Goal: Task Accomplishment & Management: Use online tool/utility

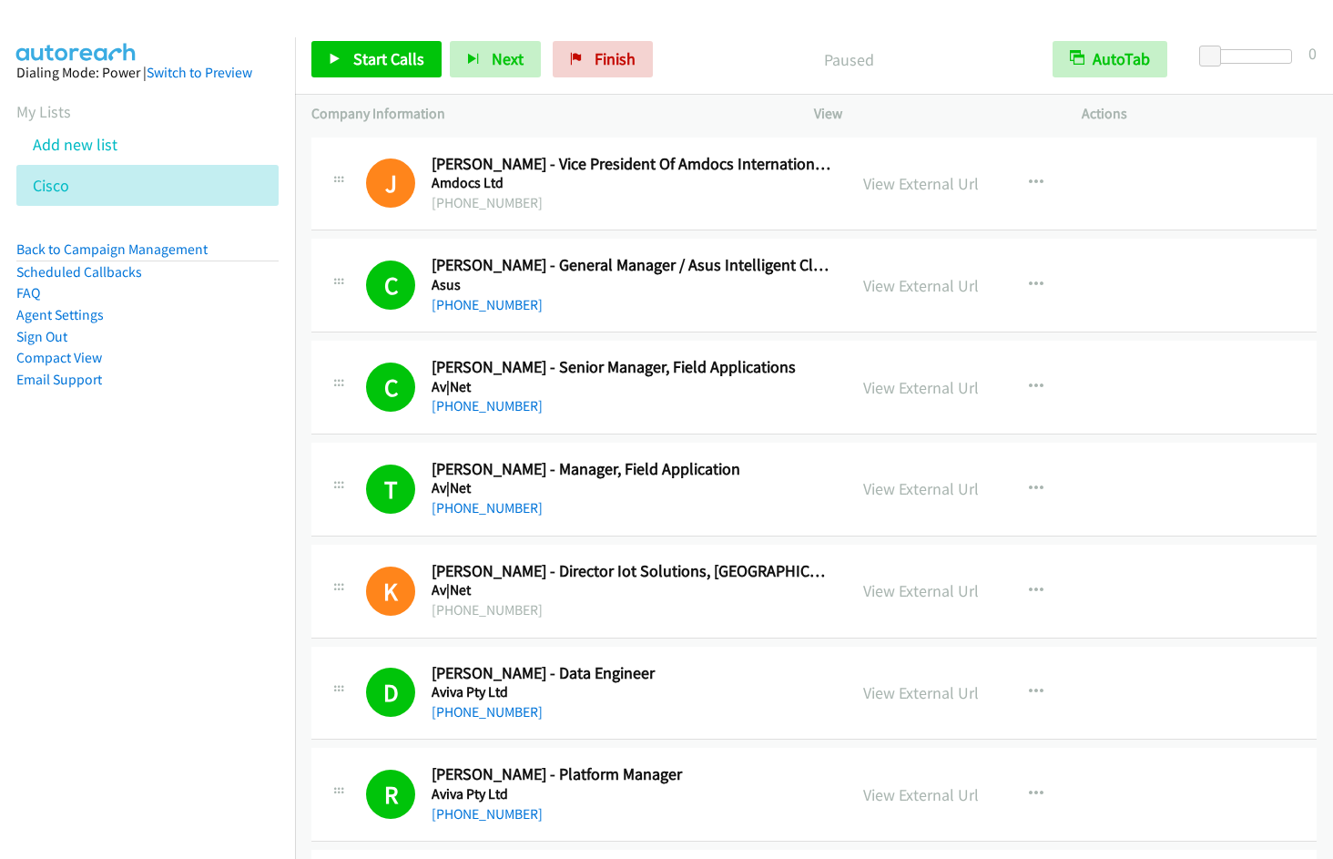
click at [603, 62] on span "Finish" at bounding box center [615, 58] width 41 height 21
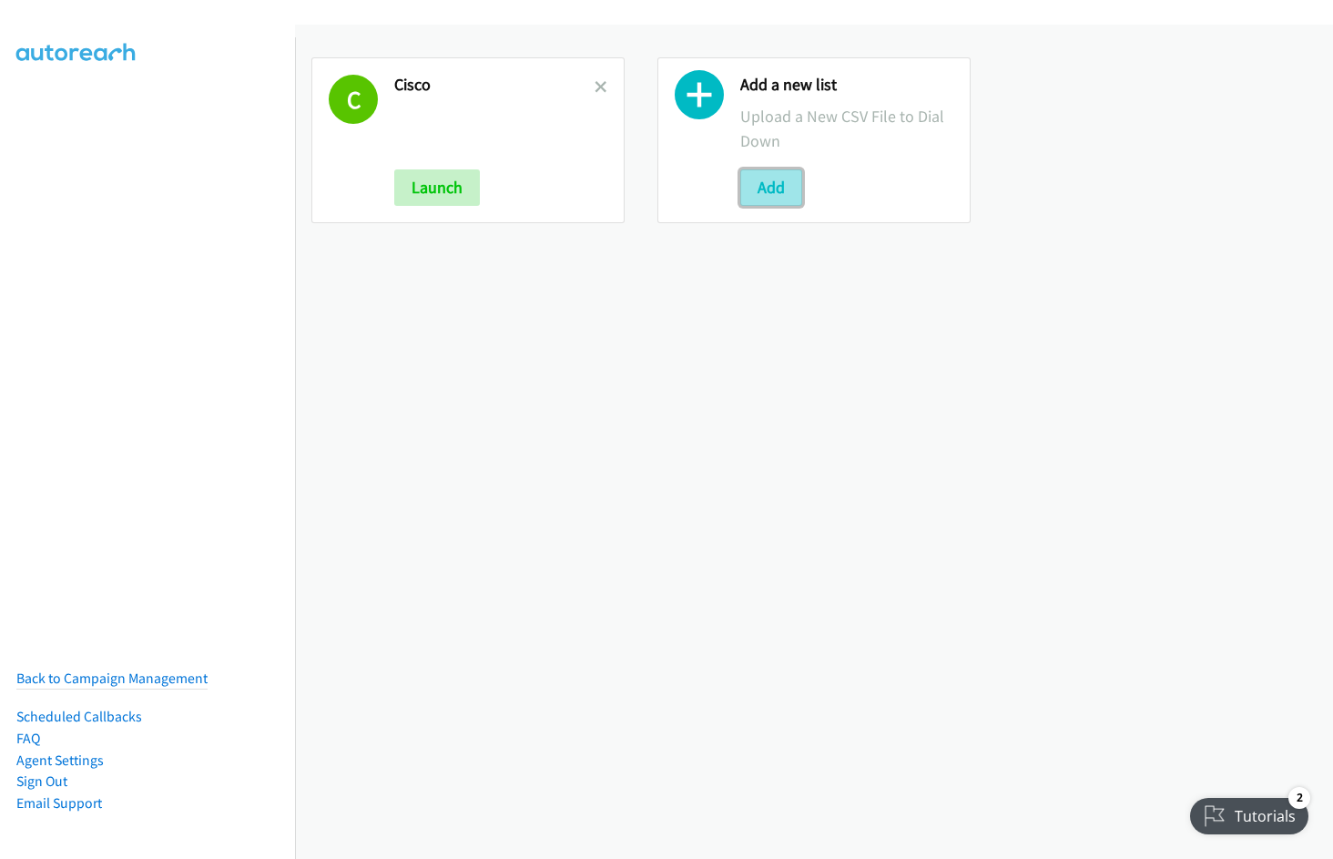
click at [752, 185] on button "Add" at bounding box center [771, 187] width 62 height 36
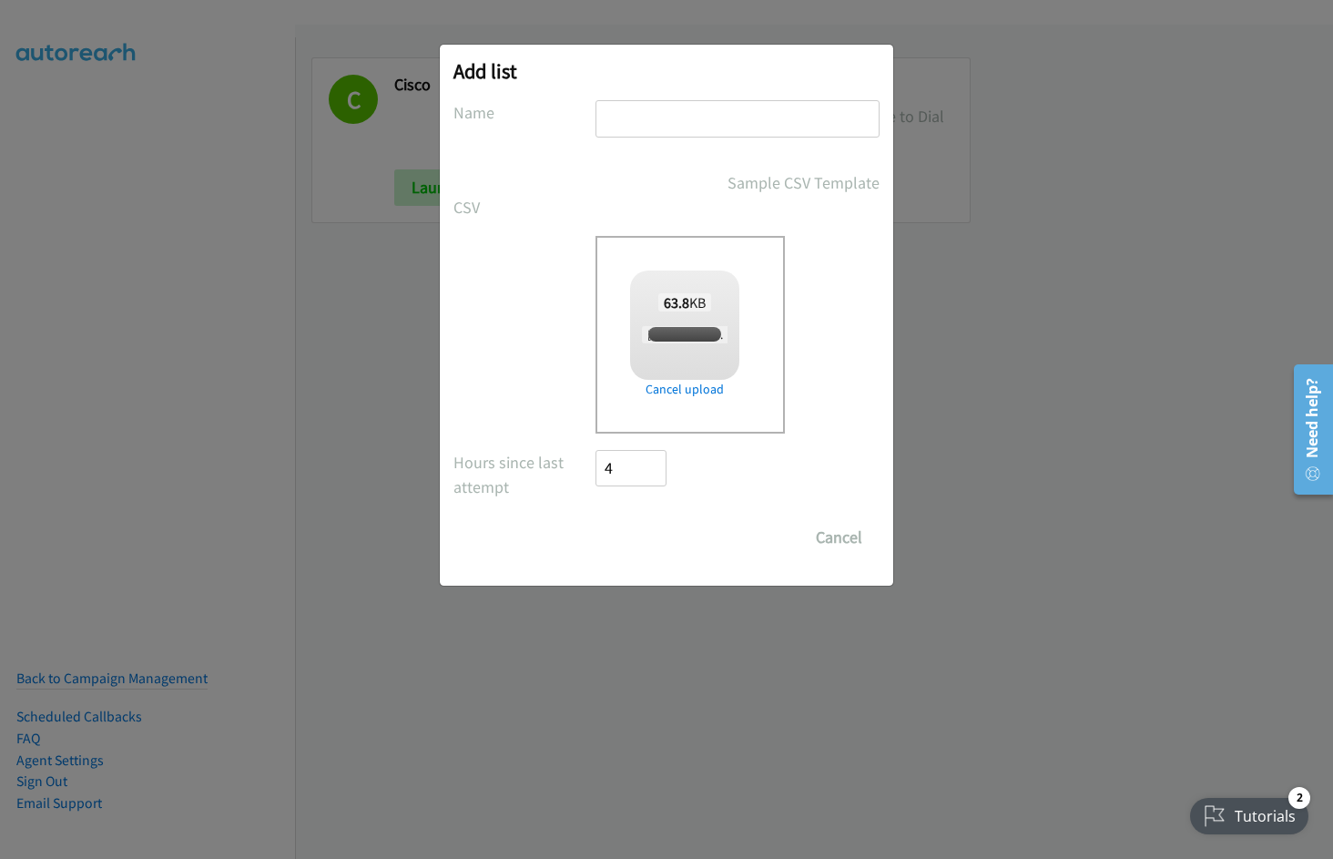
checkbox input "true"
click at [640, 127] on input "text" at bounding box center [738, 118] width 284 height 37
type input "Nvidia"
click at [596, 519] on input "Save List" at bounding box center [644, 537] width 96 height 36
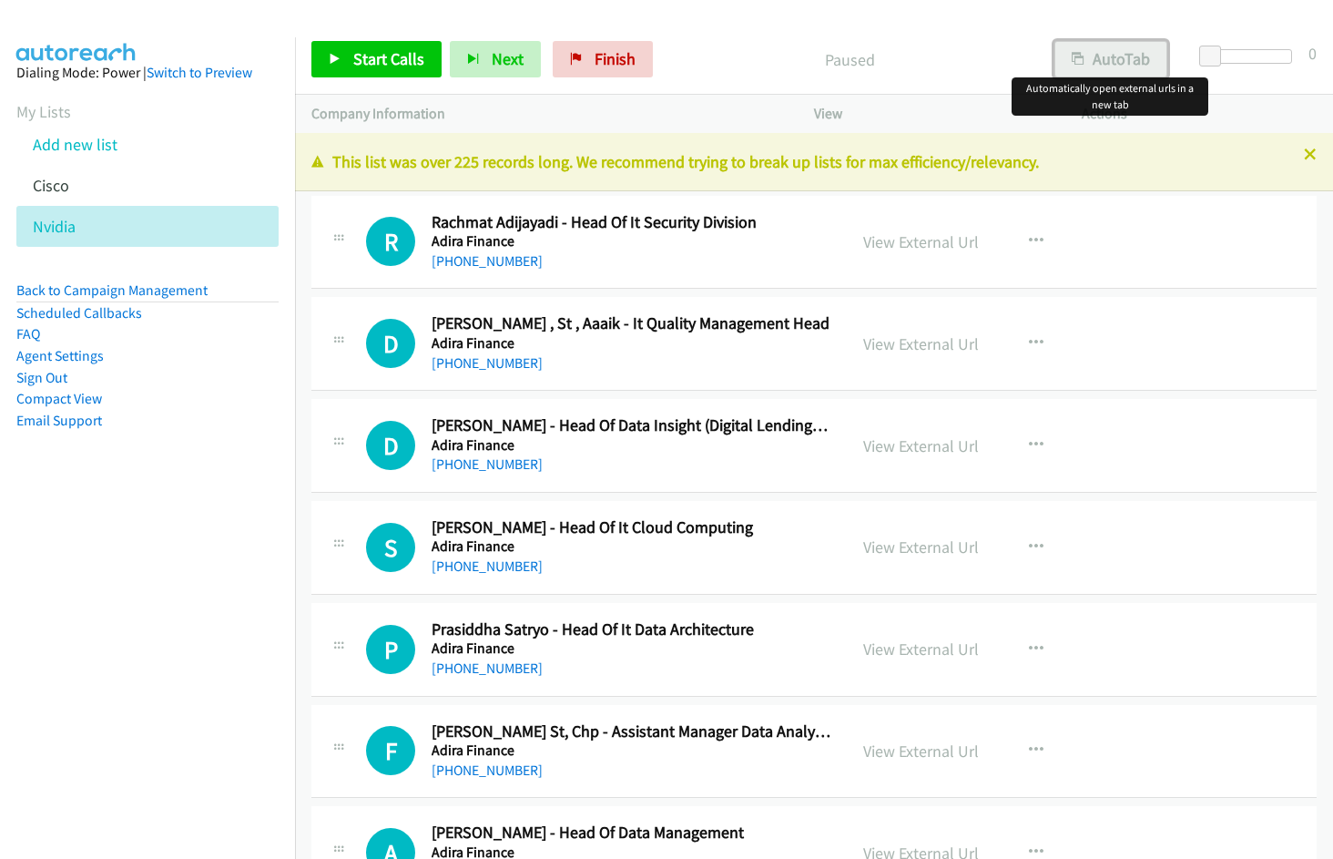
click at [1103, 76] on button "AutoTab" at bounding box center [1111, 59] width 113 height 36
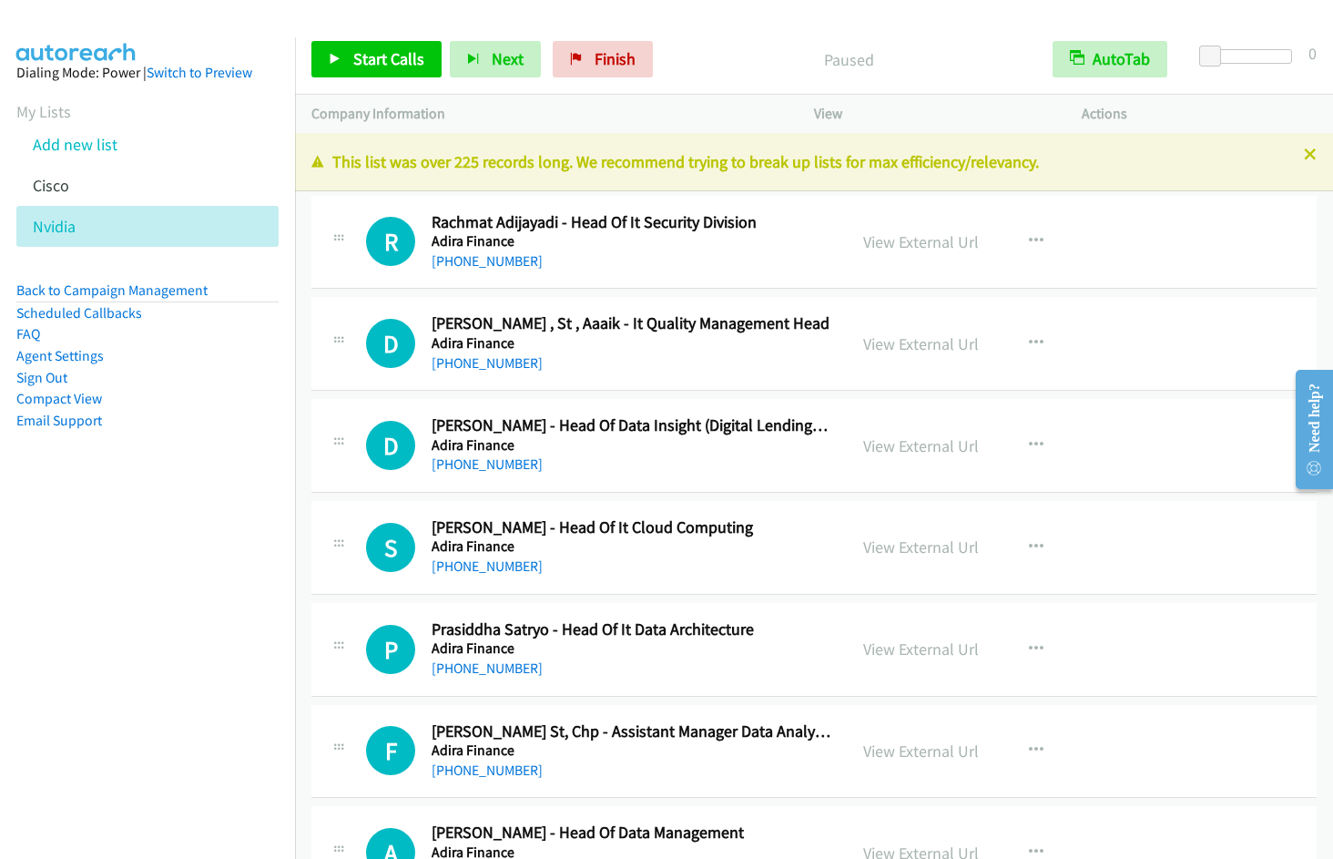
click at [744, 28] on div "Start Calls Pause Next Finish Paused AutoTab AutoTab 0" at bounding box center [814, 60] width 1038 height 70
click at [938, 244] on link "View External Url" at bounding box center [921, 241] width 116 height 21
click at [386, 65] on span "Start Calls" at bounding box center [388, 58] width 71 height 21
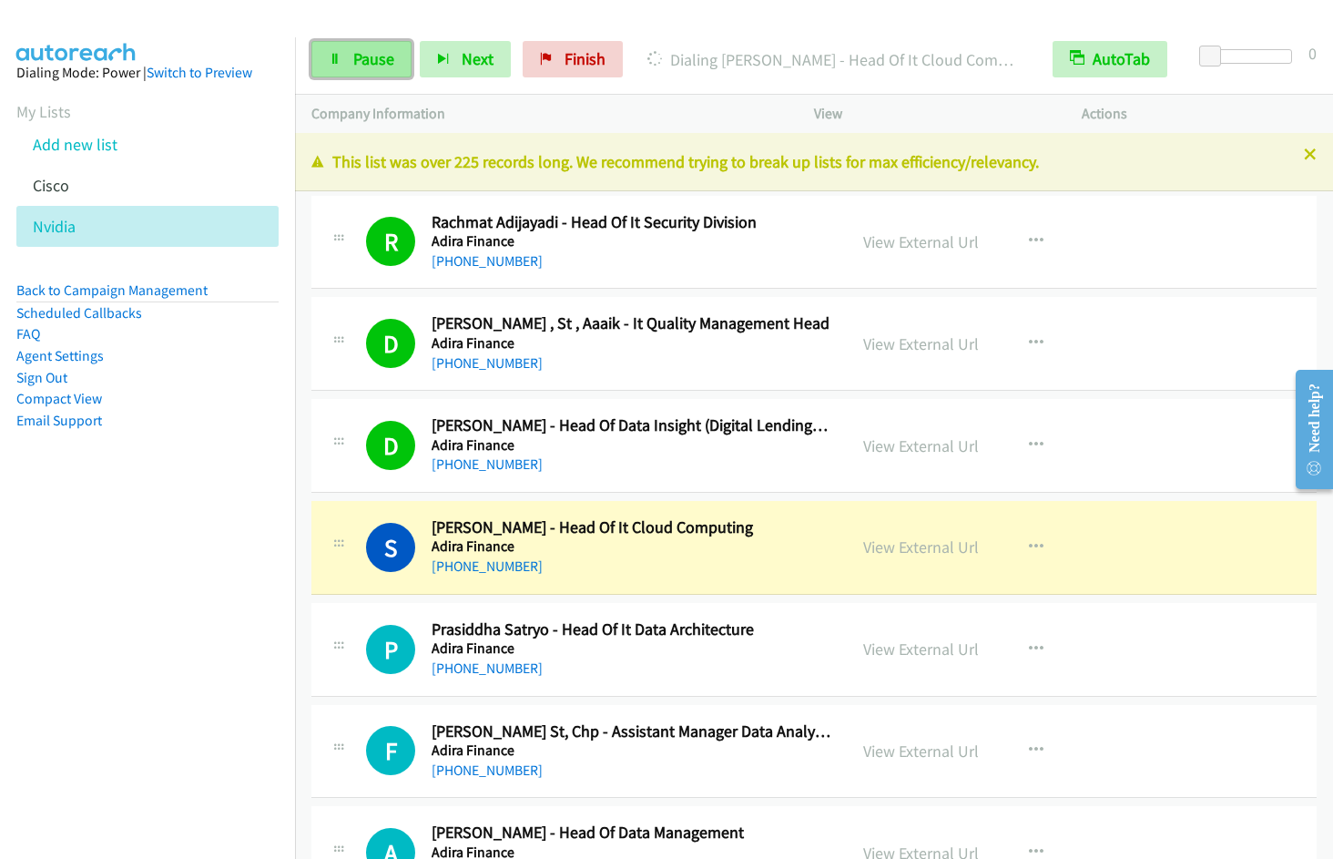
click at [382, 56] on span "Pause" at bounding box center [373, 58] width 41 height 21
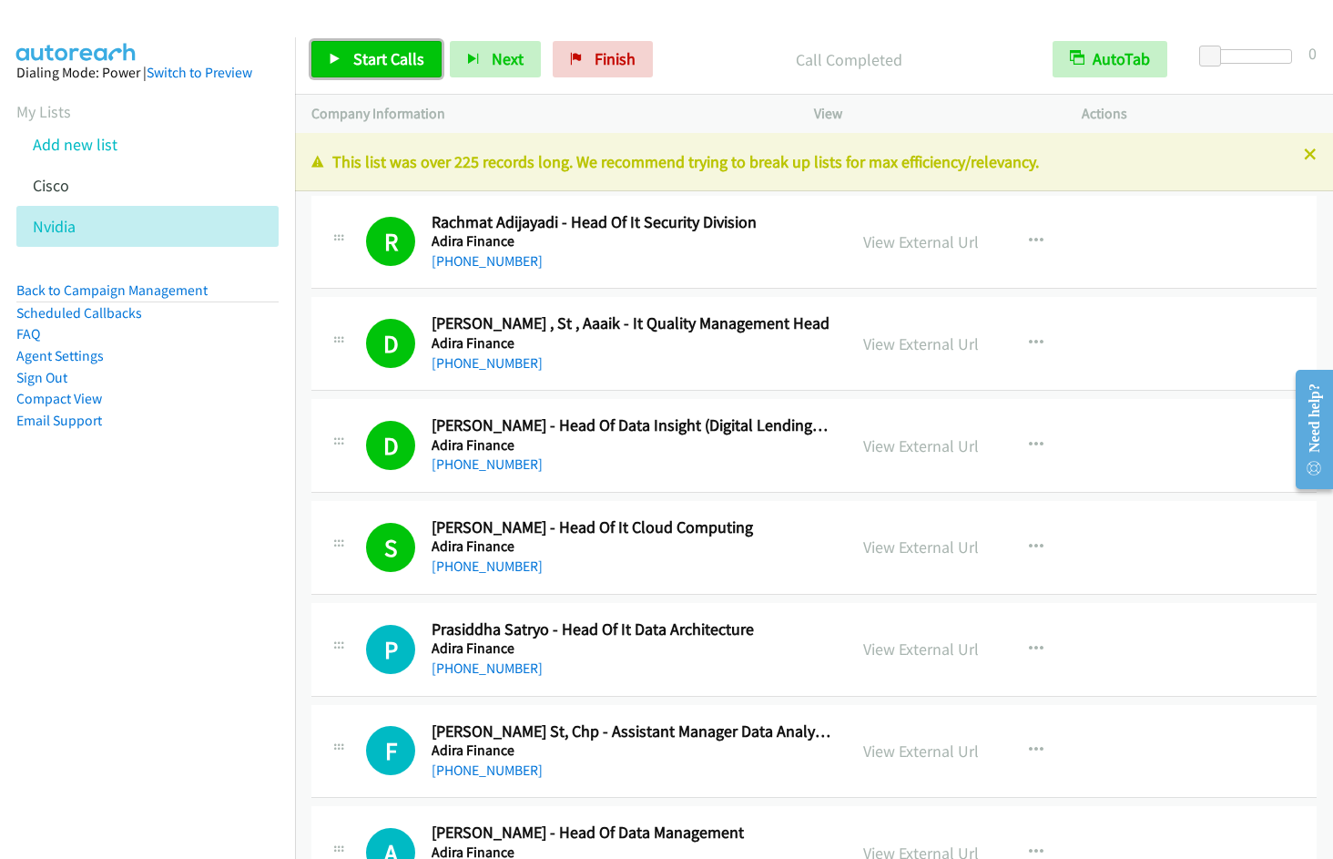
click at [366, 56] on span "Start Calls" at bounding box center [388, 58] width 71 height 21
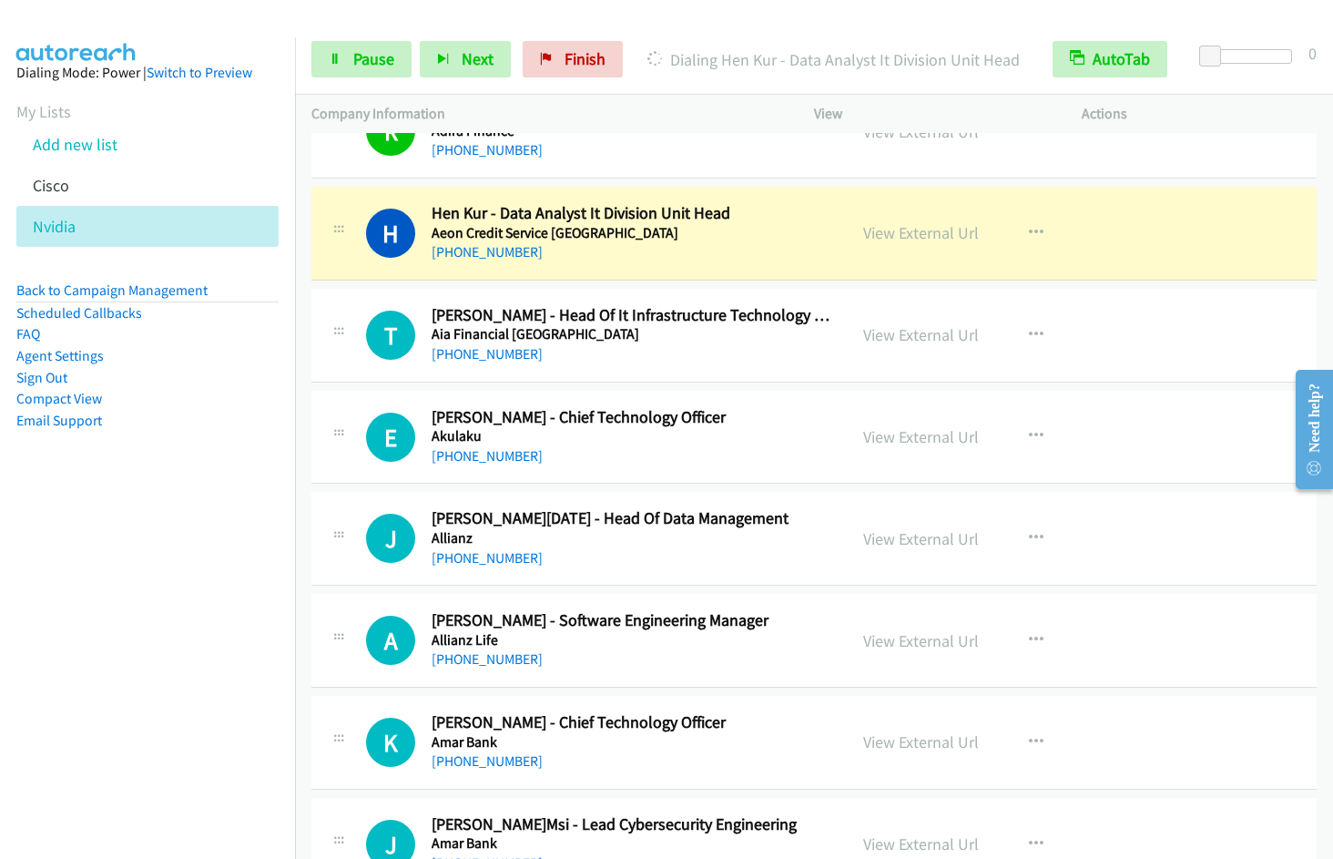
scroll to position [872, 0]
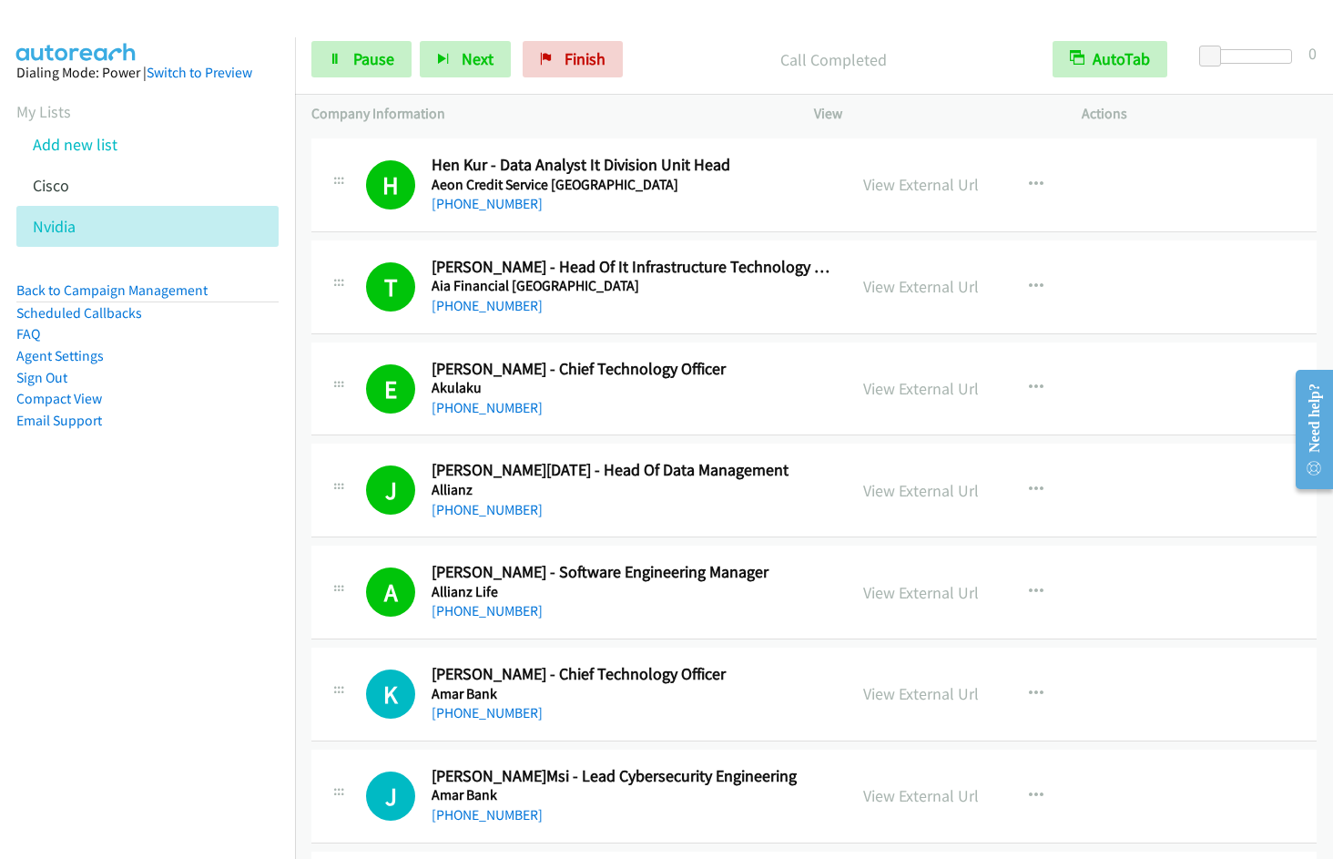
click at [199, 633] on nav "Dialing Mode: Power | Switch to Preview My Lists Add new list Cisco Nvidia Back…" at bounding box center [148, 466] width 296 height 859
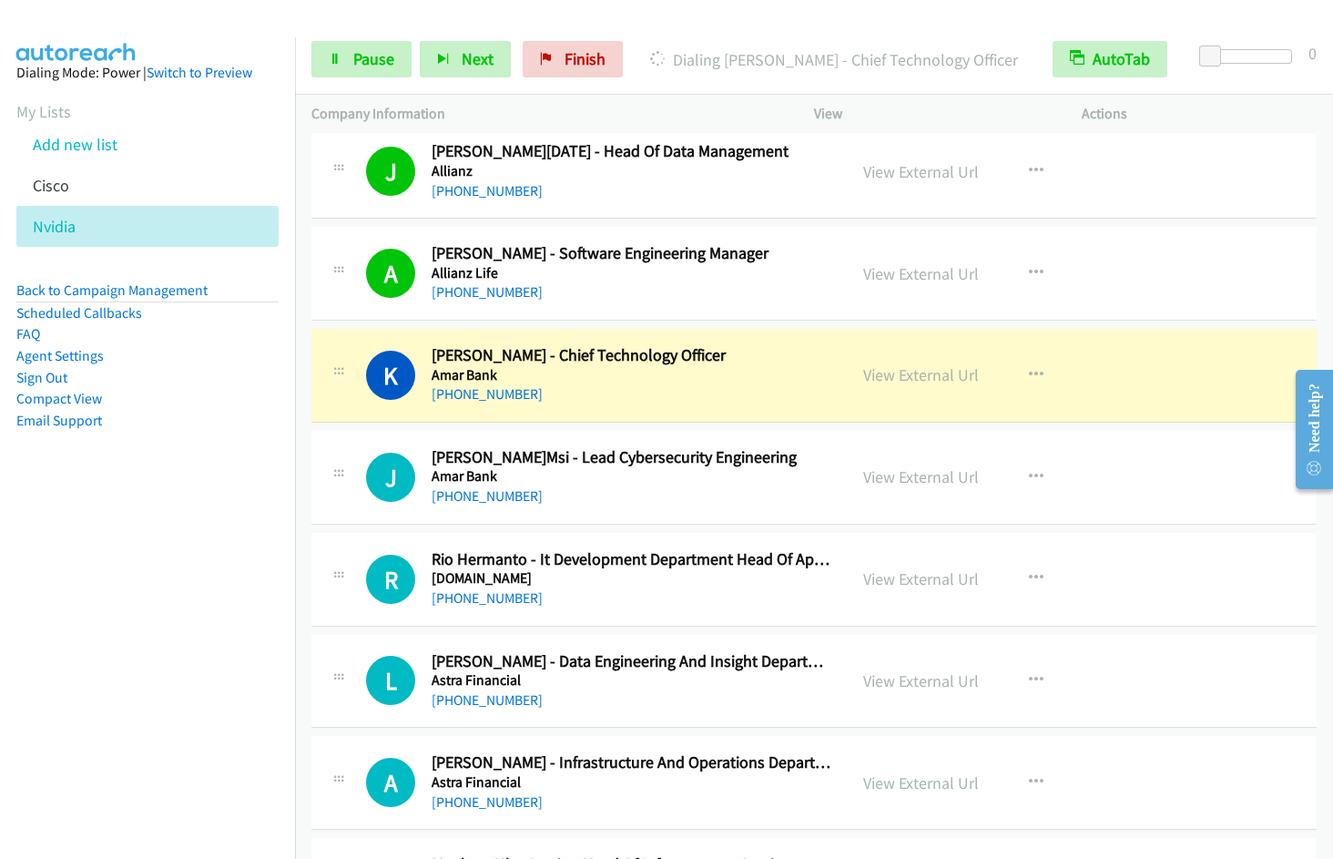
scroll to position [1249, 0]
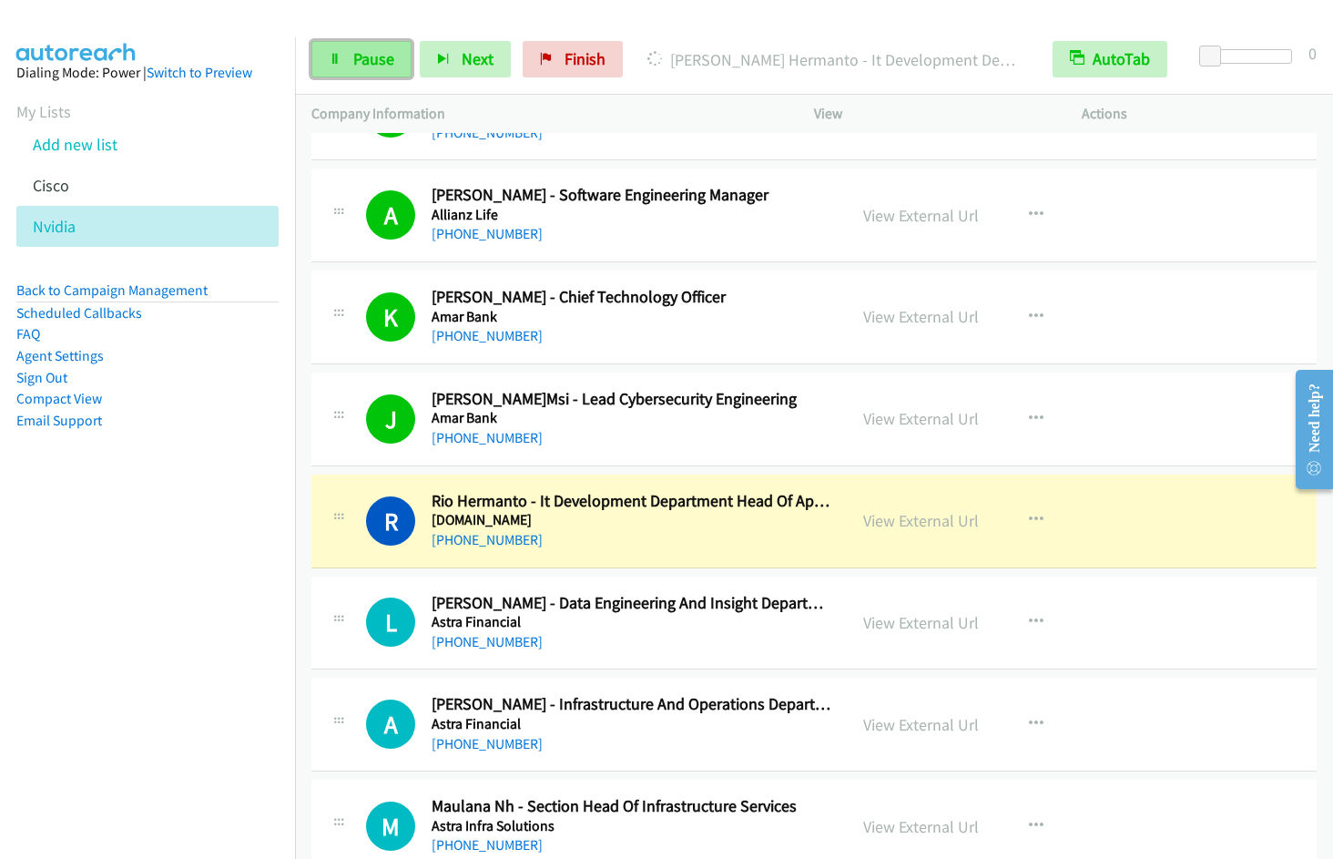
click at [354, 68] on span "Pause" at bounding box center [373, 58] width 41 height 21
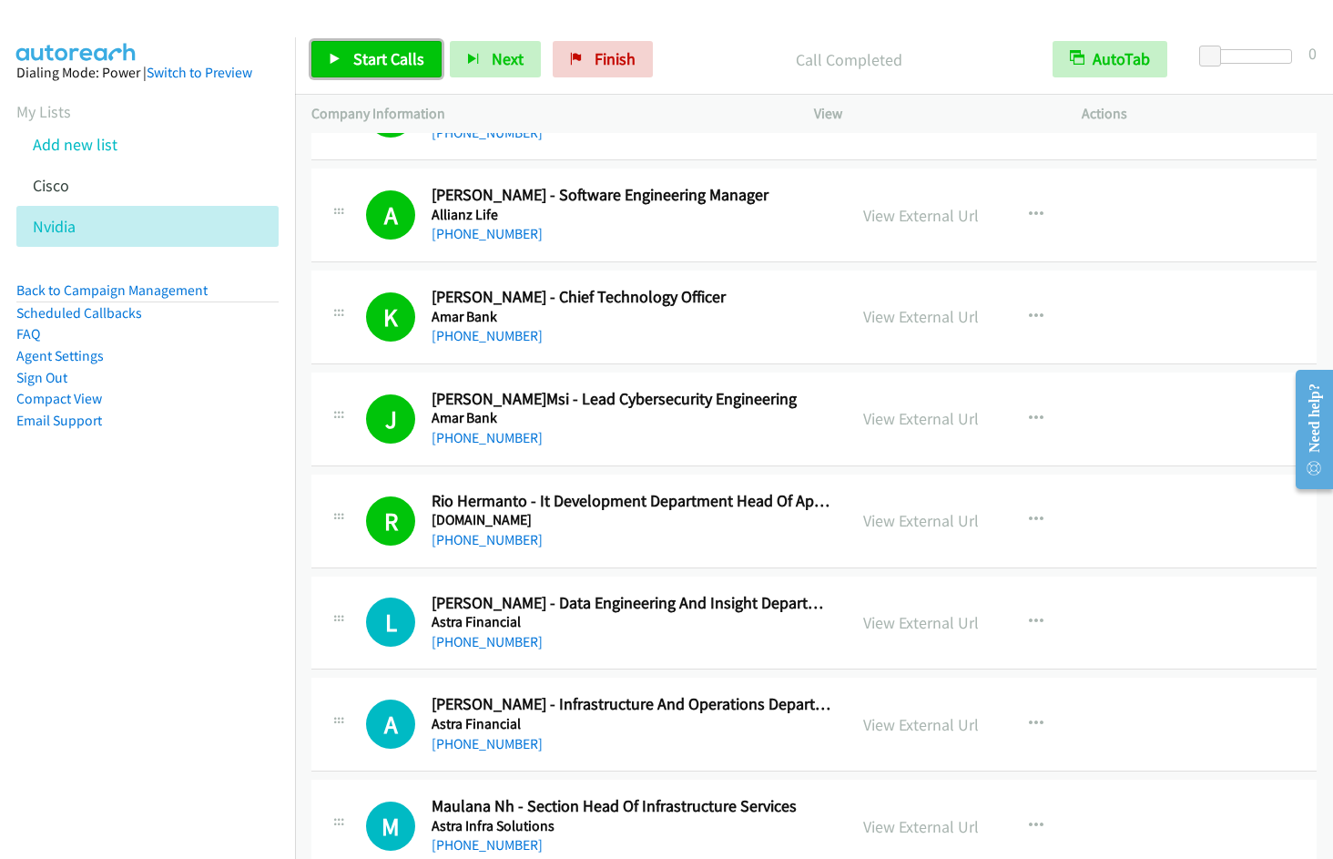
click at [366, 71] on link "Start Calls" at bounding box center [376, 59] width 130 height 36
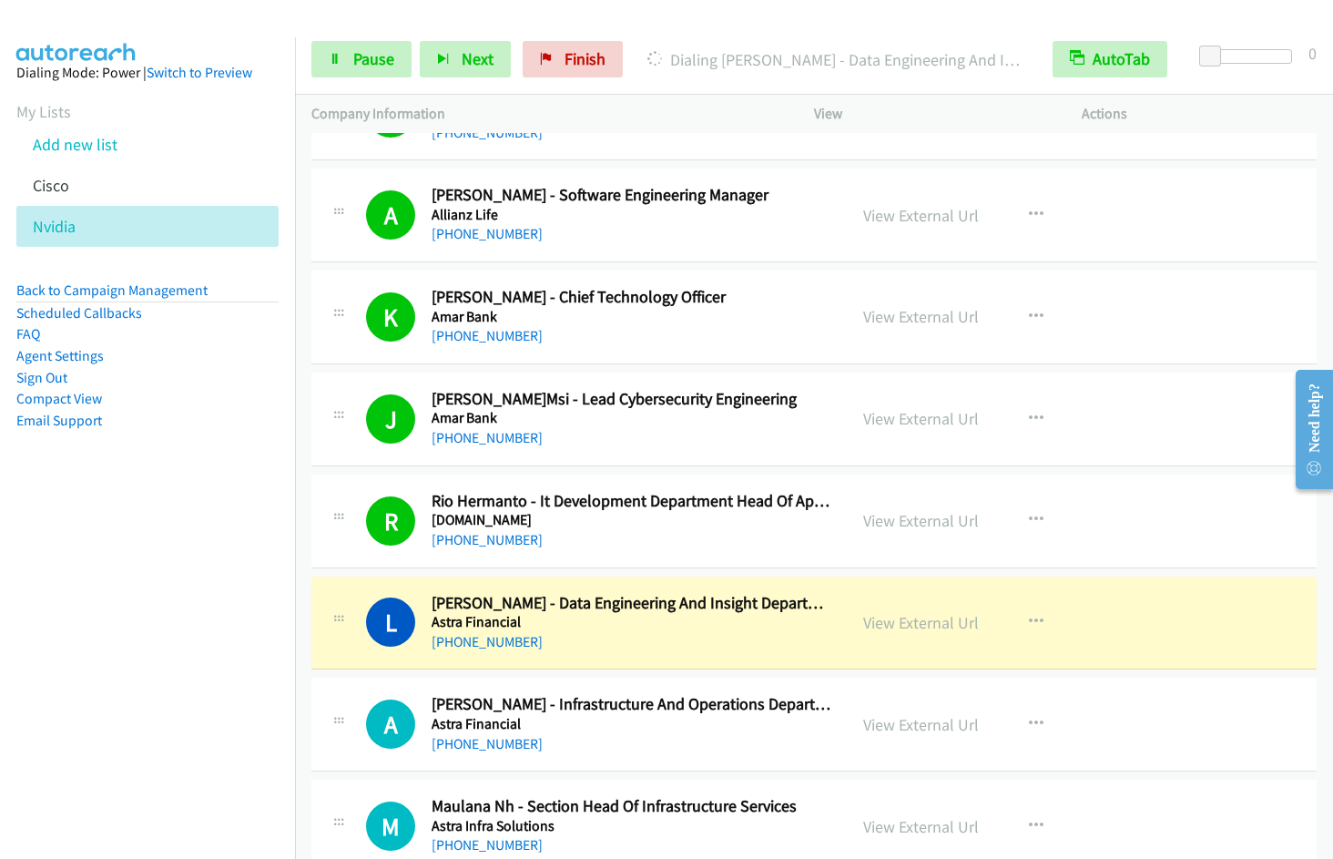
click at [184, 580] on nav "Dialing Mode: Power | Switch to Preview My Lists Add new list Cisco Nvidia Back…" at bounding box center [148, 466] width 296 height 859
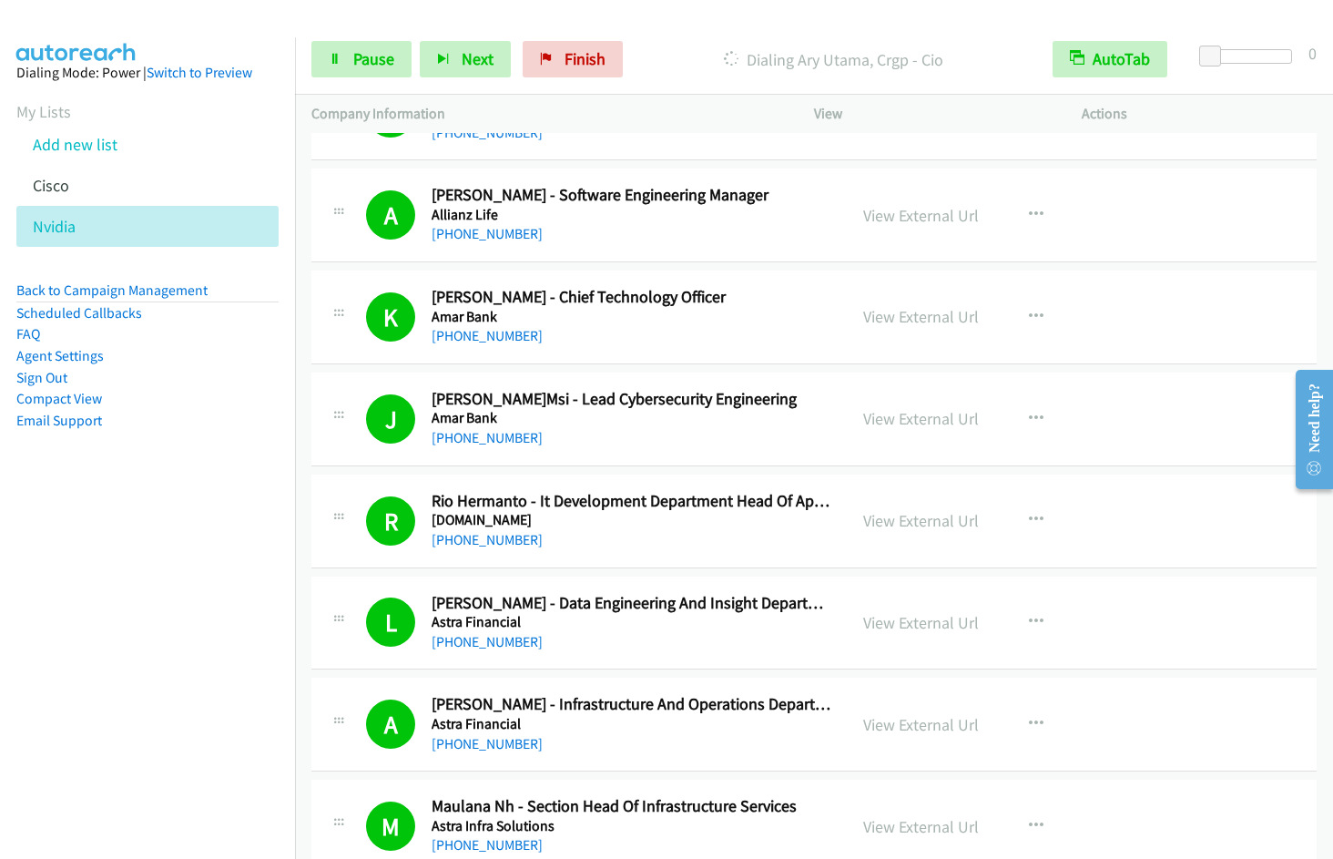
scroll to position [1871, 0]
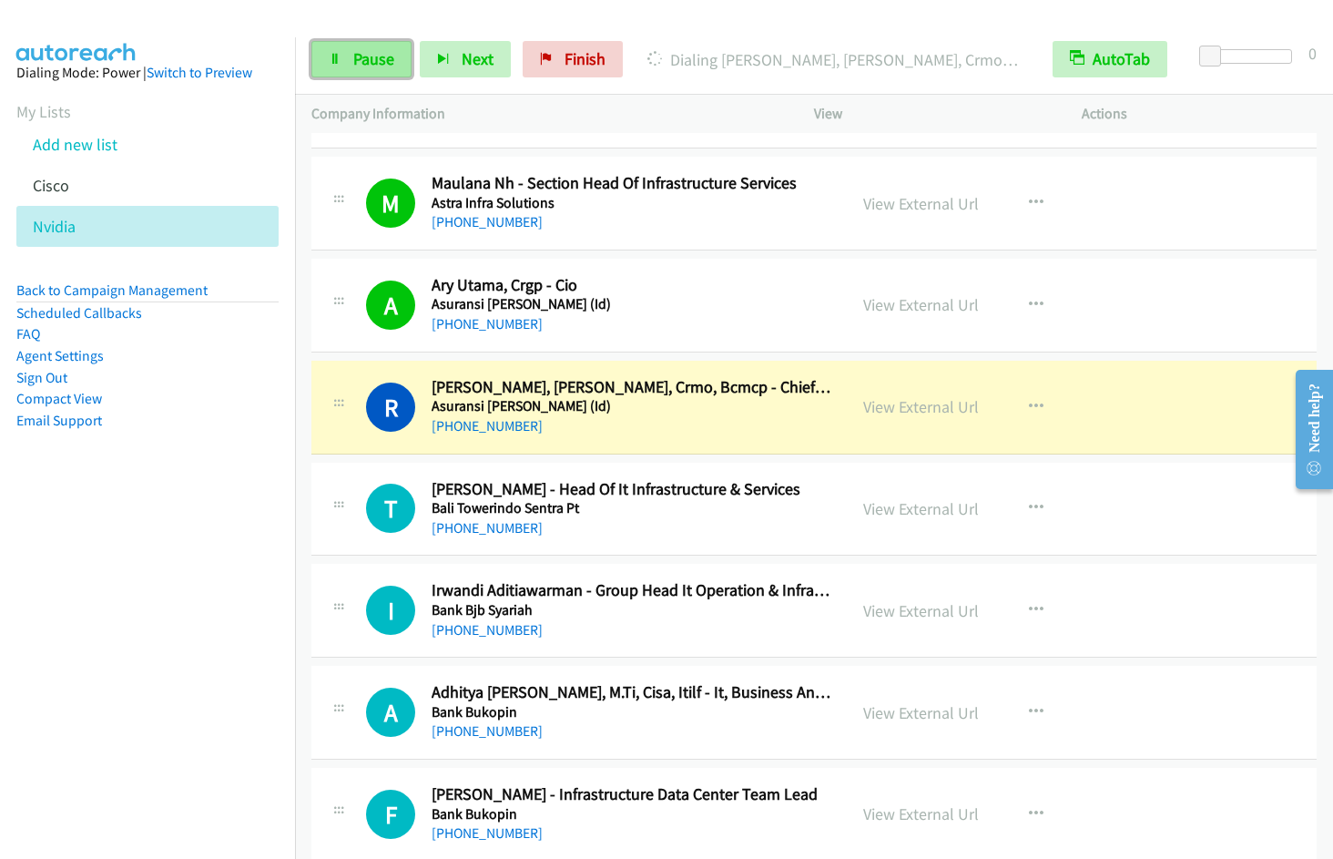
click at [373, 59] on span "Pause" at bounding box center [373, 58] width 41 height 21
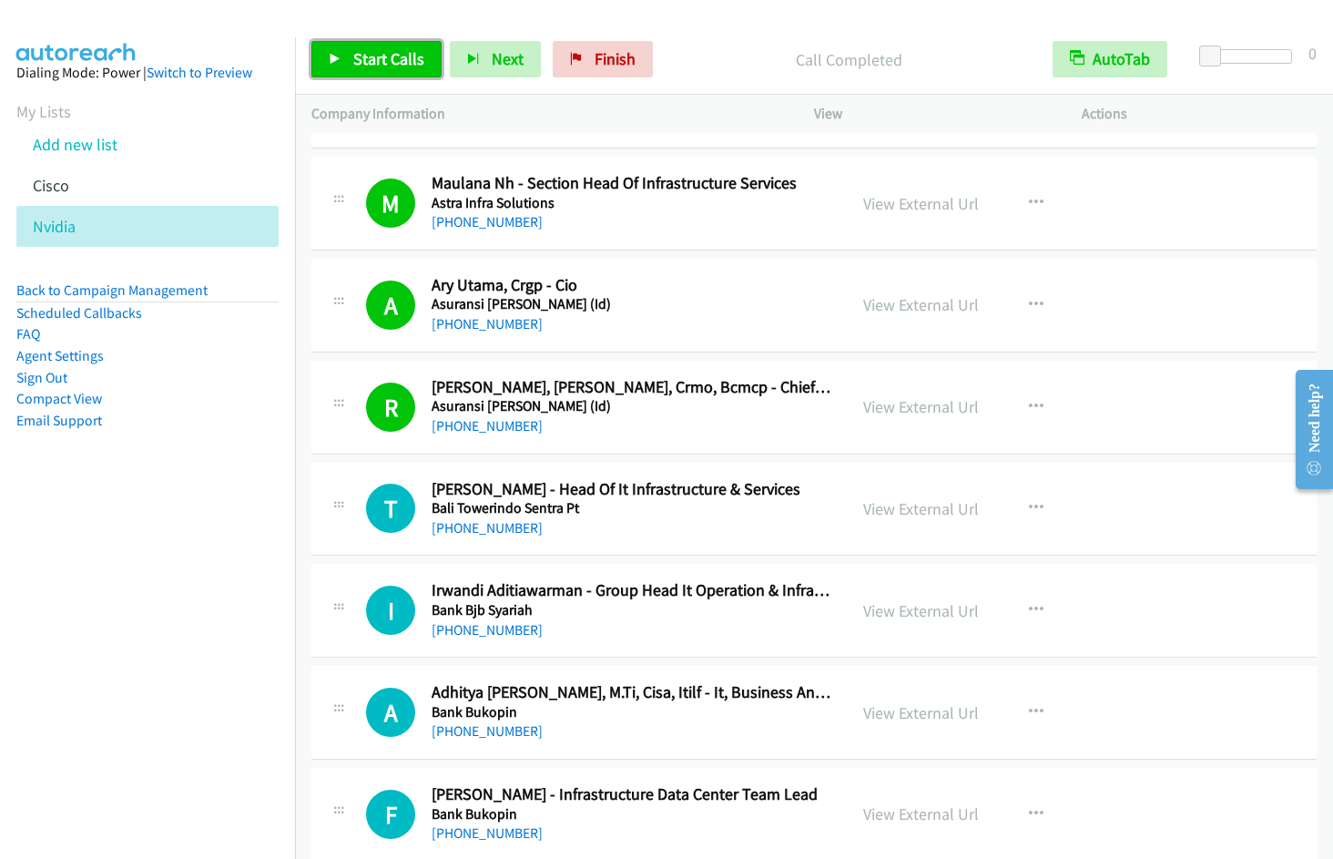
click at [369, 66] on span "Start Calls" at bounding box center [388, 58] width 71 height 21
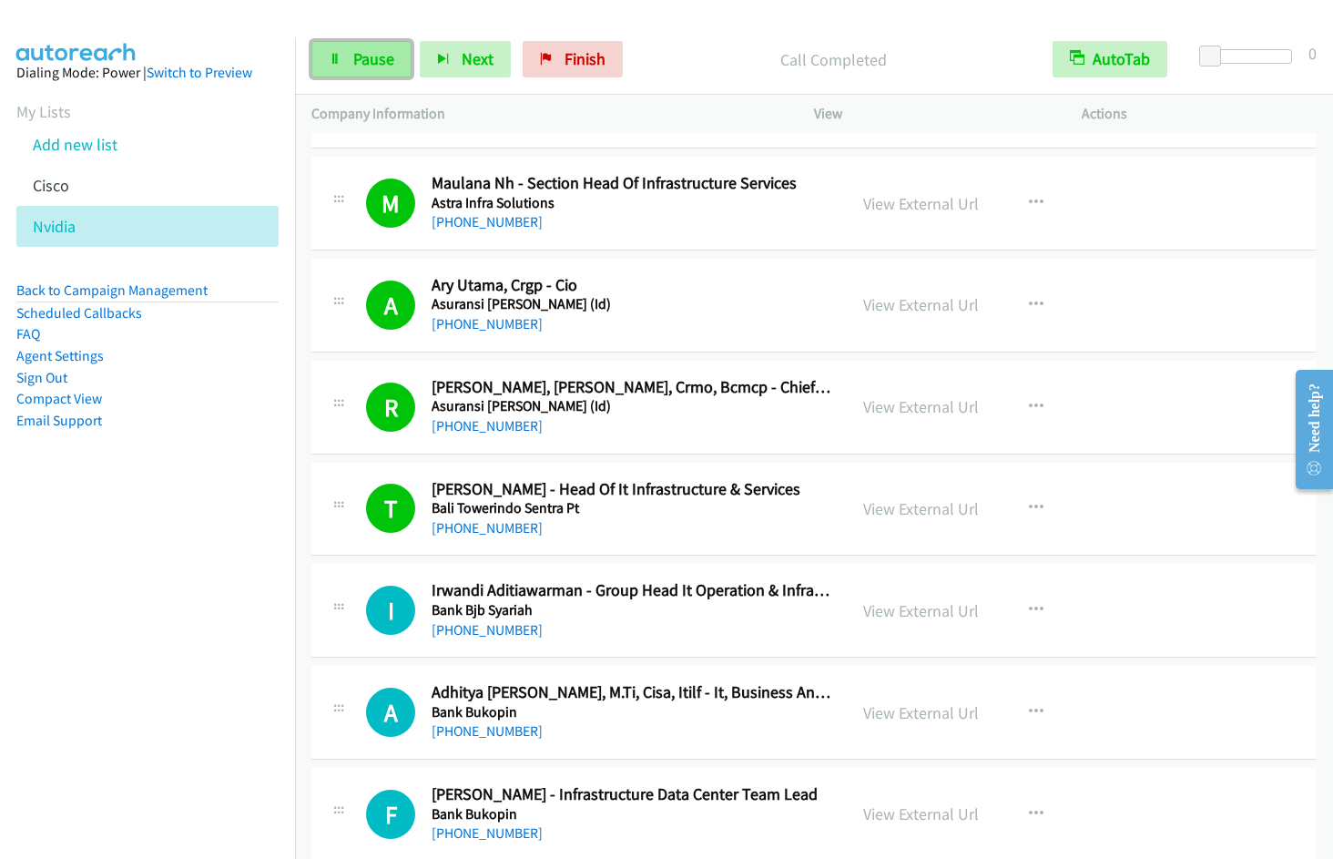
click at [368, 63] on span "Pause" at bounding box center [373, 58] width 41 height 21
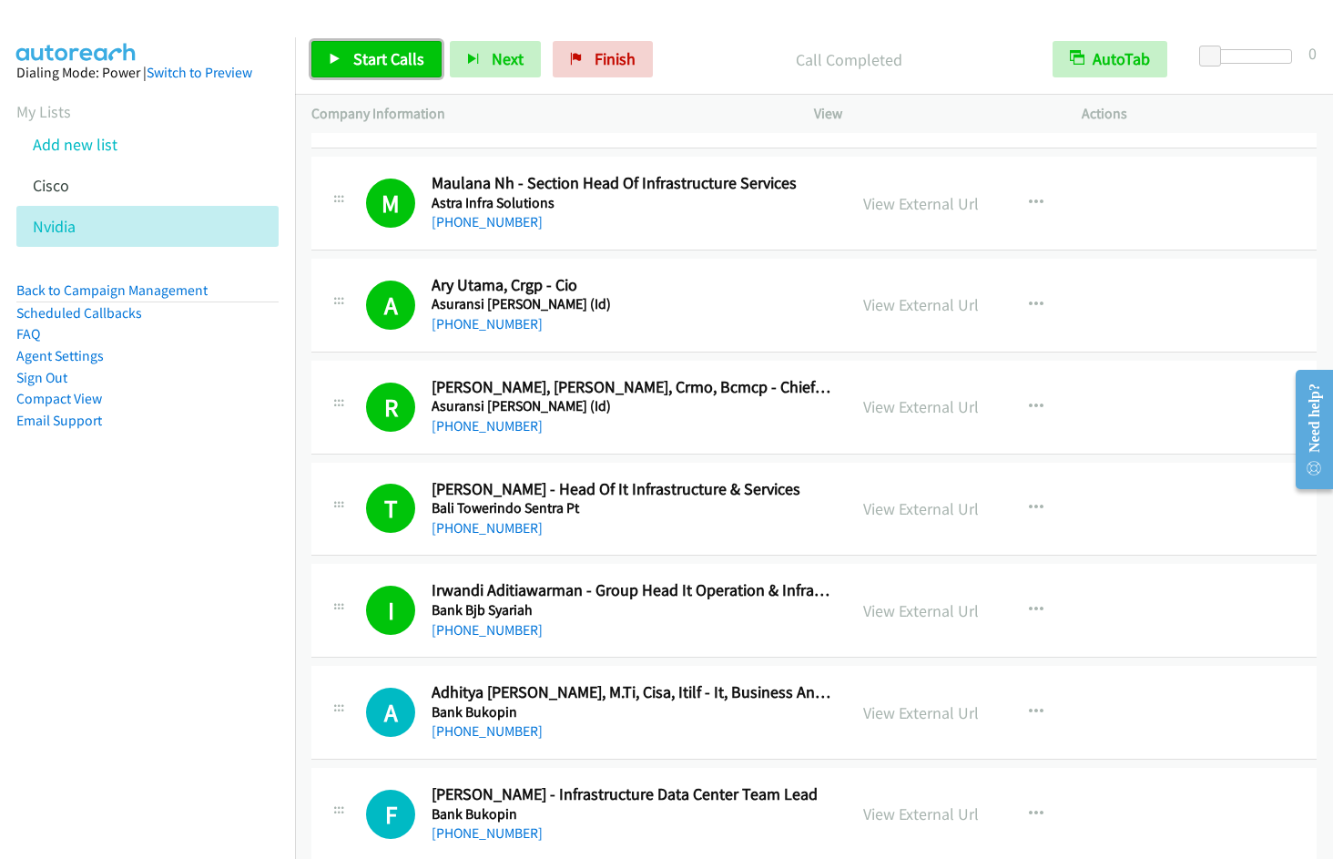
click at [362, 66] on span "Start Calls" at bounding box center [388, 58] width 71 height 21
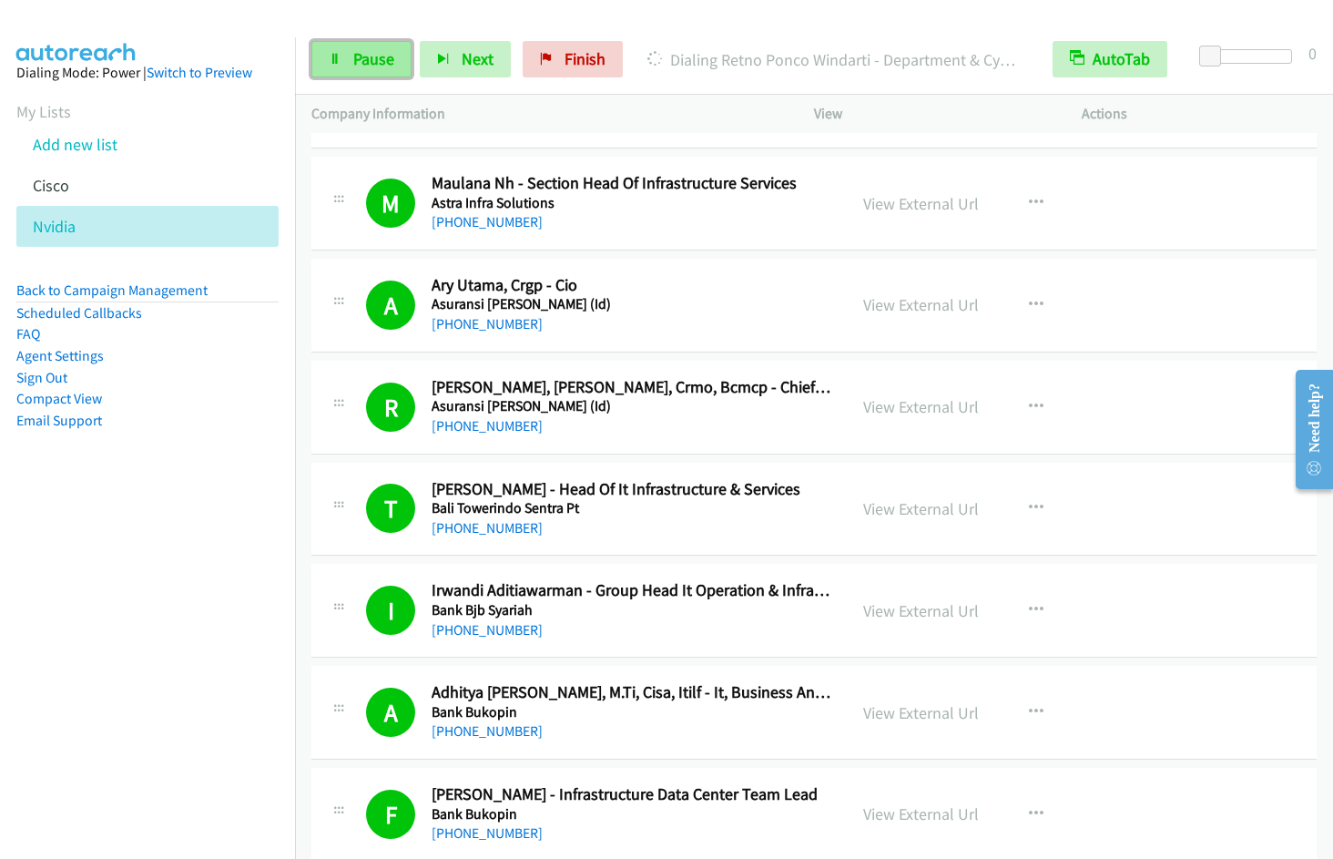
click at [375, 61] on span "Pause" at bounding box center [373, 58] width 41 height 21
click at [368, 62] on span "Start Calls" at bounding box center [388, 58] width 71 height 21
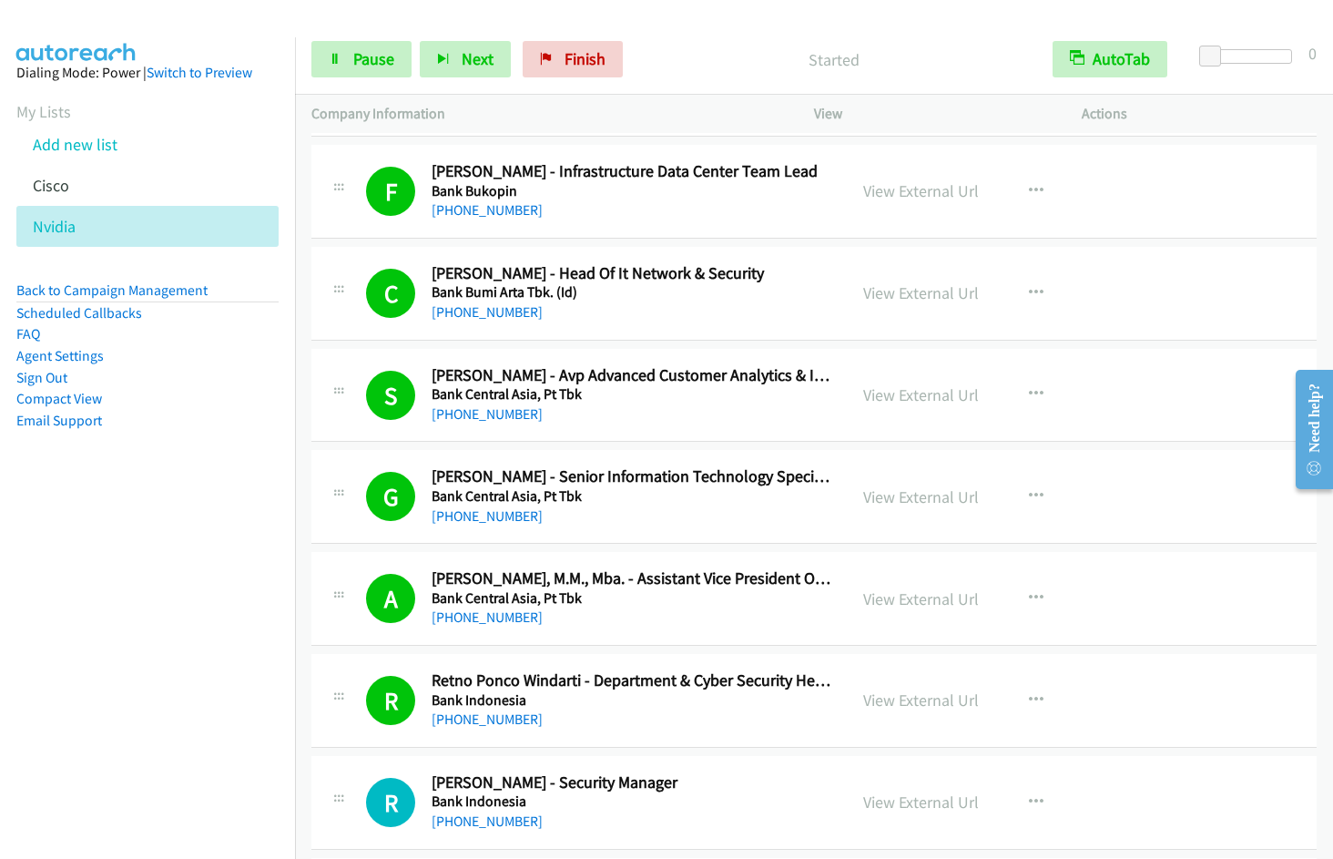
scroll to position [3656, 0]
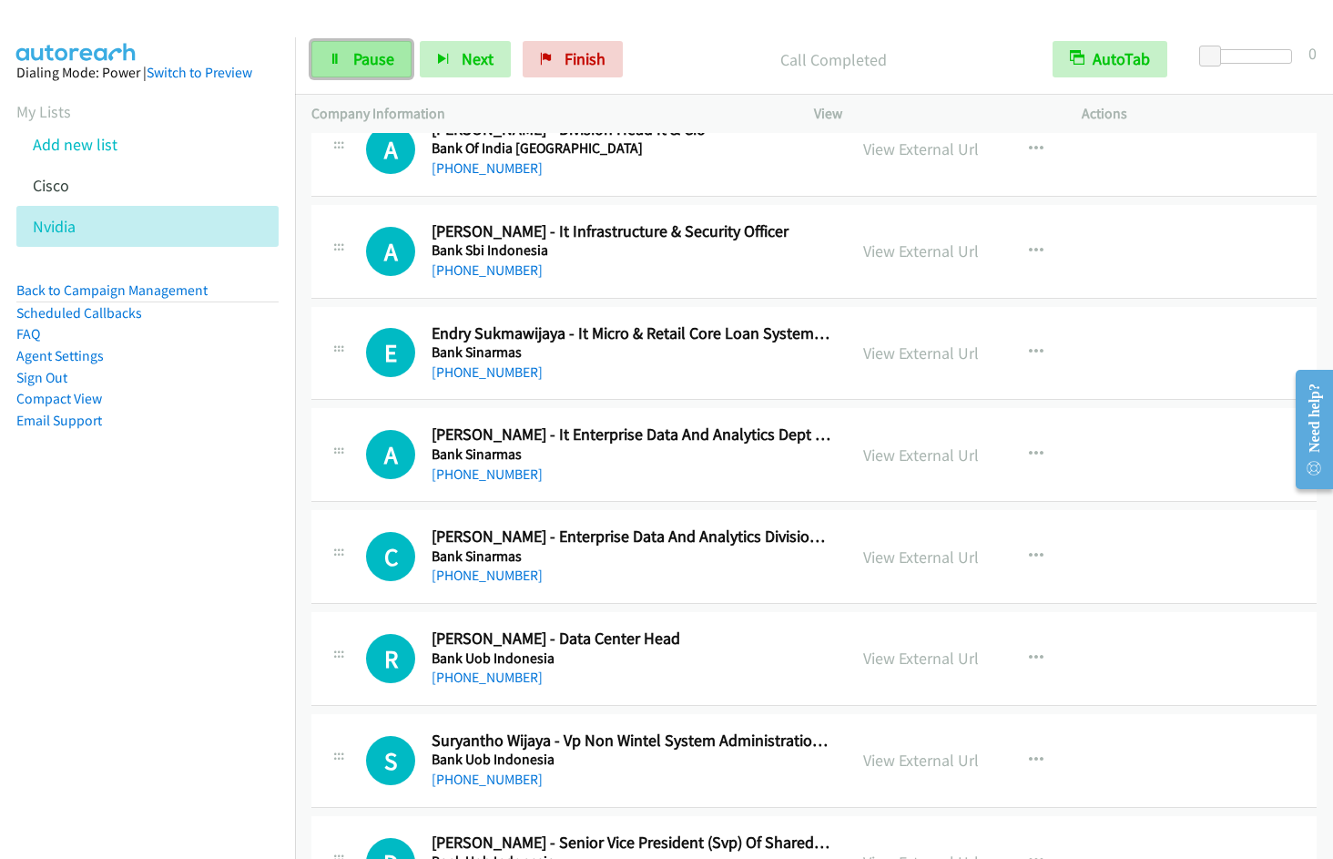
click at [357, 64] on span "Pause" at bounding box center [373, 58] width 41 height 21
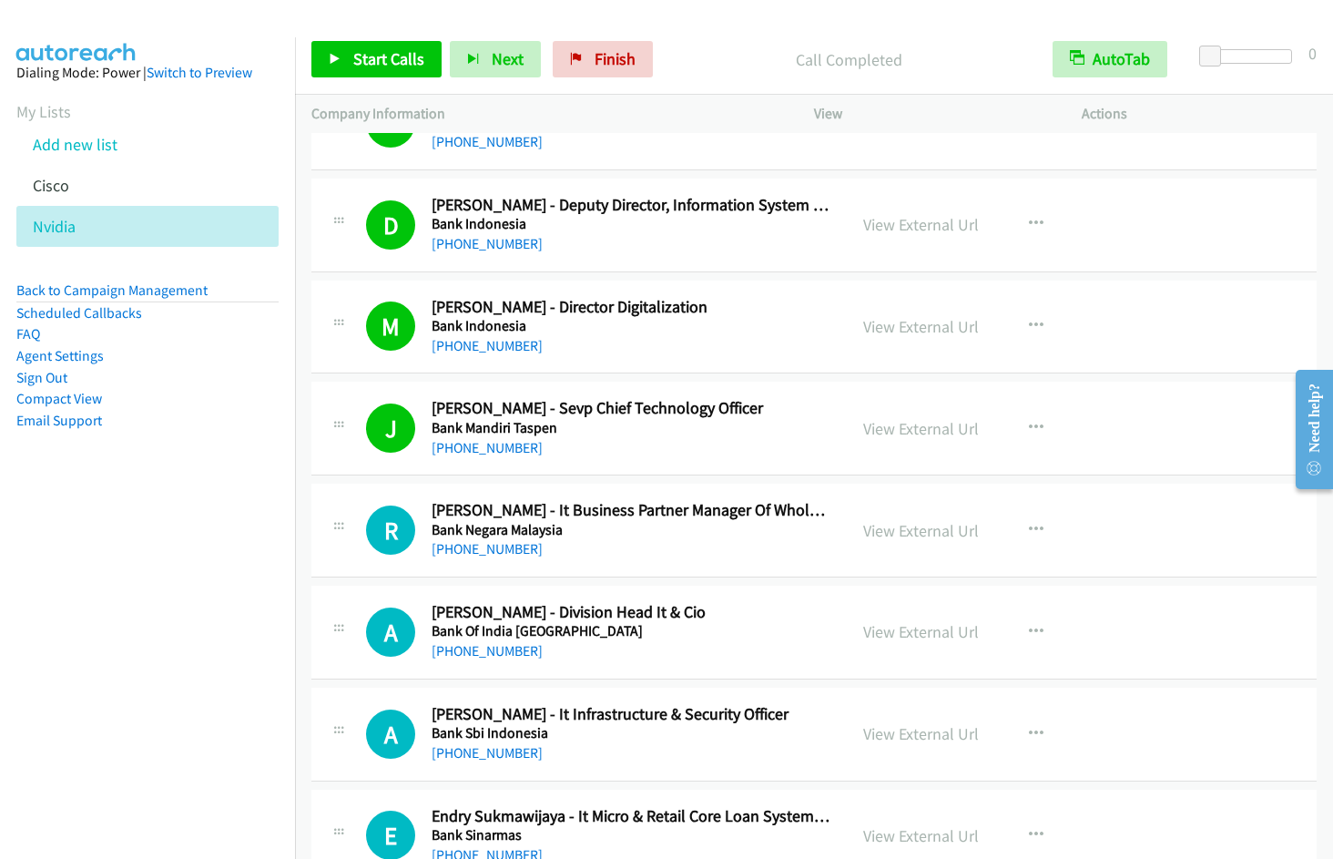
scroll to position [3145, 0]
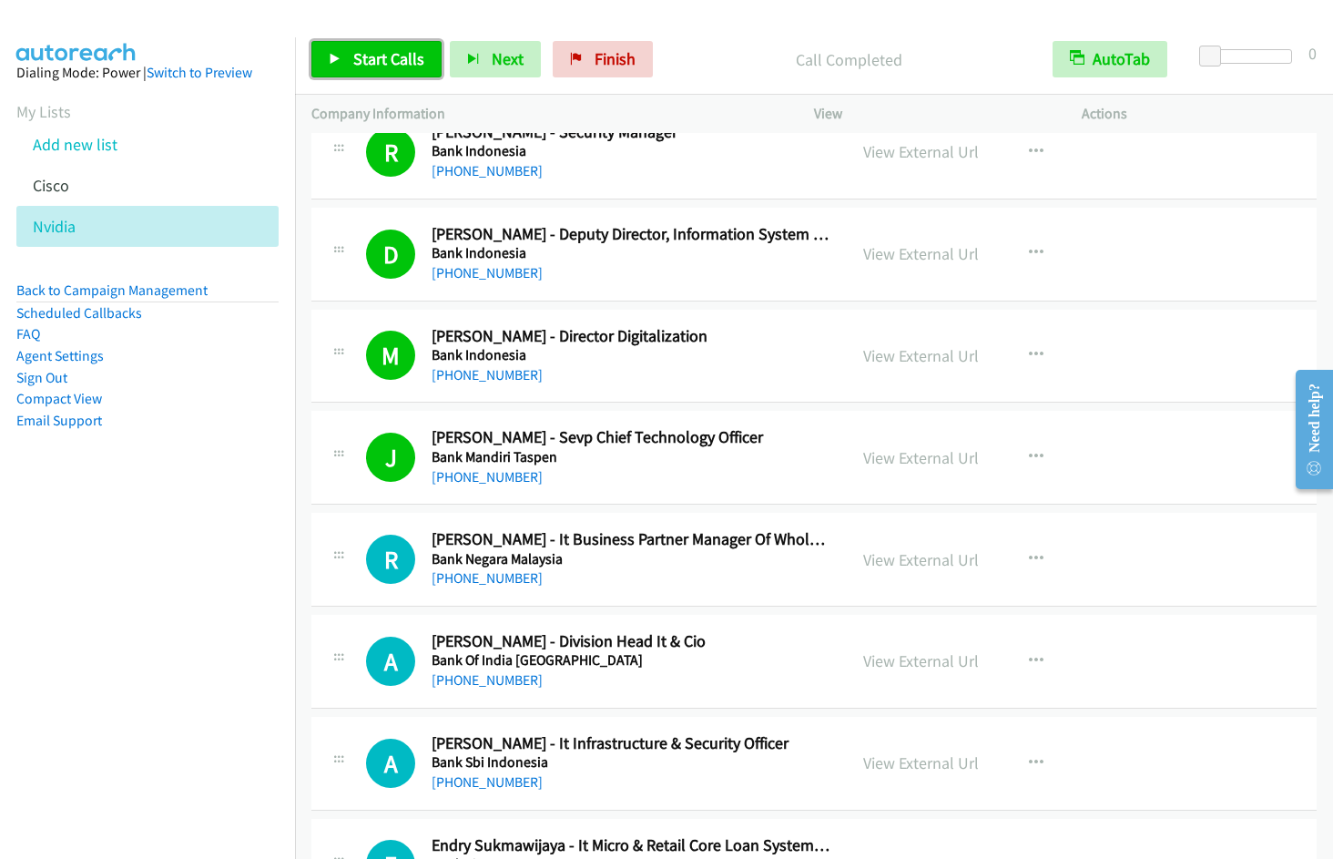
click at [357, 66] on span "Start Calls" at bounding box center [388, 58] width 71 height 21
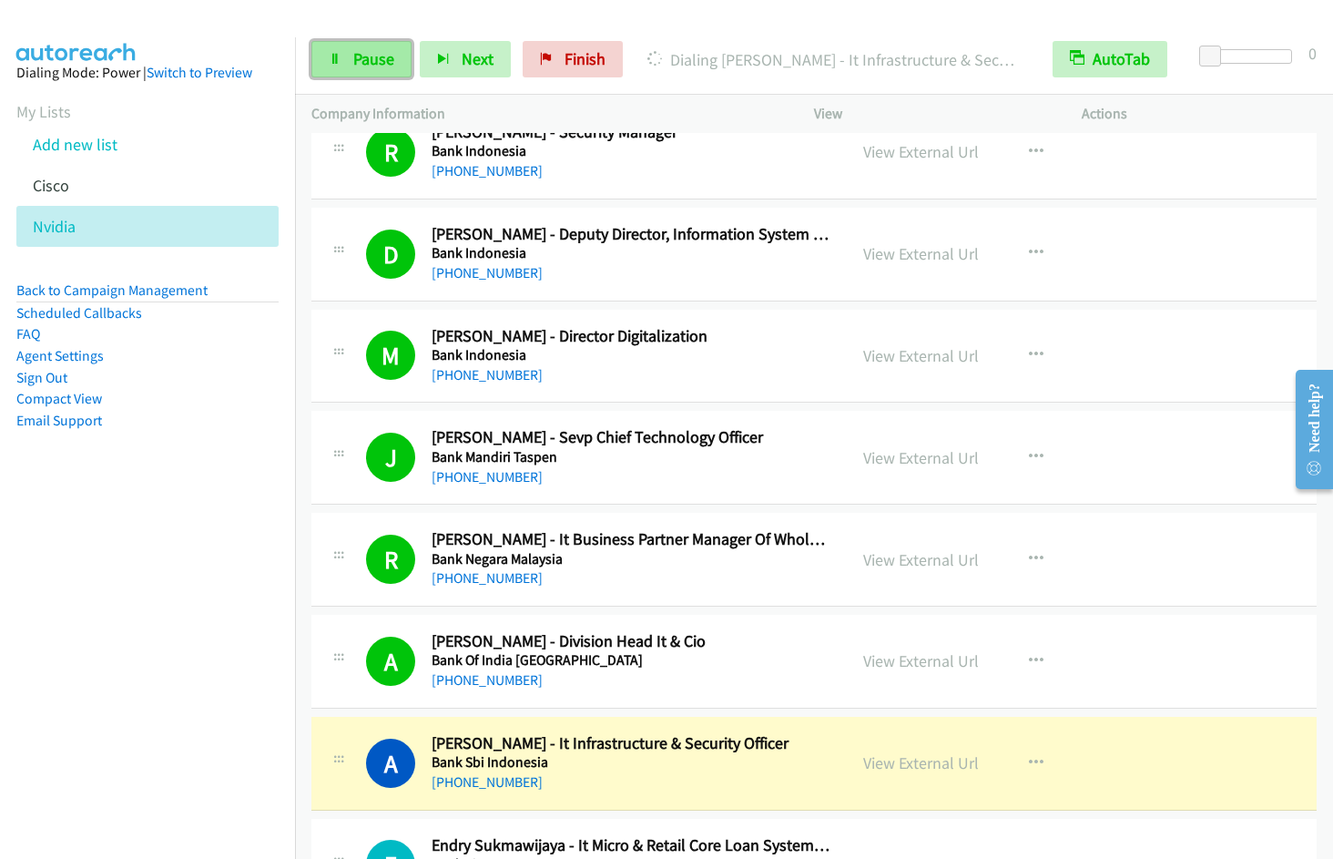
click at [374, 63] on span "Pause" at bounding box center [373, 58] width 41 height 21
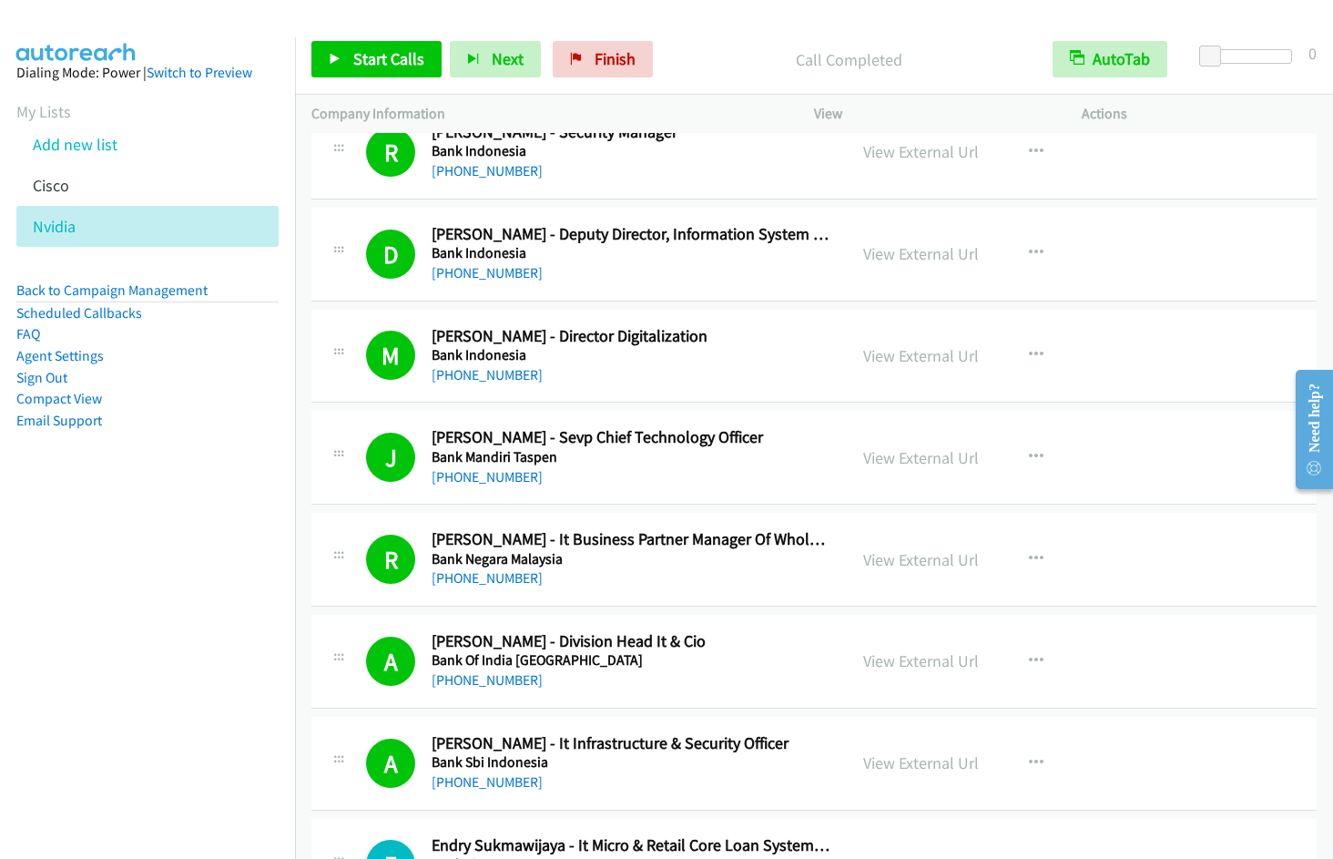
click at [207, 565] on nav "Dialing Mode: Power | Switch to Preview My Lists Add new list Cisco Nvidia Back…" at bounding box center [148, 466] width 296 height 859
click at [716, 22] on div at bounding box center [658, 35] width 1317 height 70
click at [386, 50] on span "Start Calls" at bounding box center [388, 58] width 71 height 21
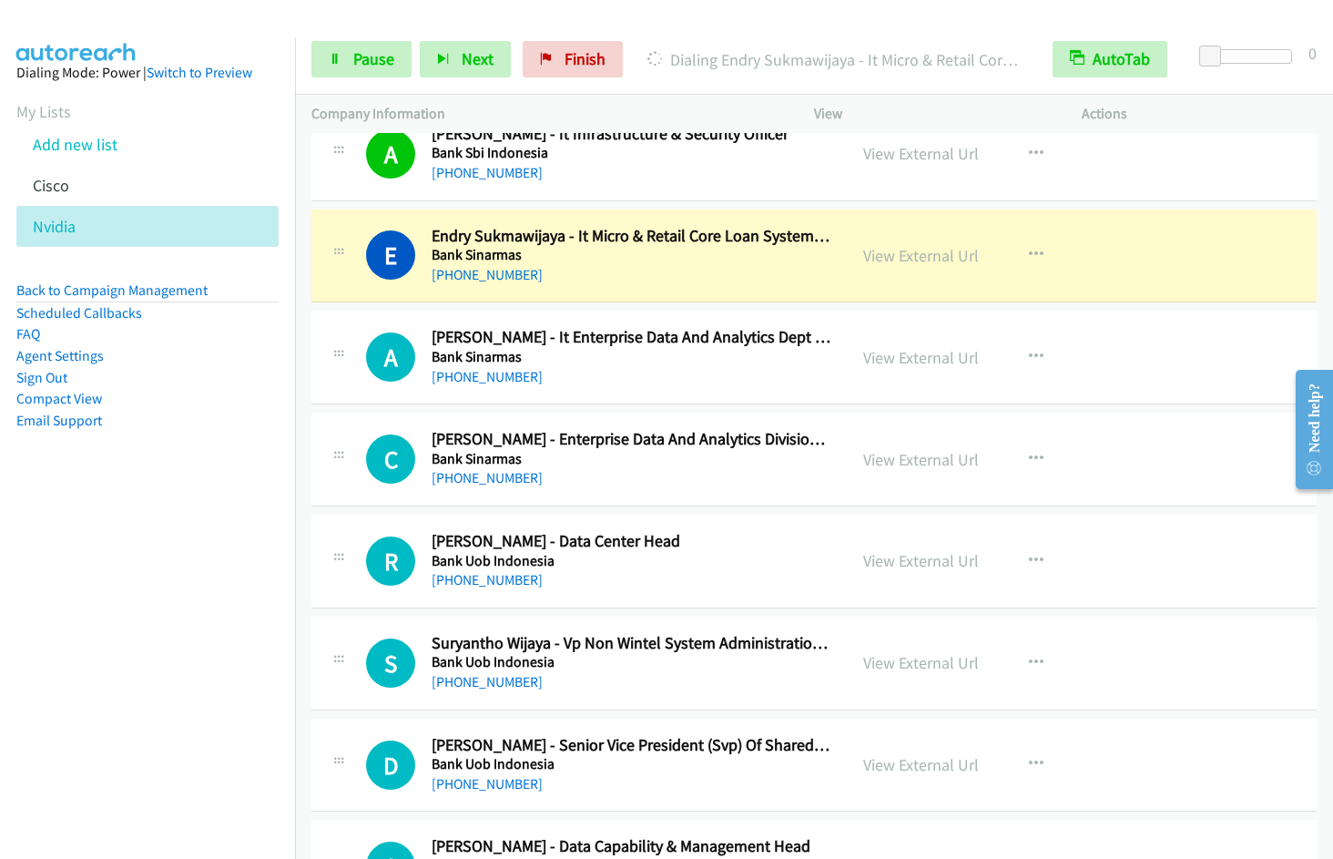
scroll to position [3744, 0]
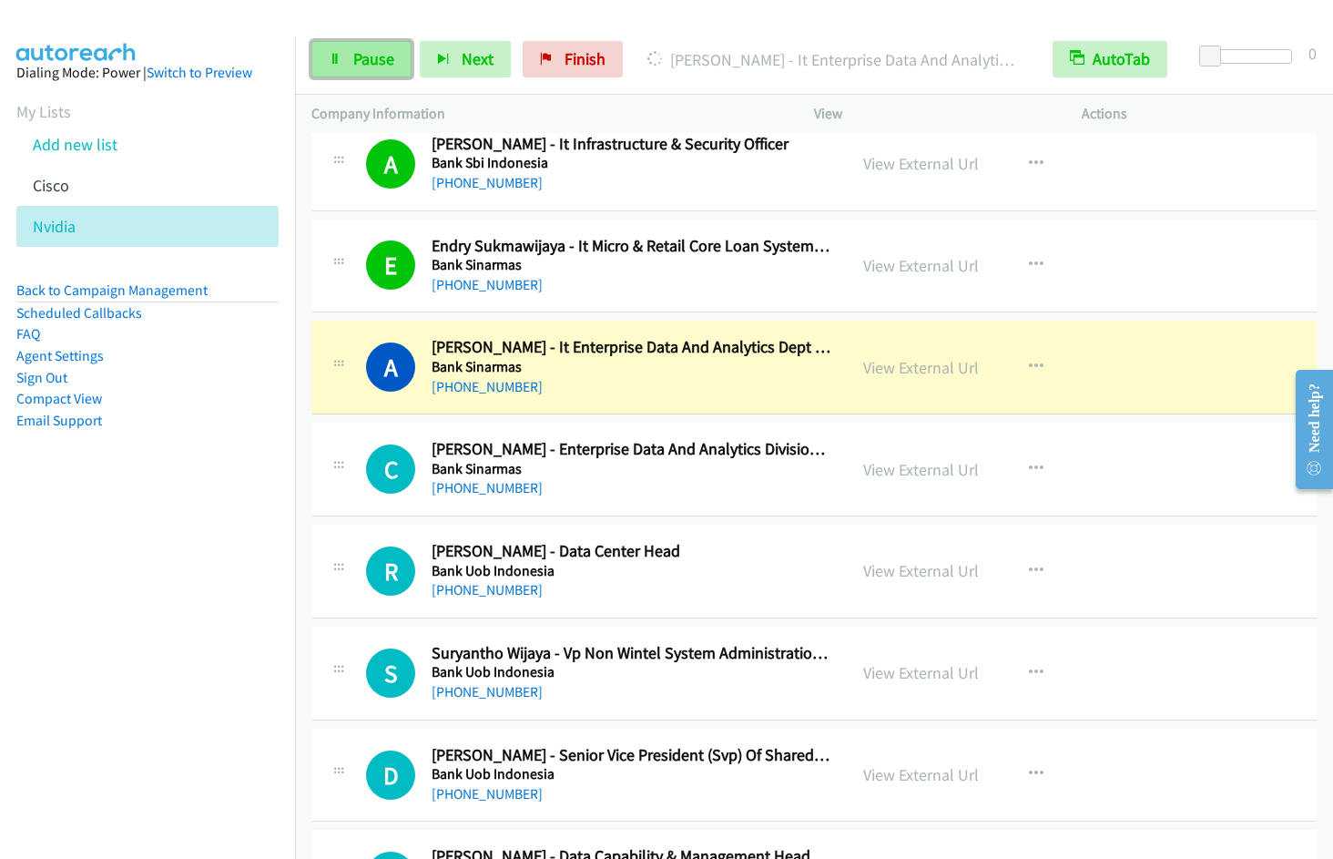
click at [372, 57] on span "Pause" at bounding box center [373, 58] width 41 height 21
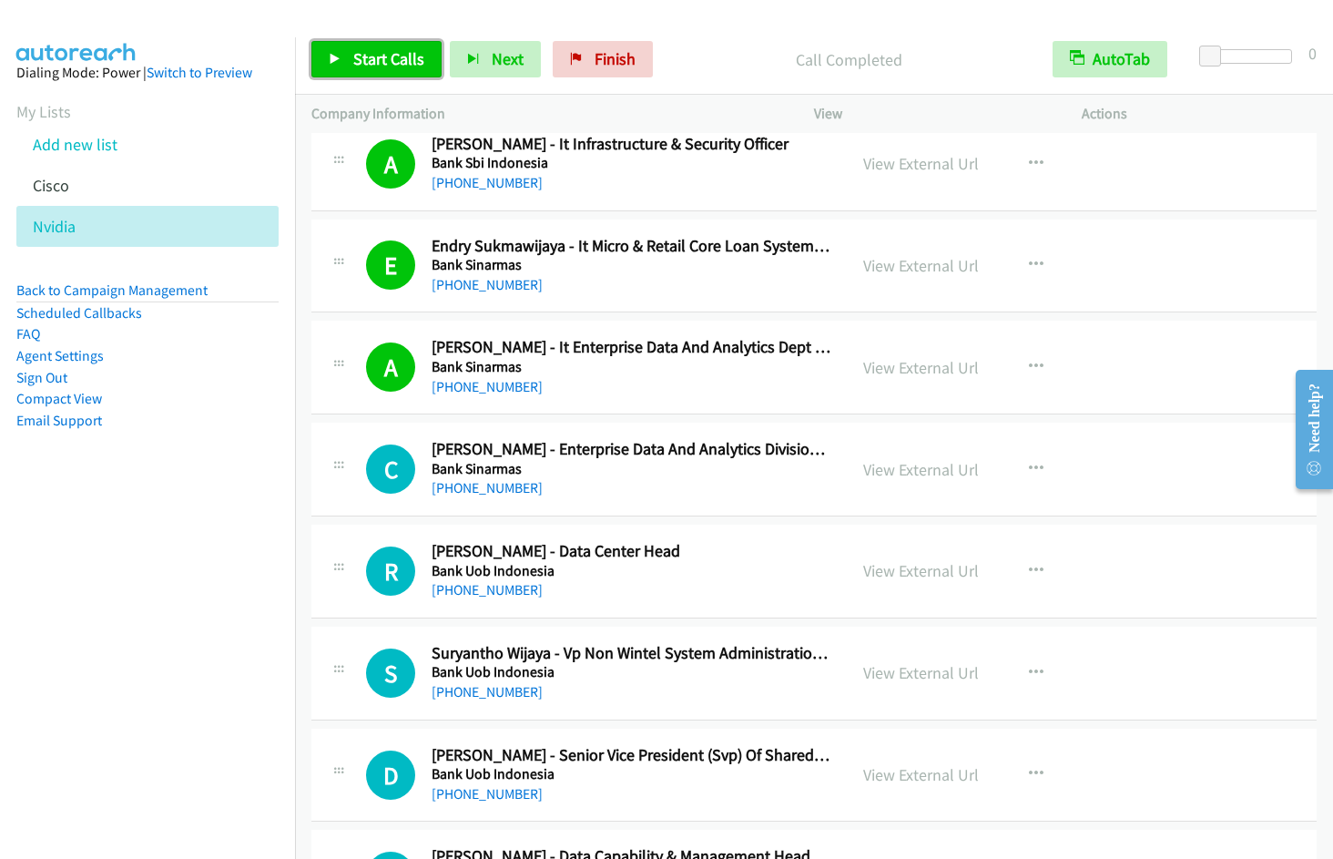
click at [383, 59] on span "Start Calls" at bounding box center [388, 58] width 71 height 21
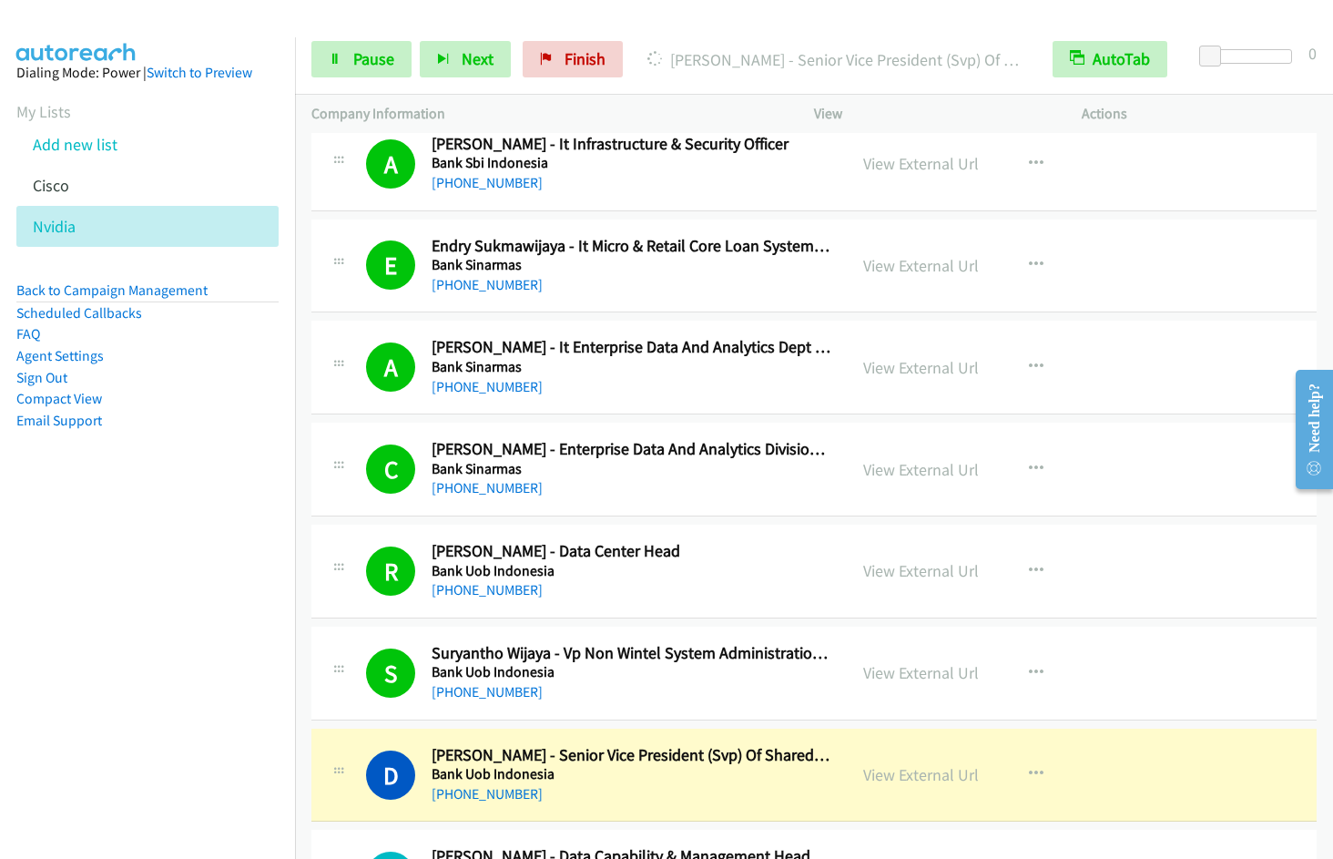
scroll to position [4367, 0]
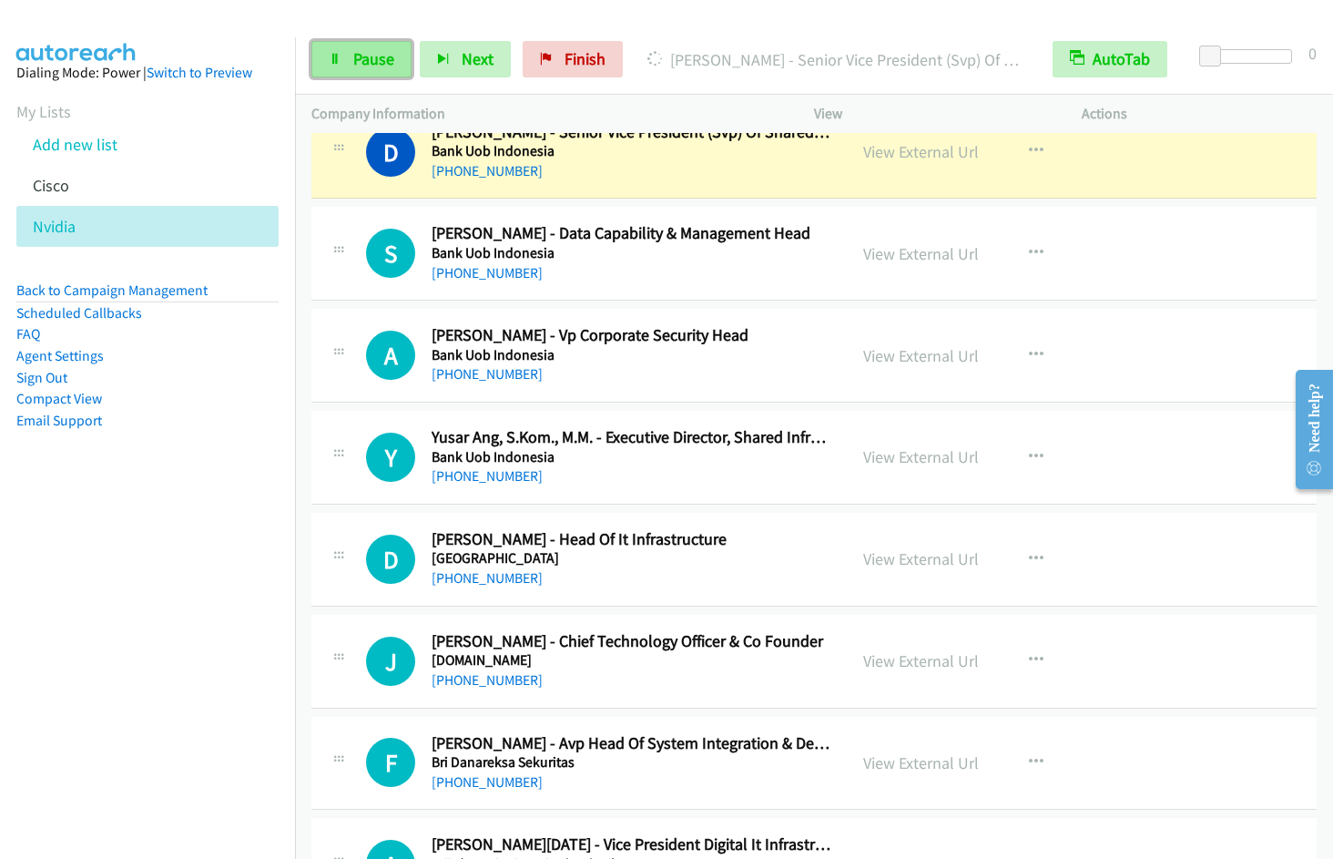
click at [359, 63] on span "Pause" at bounding box center [373, 58] width 41 height 21
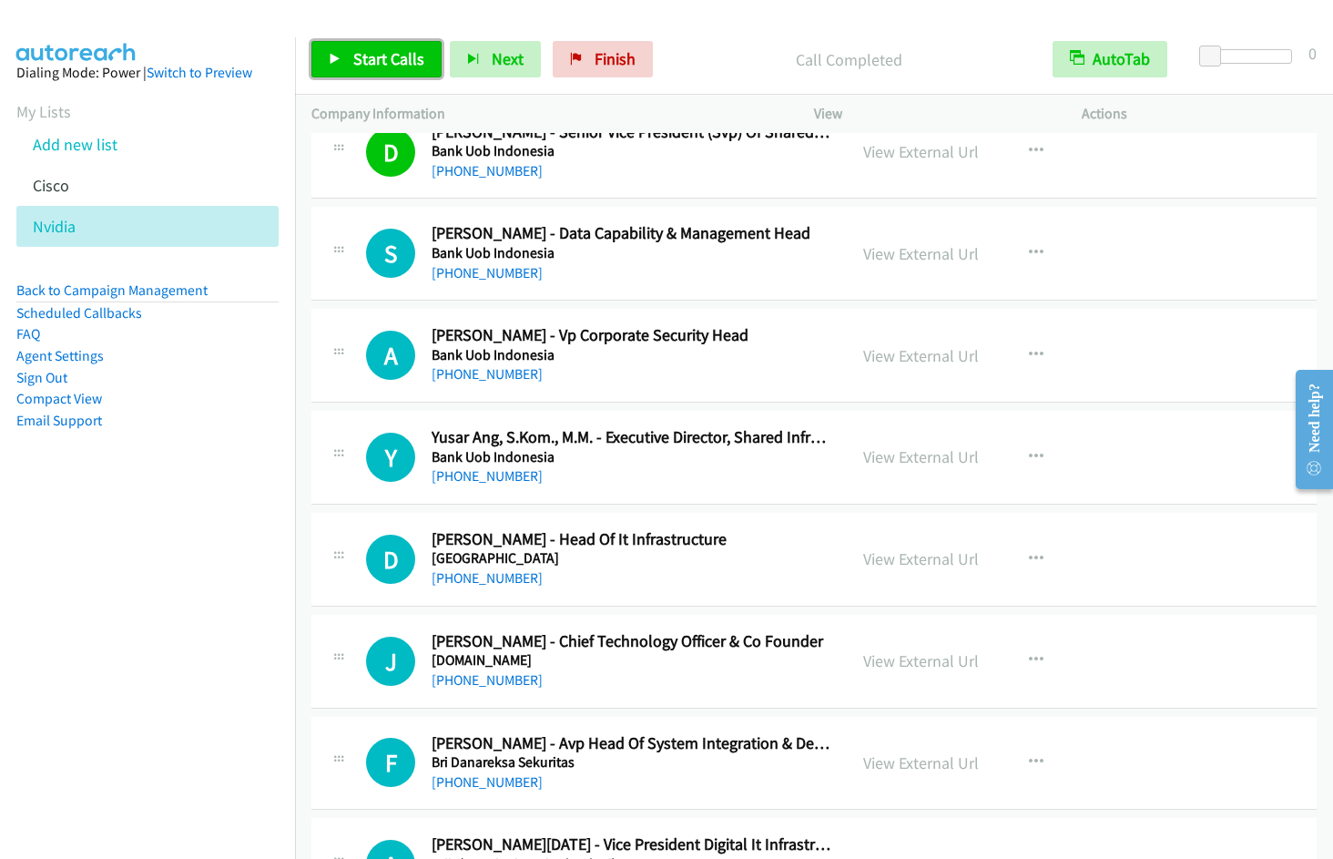
click at [381, 61] on span "Start Calls" at bounding box center [388, 58] width 71 height 21
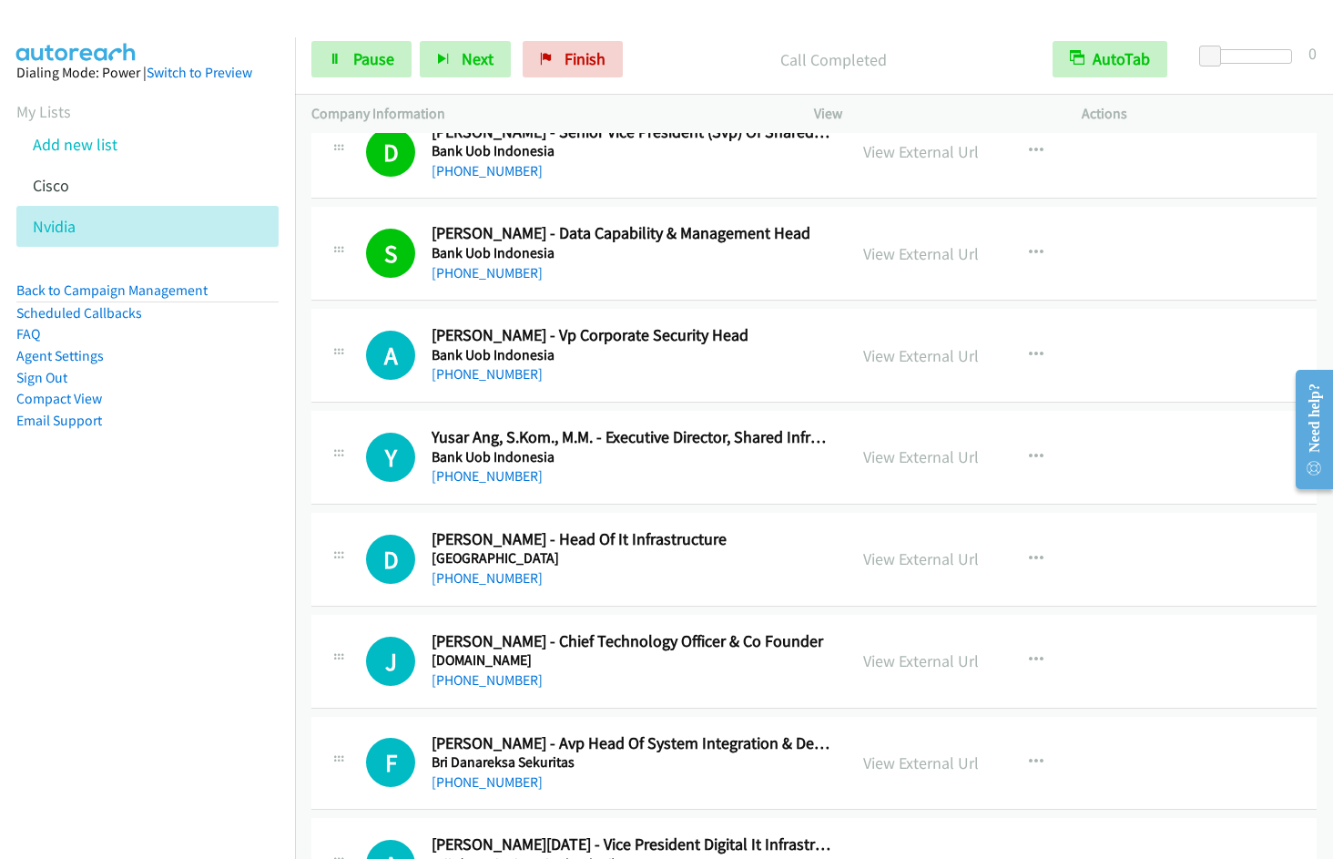
click at [159, 564] on nav "Dialing Mode: Power | Switch to Preview My Lists Add new list Cisco Nvidia Back…" at bounding box center [148, 466] width 296 height 859
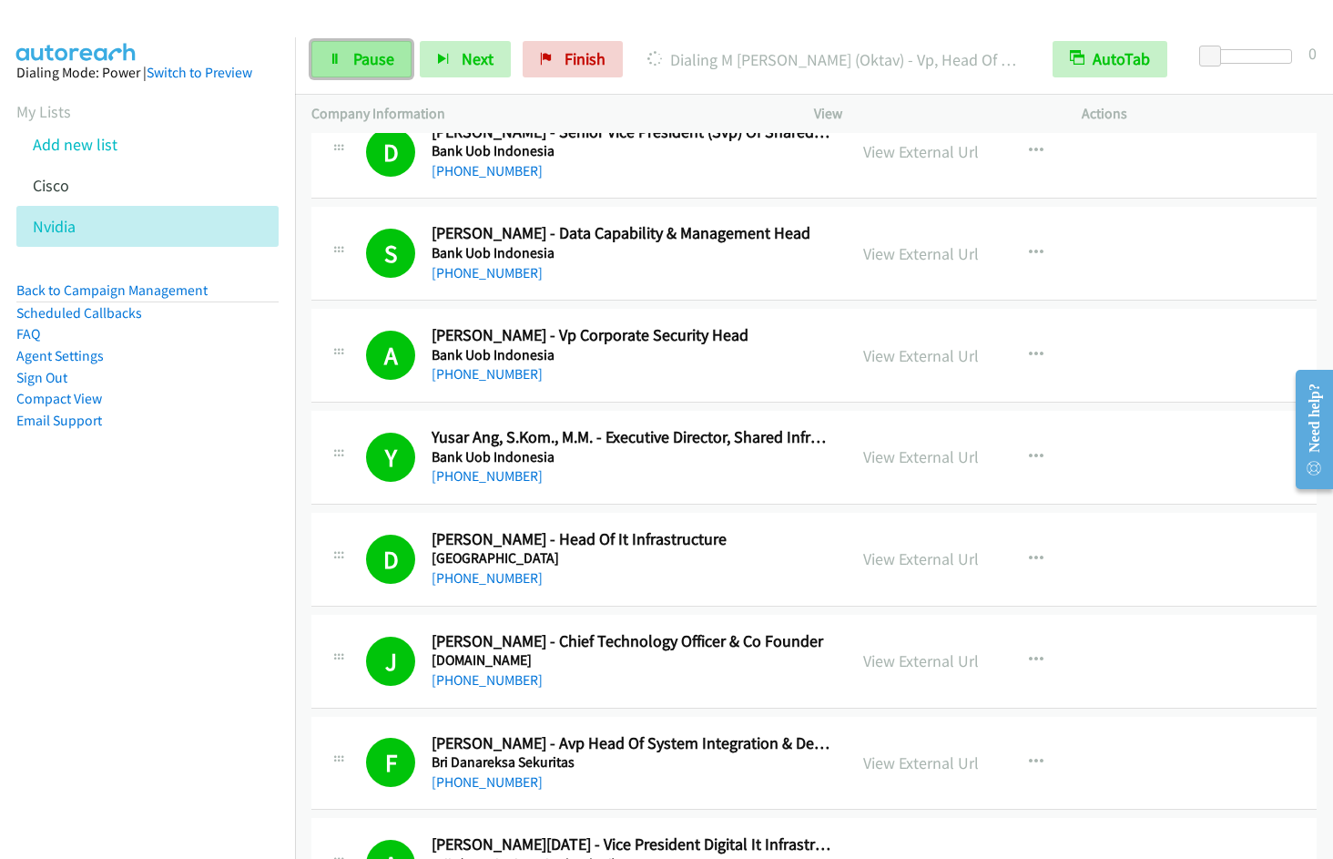
click at [373, 66] on span "Pause" at bounding box center [373, 58] width 41 height 21
click at [373, 60] on span "Start Calls" at bounding box center [388, 58] width 71 height 21
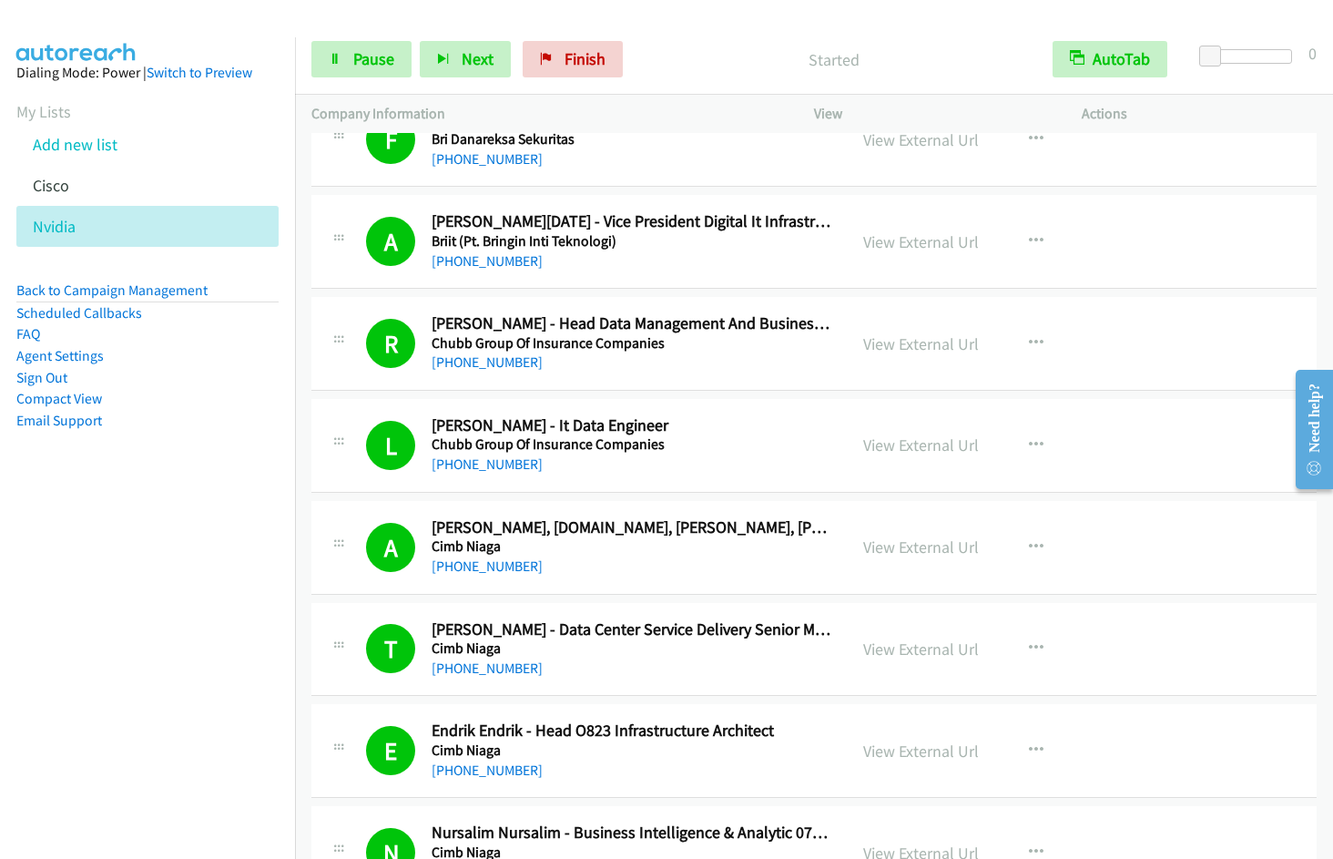
scroll to position [6153, 0]
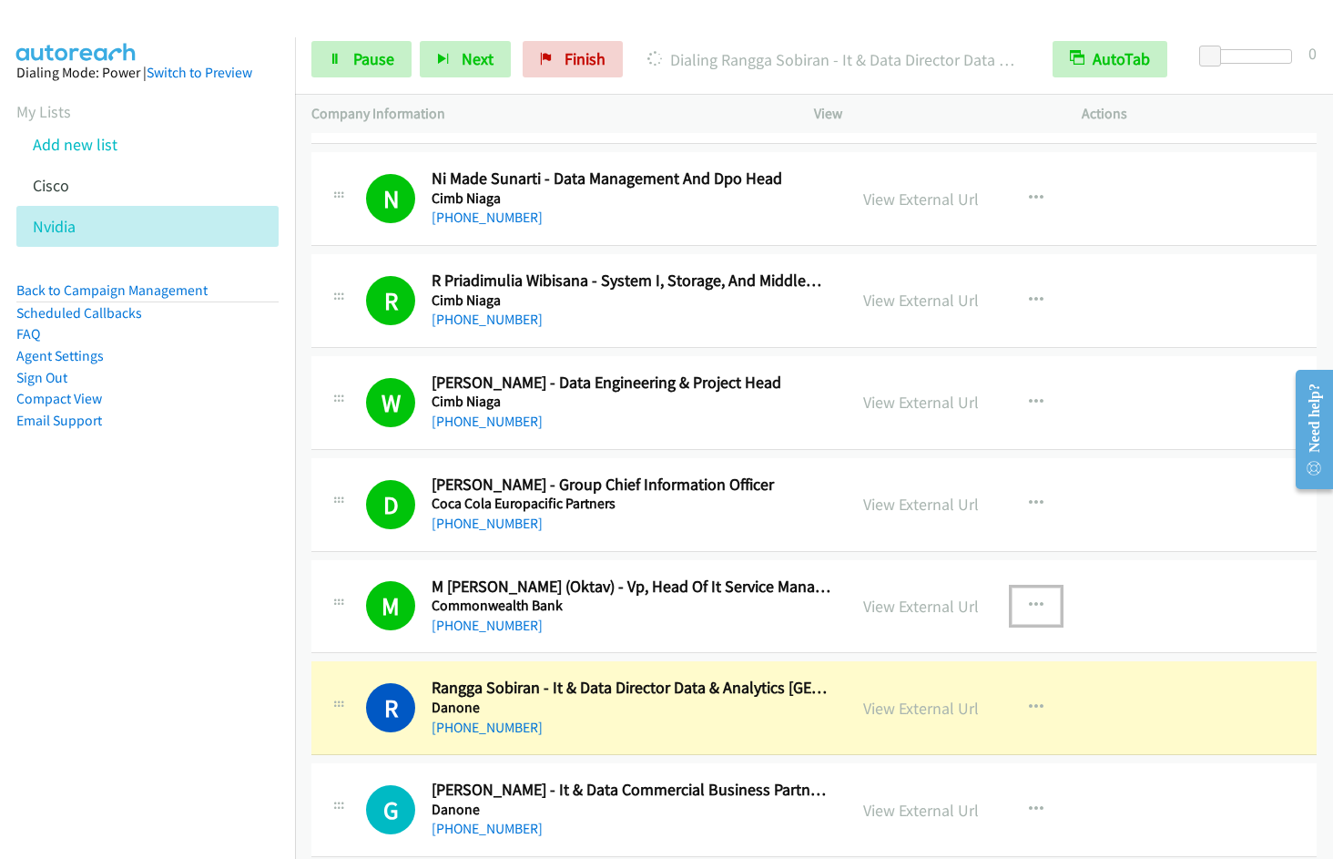
click at [1051, 607] on button "button" at bounding box center [1036, 605] width 49 height 36
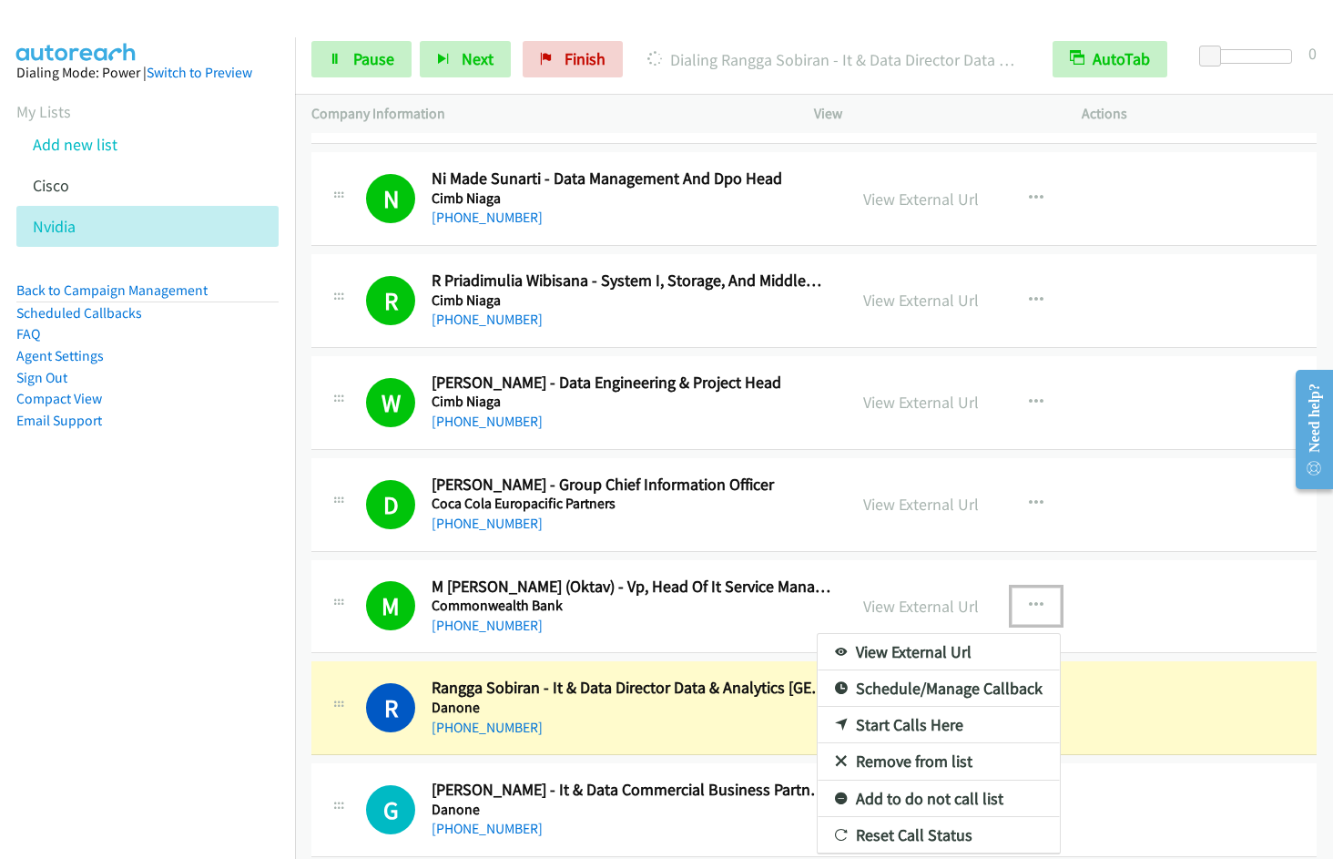
click at [959, 757] on link "Remove from list" at bounding box center [939, 761] width 242 height 36
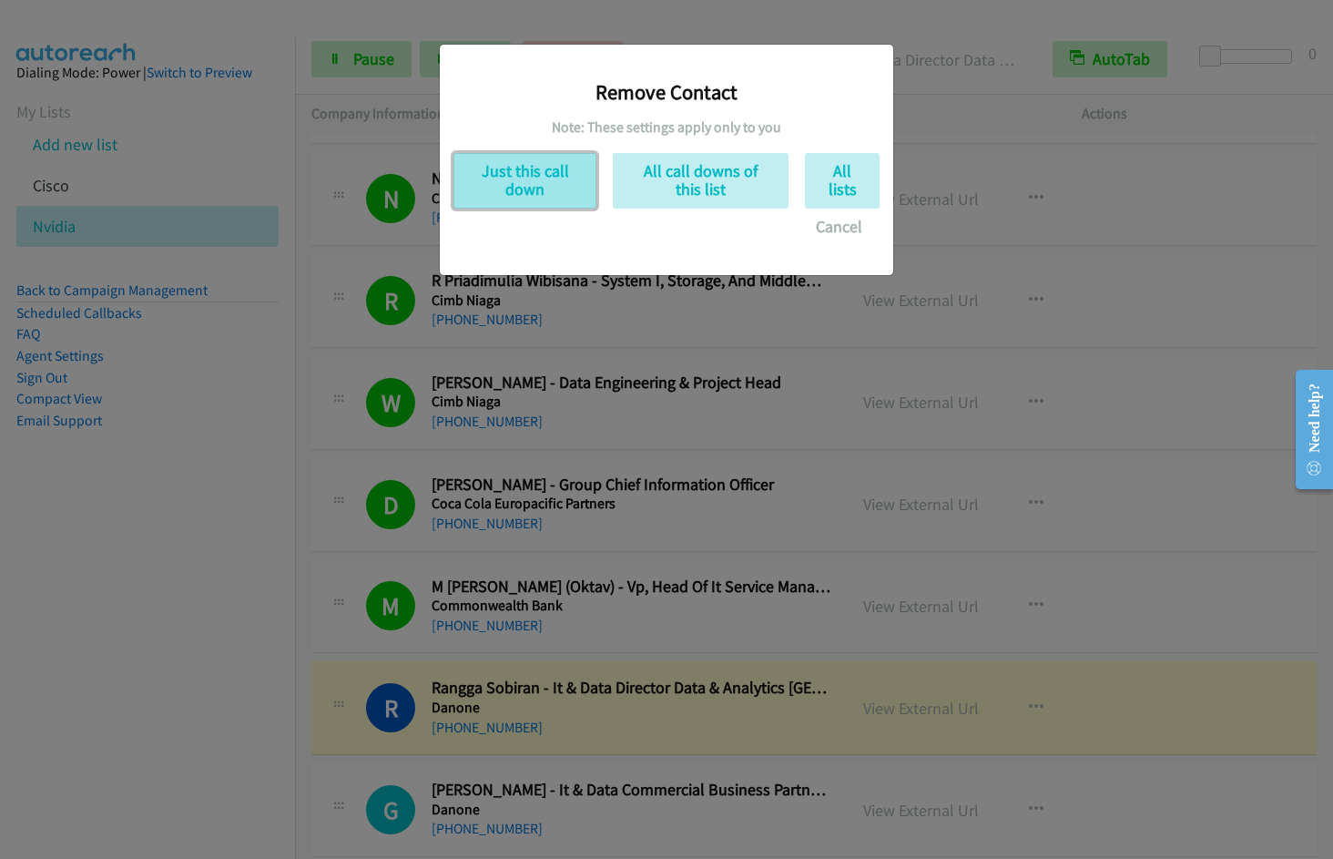
click at [513, 170] on button "Just this call down" at bounding box center [525, 181] width 143 height 56
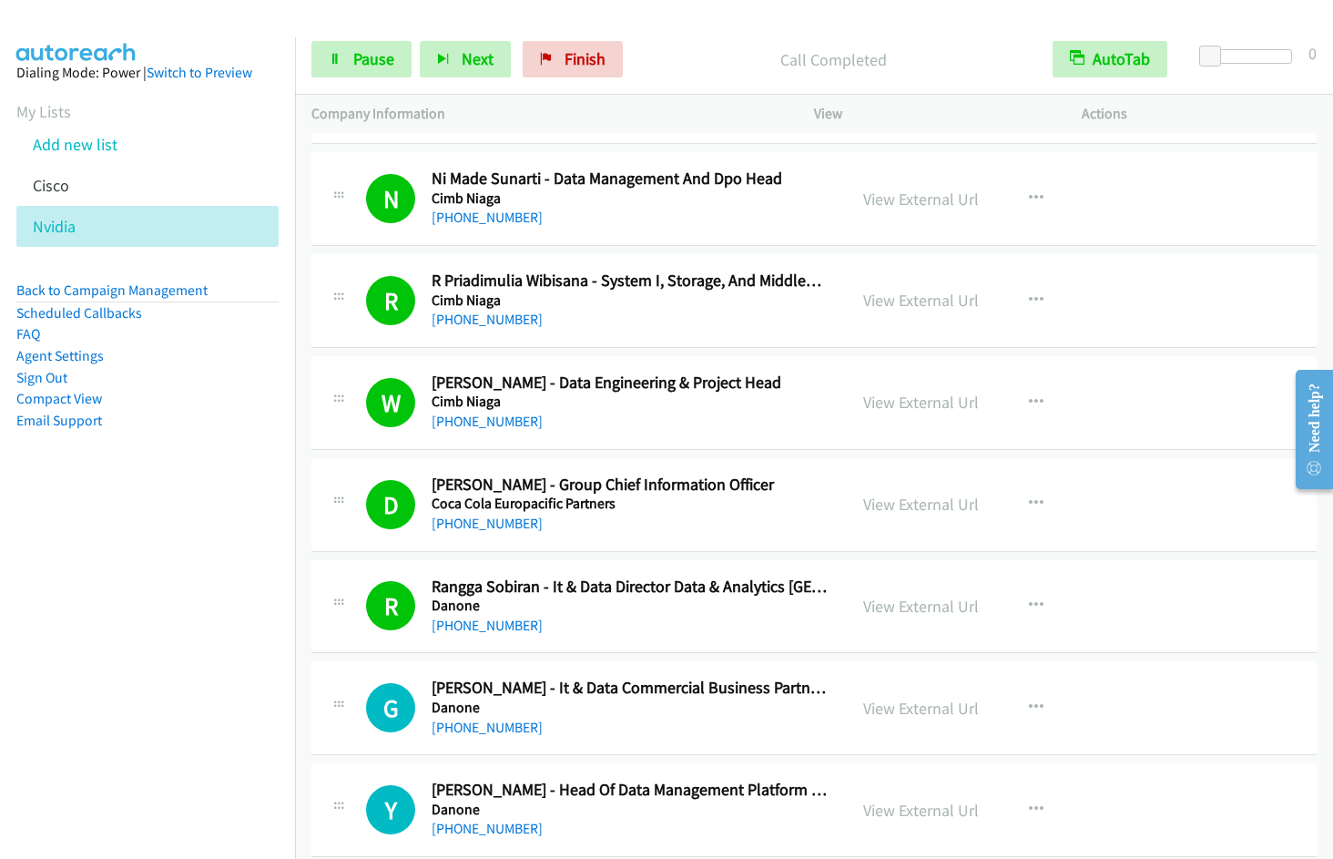
click at [34, 614] on nav "Dialing Mode: Power | Switch to Preview My Lists Add new list Cisco Nvidia Back…" at bounding box center [148, 466] width 296 height 859
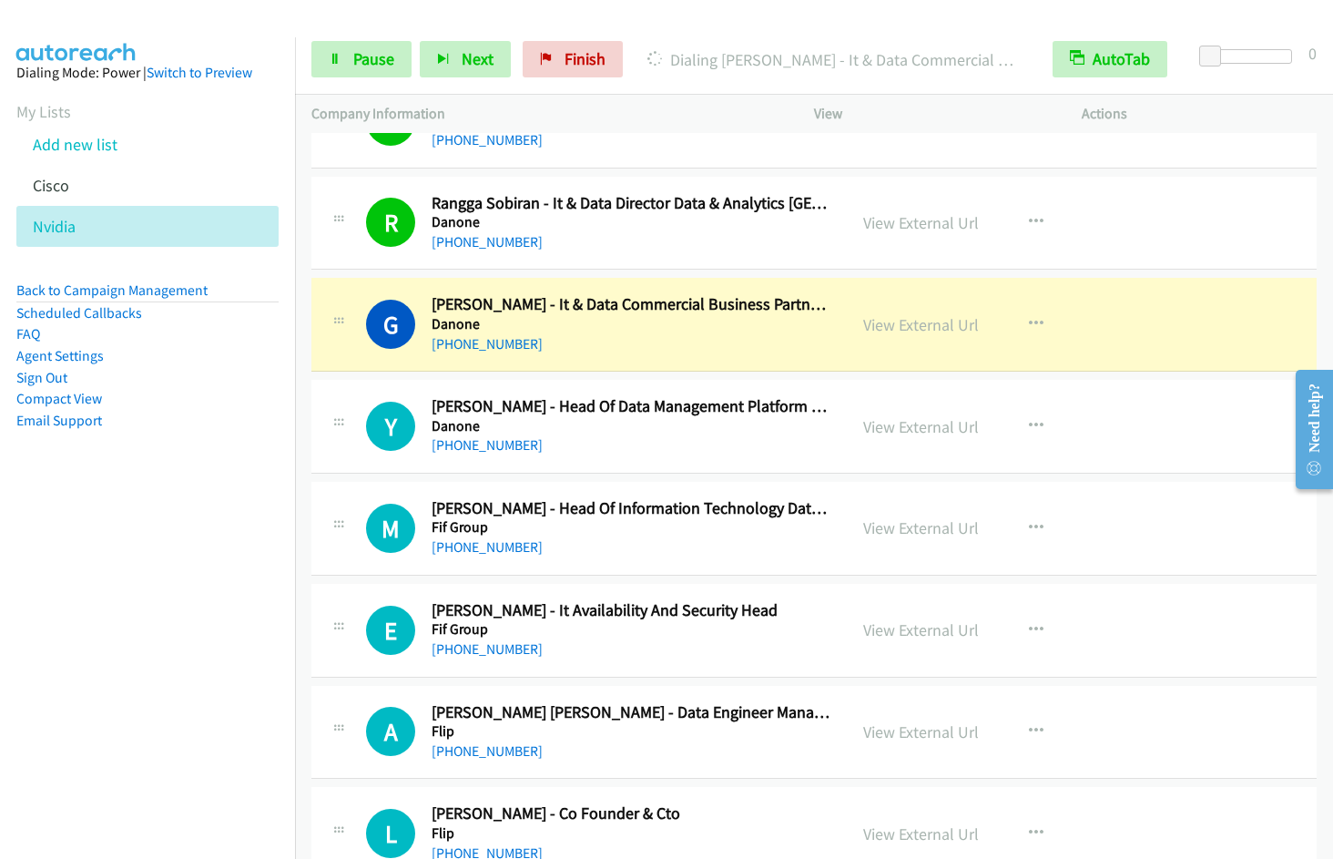
scroll to position [6604, 0]
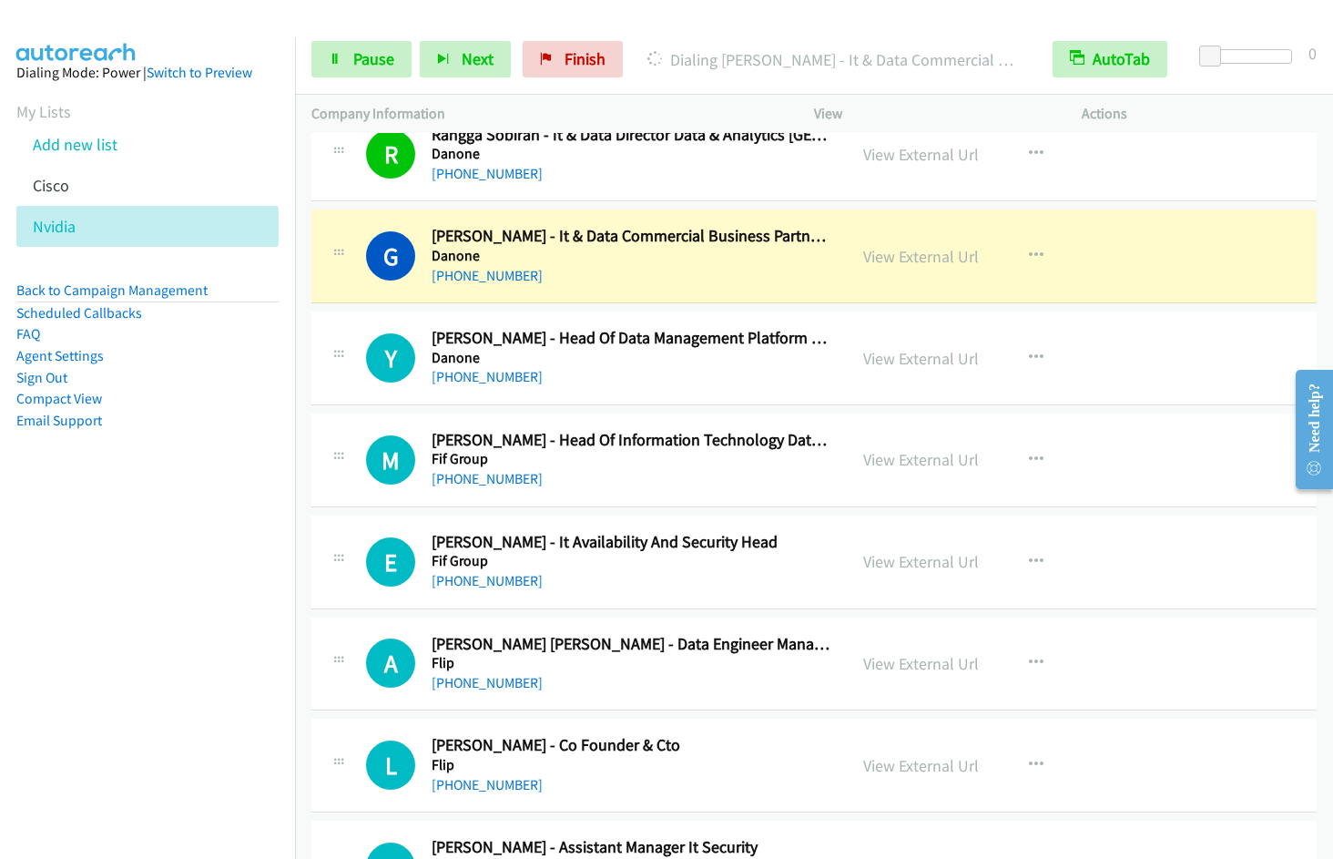
click at [174, 632] on nav "Dialing Mode: Power | Switch to Preview My Lists Add new list Cisco Nvidia Back…" at bounding box center [148, 466] width 296 height 859
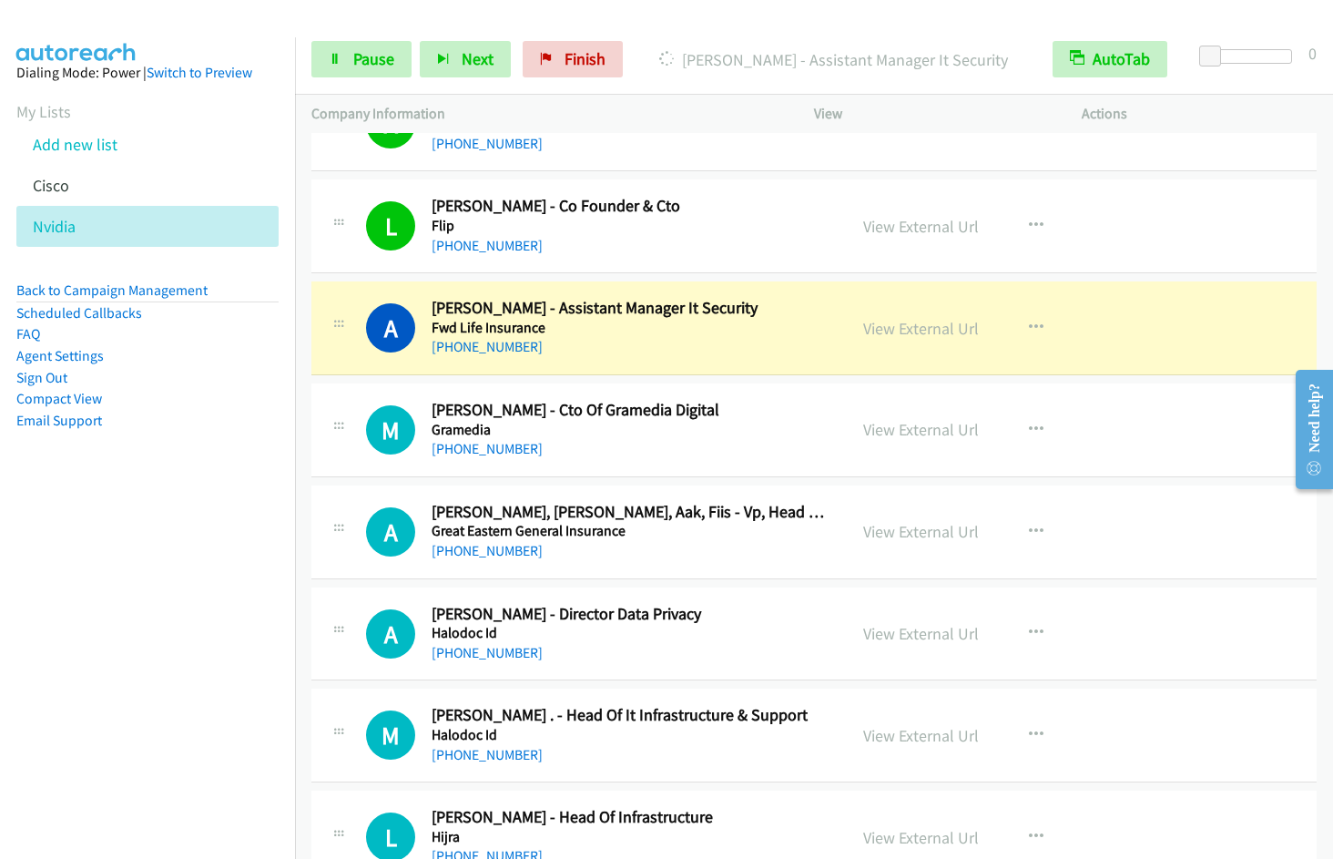
scroll to position [7202, 0]
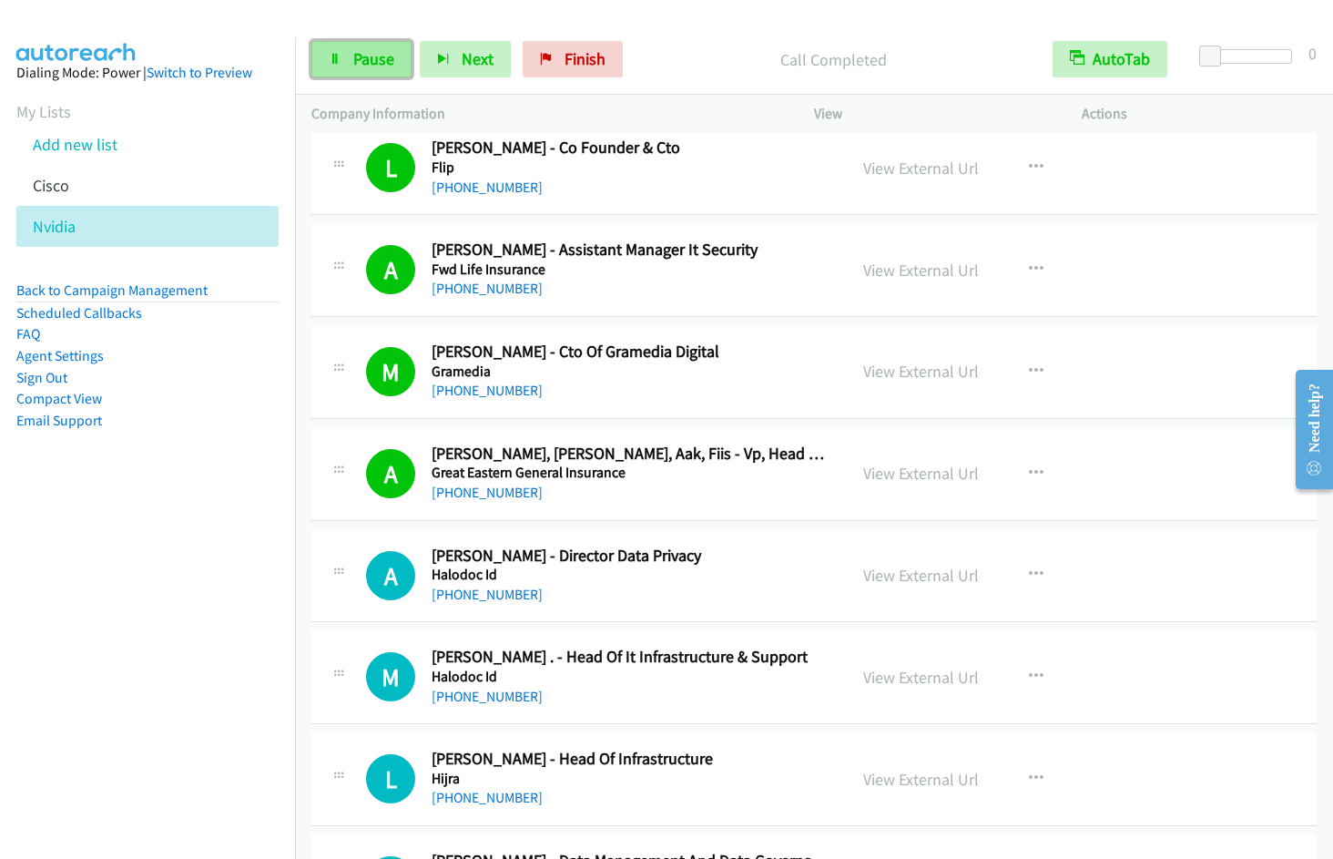
click at [365, 63] on span "Pause" at bounding box center [373, 58] width 41 height 21
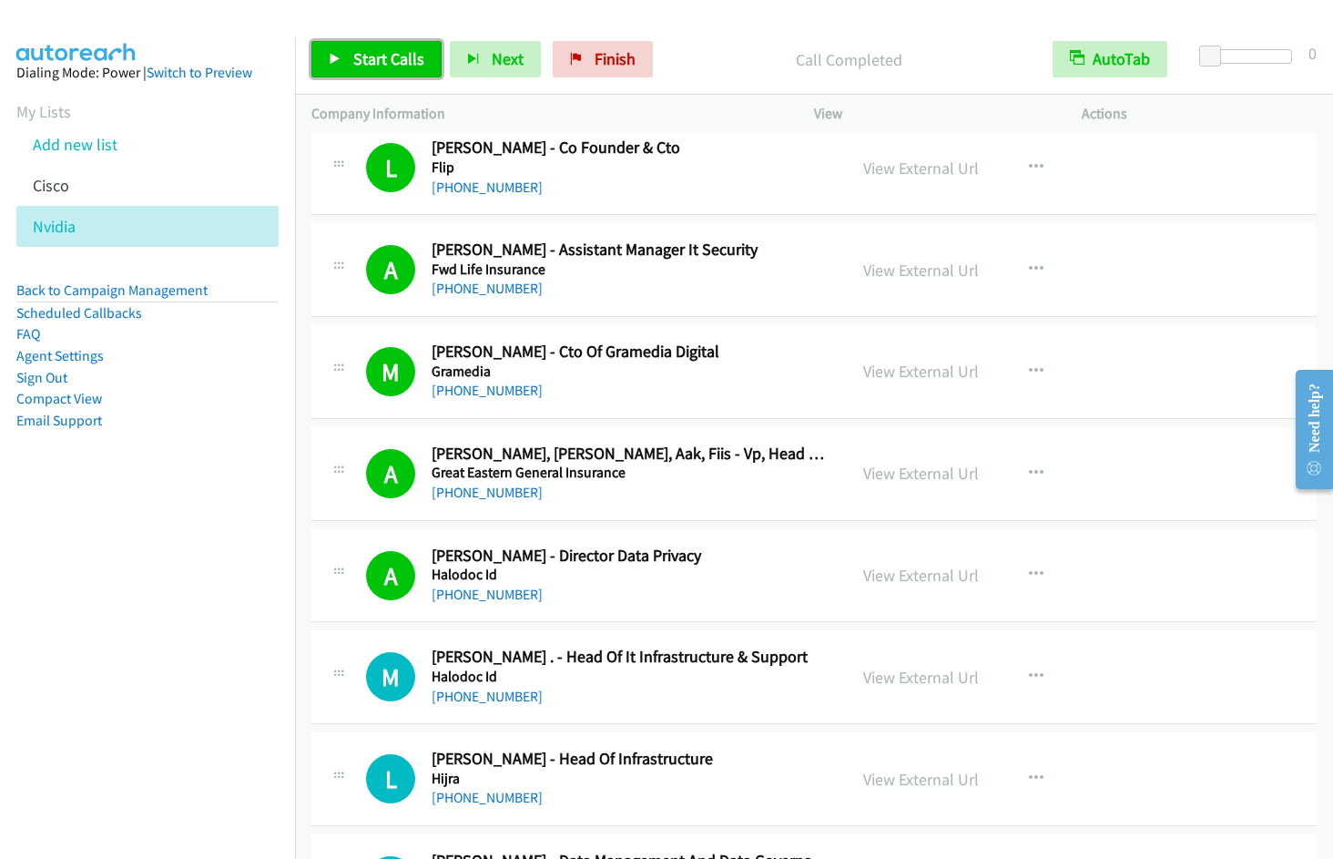
click at [382, 57] on span "Start Calls" at bounding box center [388, 58] width 71 height 21
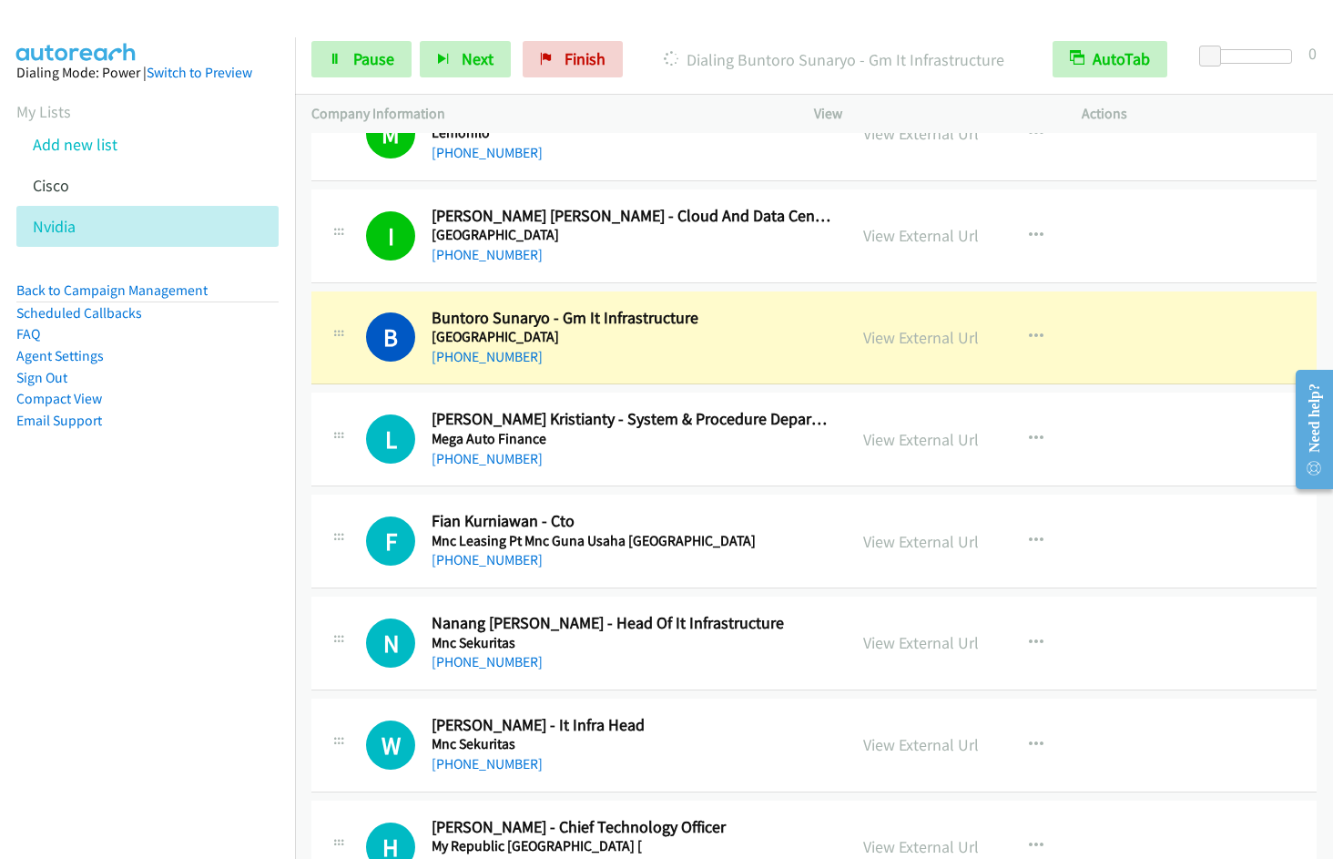
scroll to position [8695, 0]
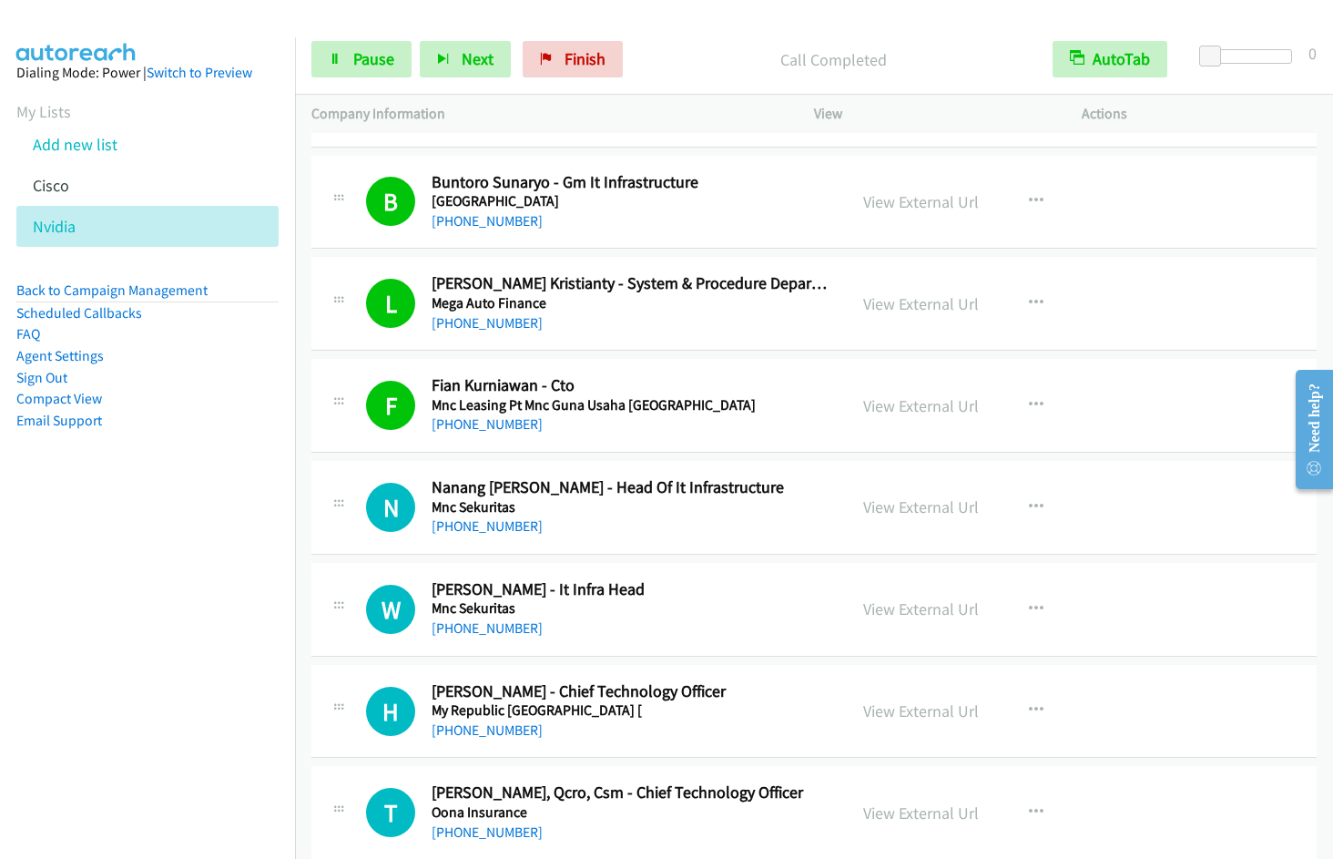
click at [209, 605] on nav "Dialing Mode: Power | Switch to Preview My Lists Add new list Cisco Nvidia Back…" at bounding box center [148, 466] width 296 height 859
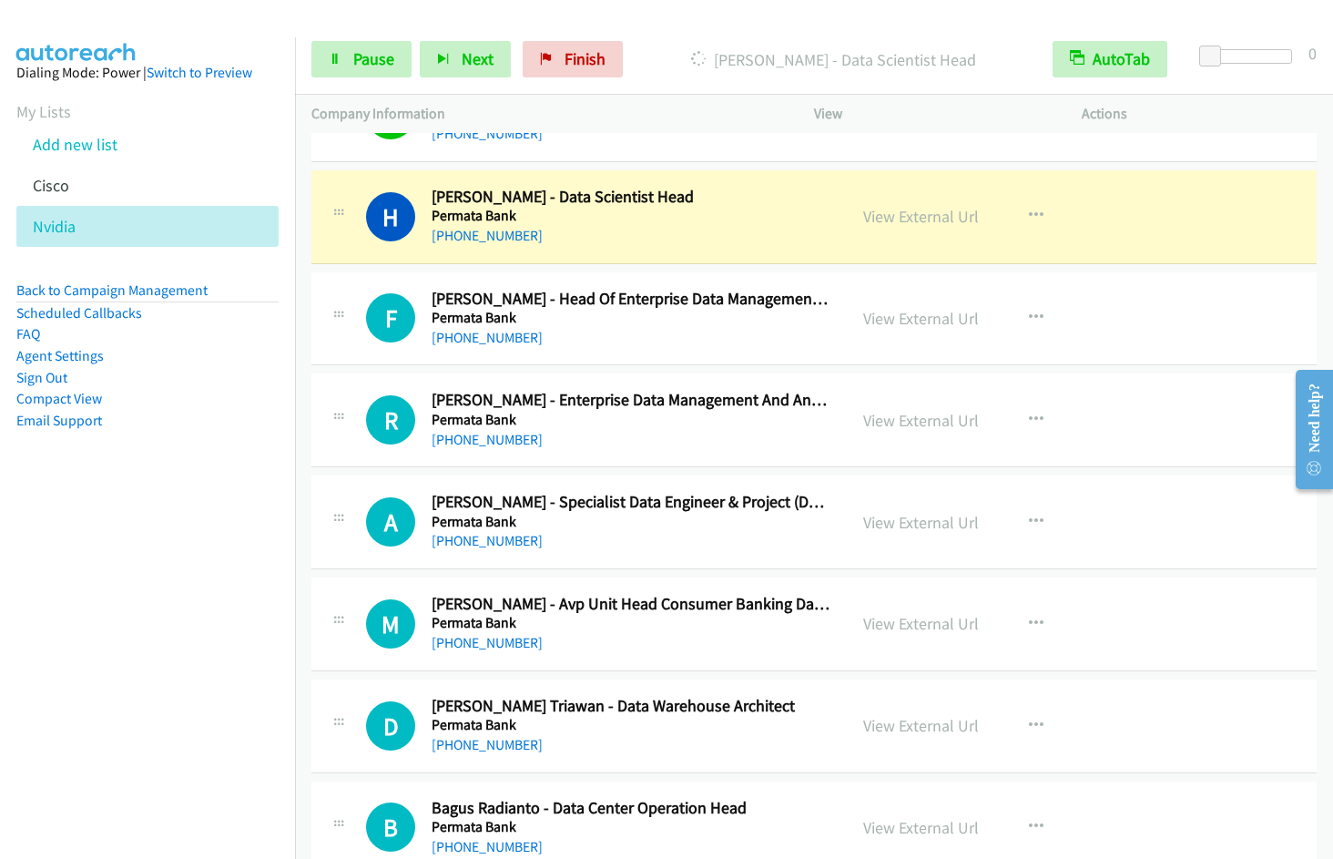
scroll to position [9728, 0]
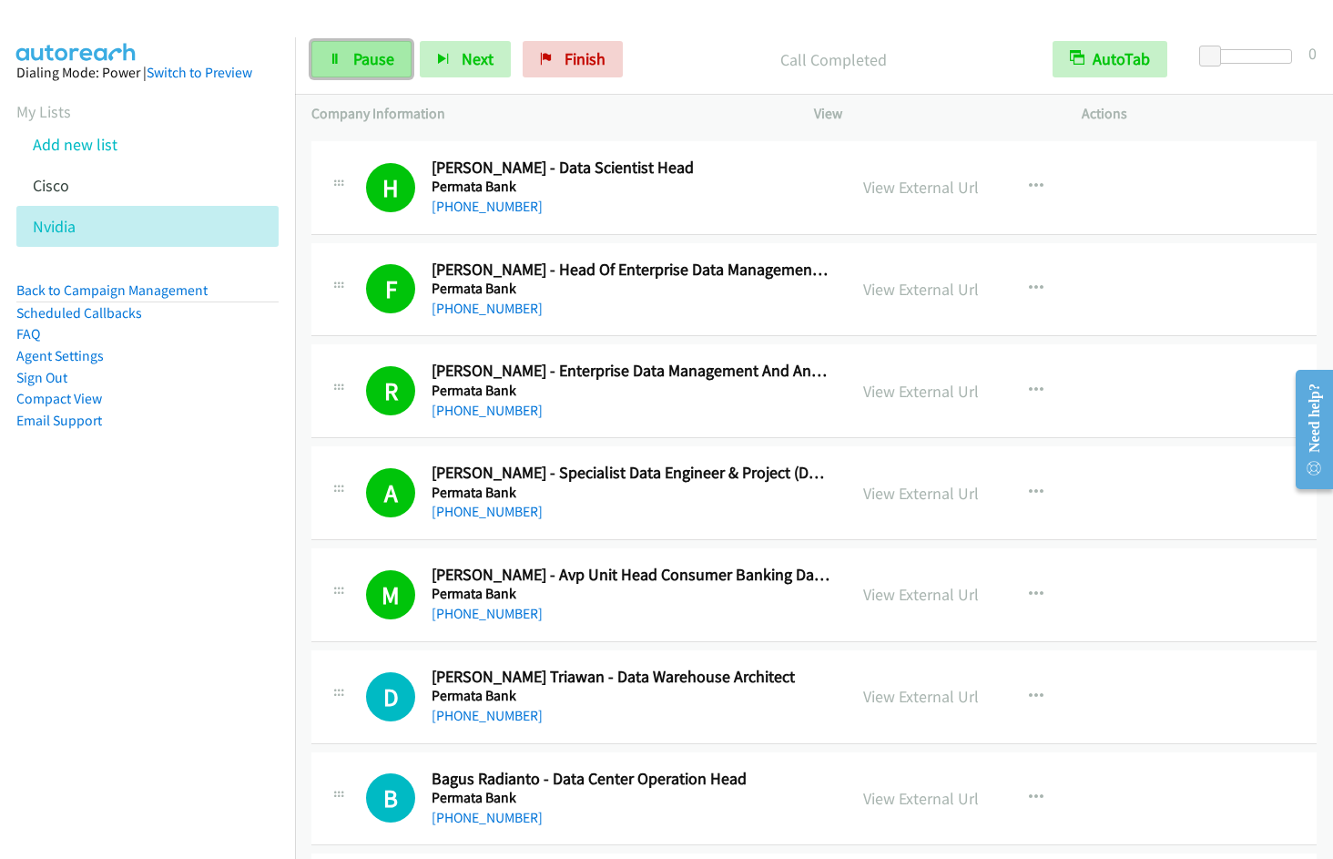
click at [340, 57] on icon at bounding box center [335, 60] width 13 height 13
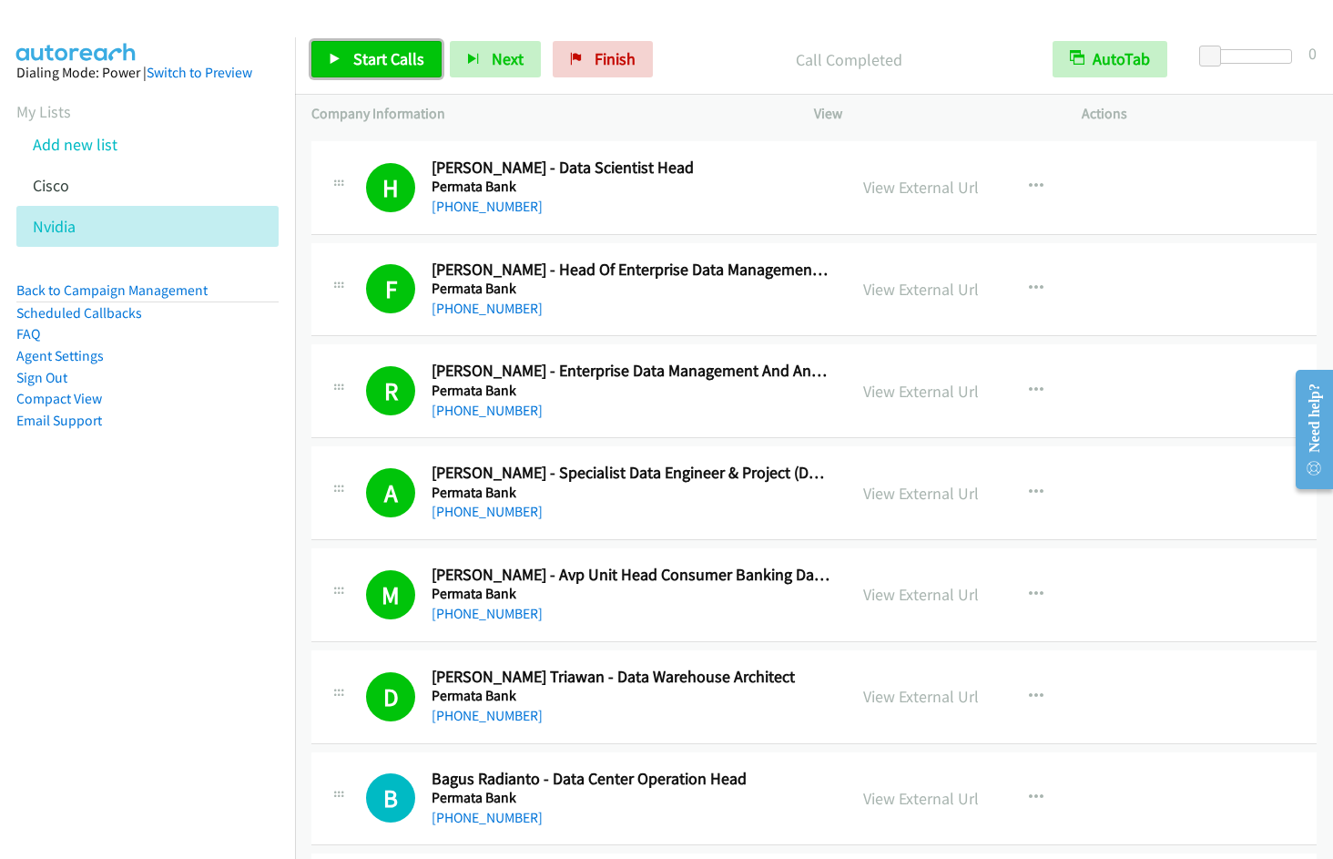
click at [399, 51] on span "Start Calls" at bounding box center [388, 58] width 71 height 21
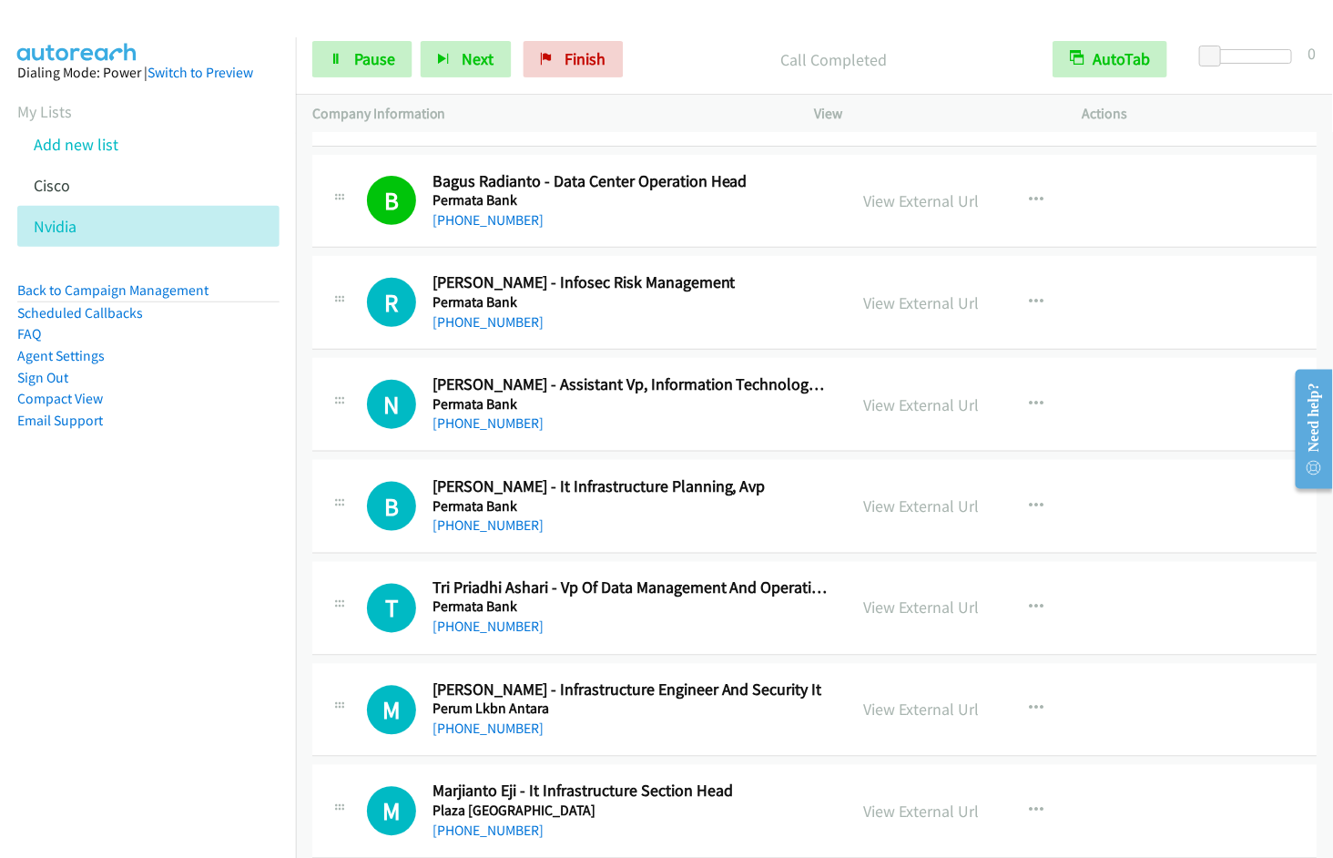
scroll to position [10345, 0]
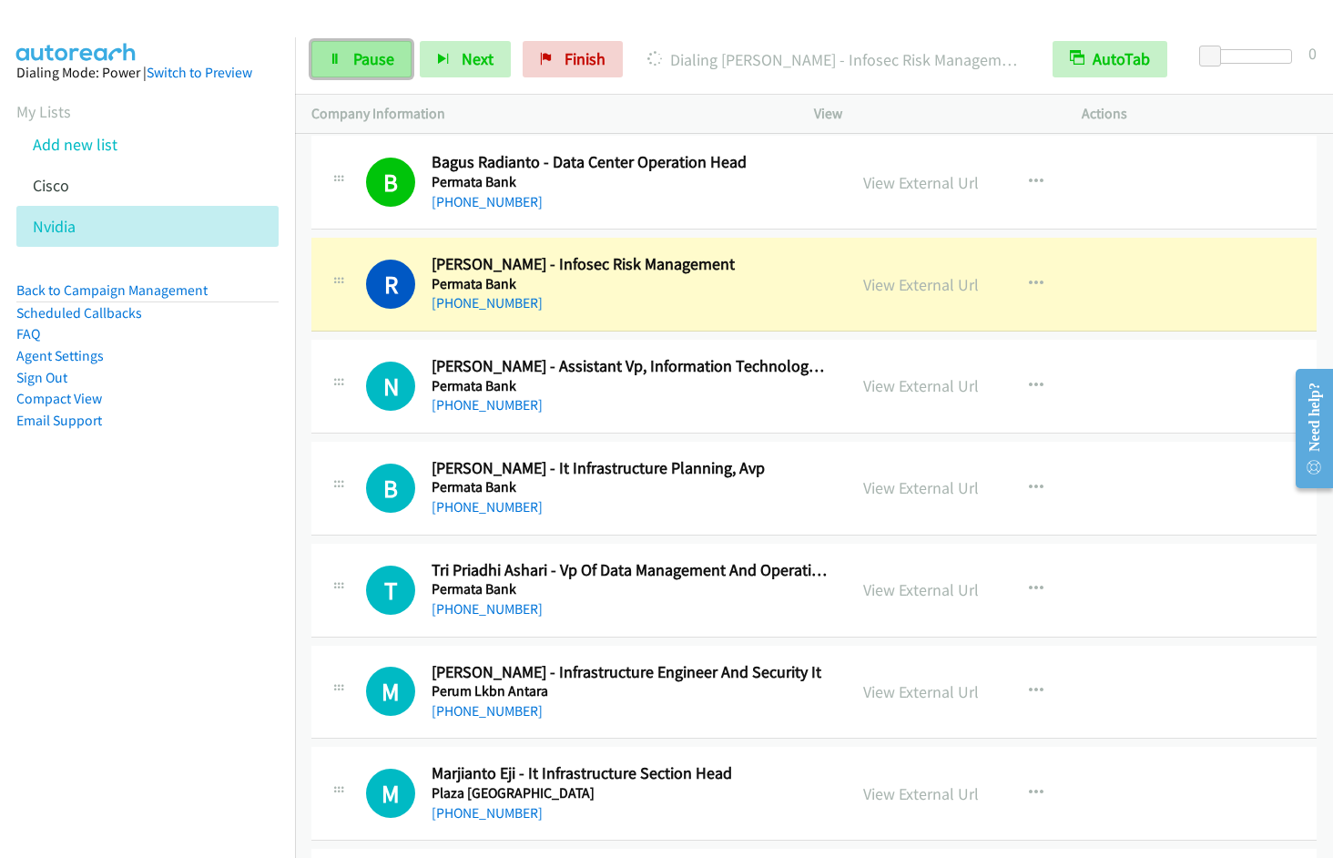
click at [364, 49] on span "Pause" at bounding box center [373, 58] width 41 height 21
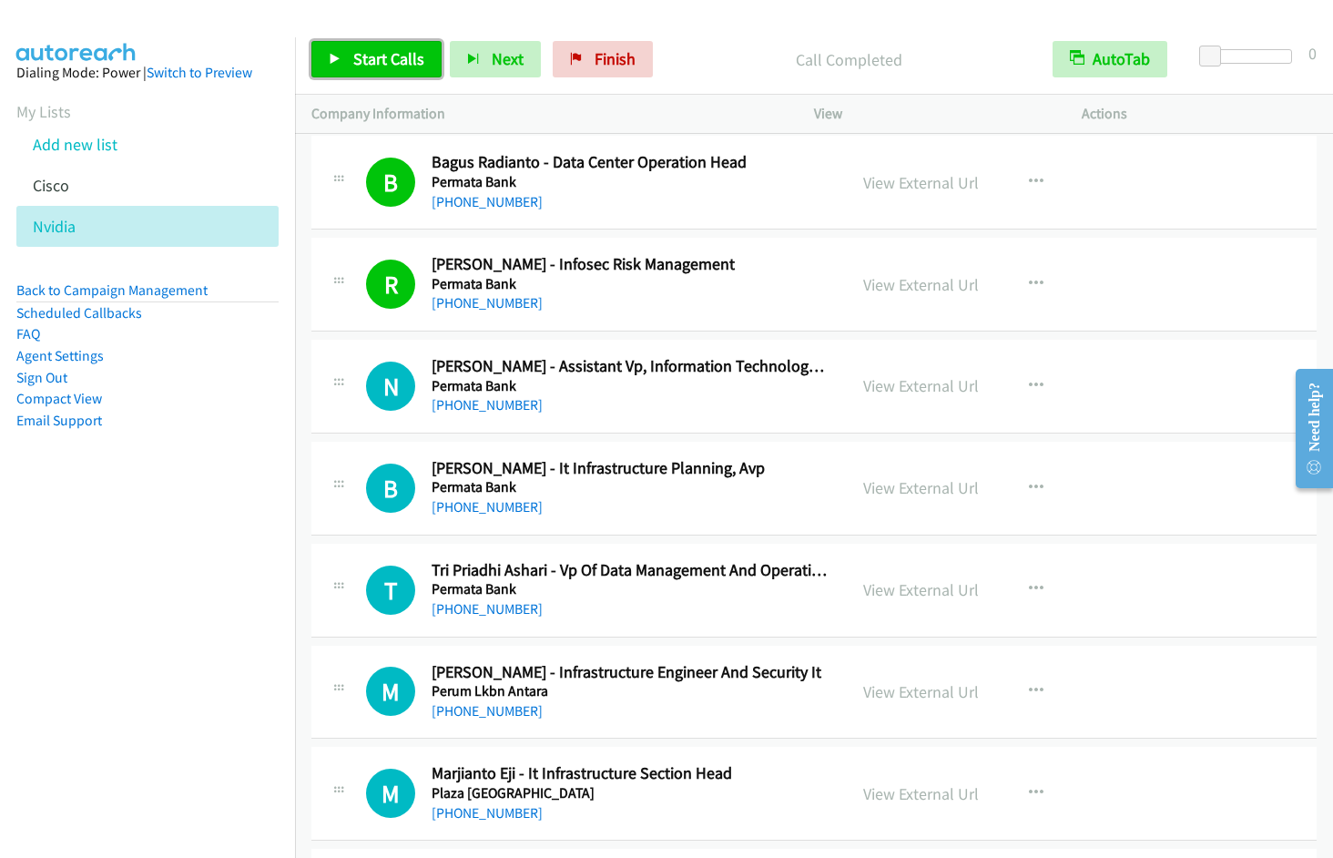
click at [381, 56] on span "Start Calls" at bounding box center [388, 58] width 71 height 21
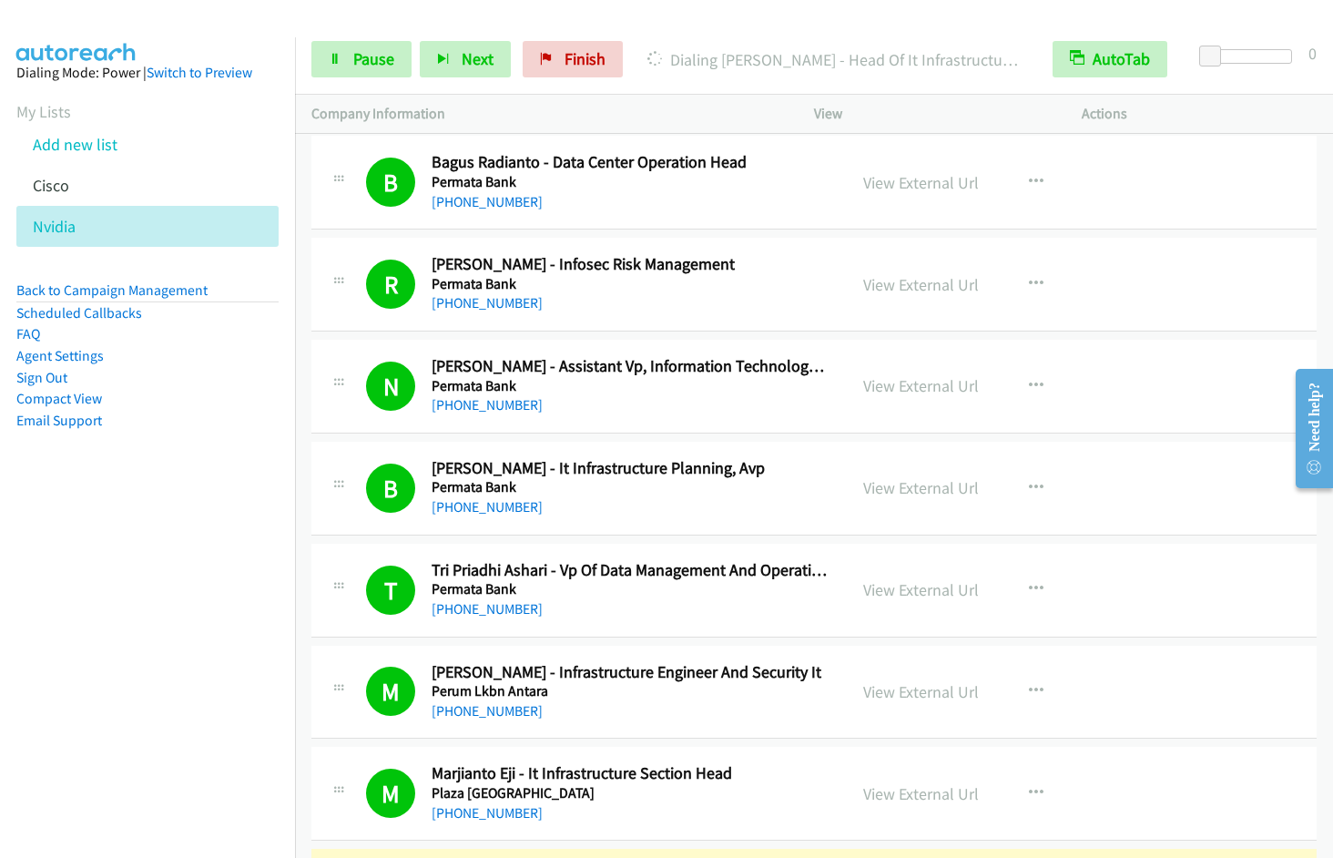
scroll to position [10966, 0]
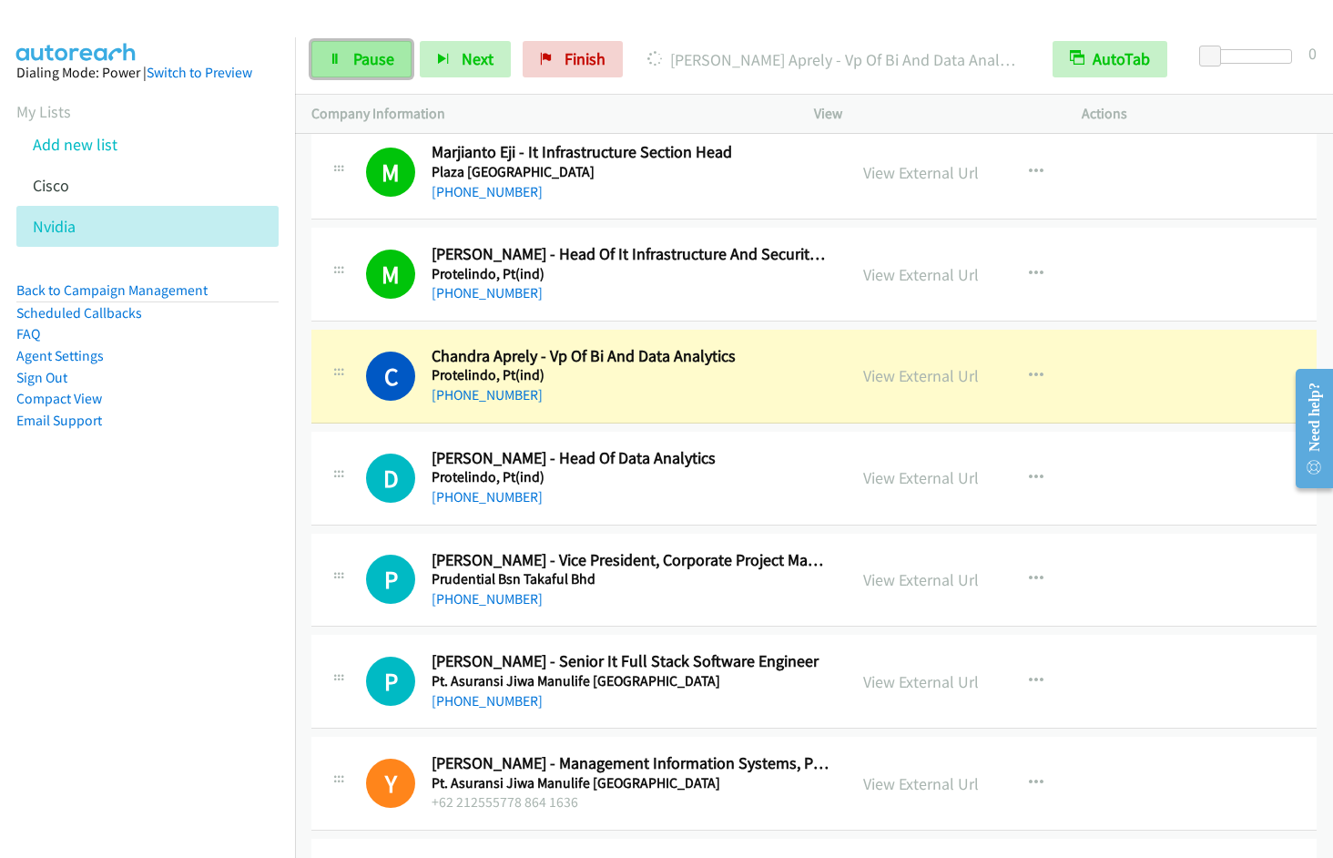
click at [367, 66] on span "Pause" at bounding box center [373, 58] width 41 height 21
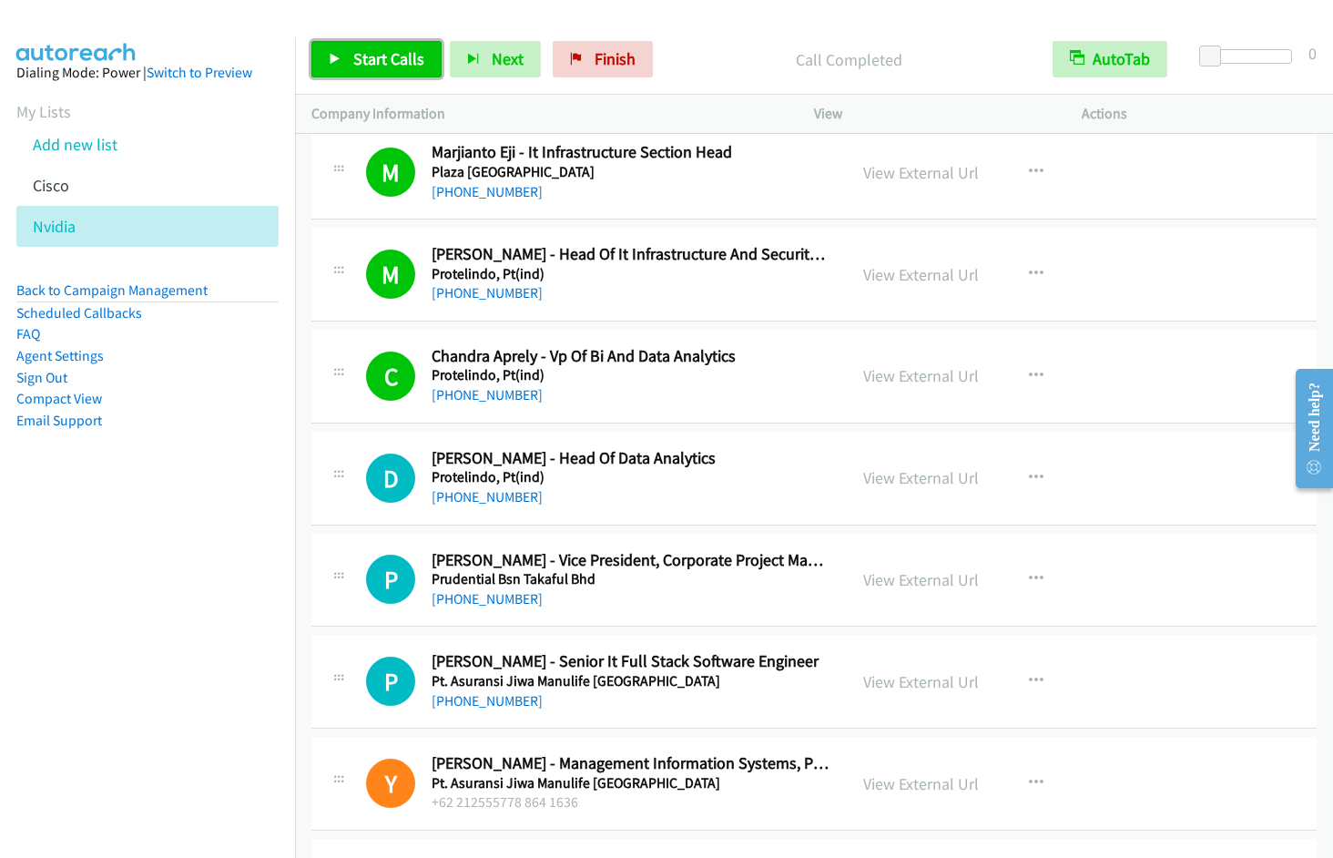
click at [366, 59] on span "Start Calls" at bounding box center [388, 58] width 71 height 21
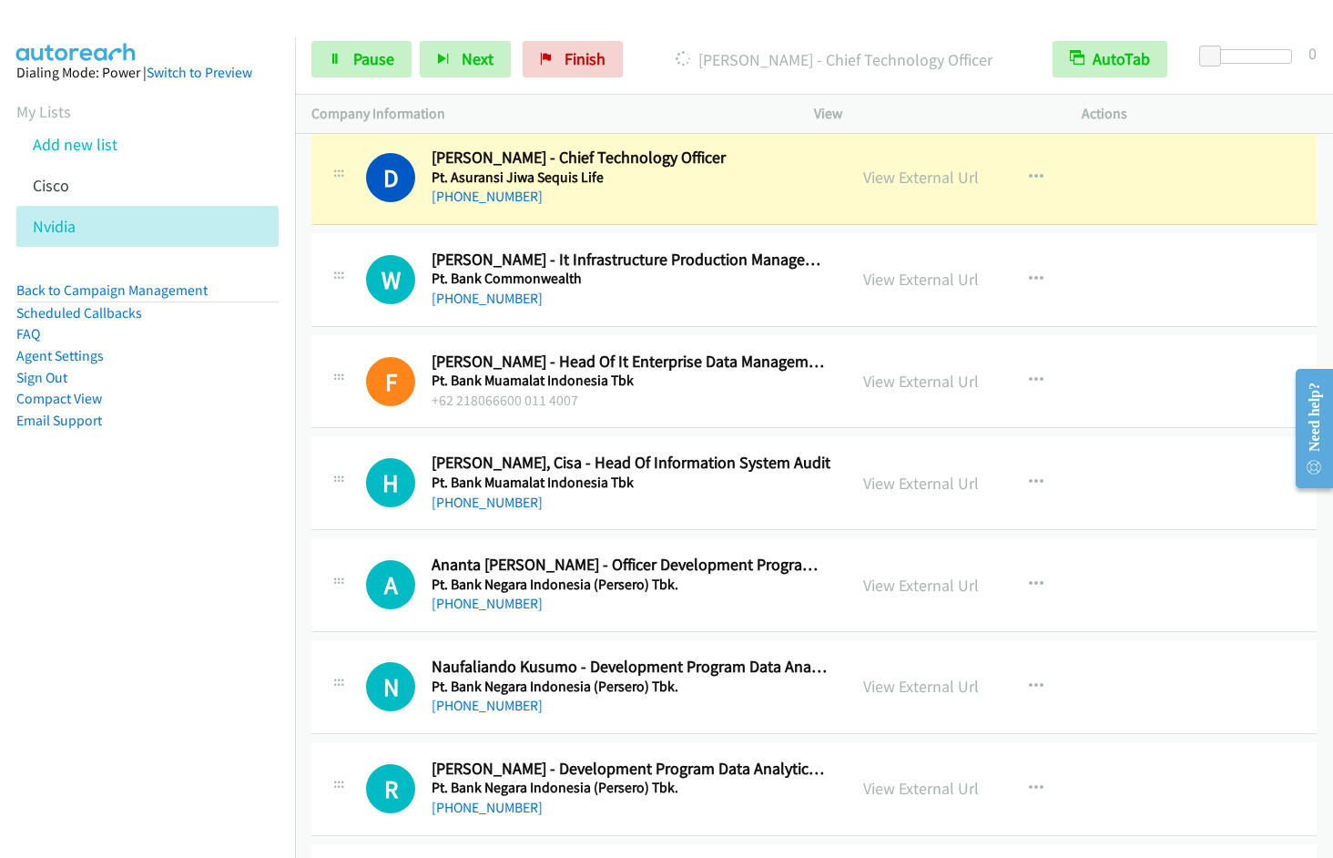
scroll to position [11671, 0]
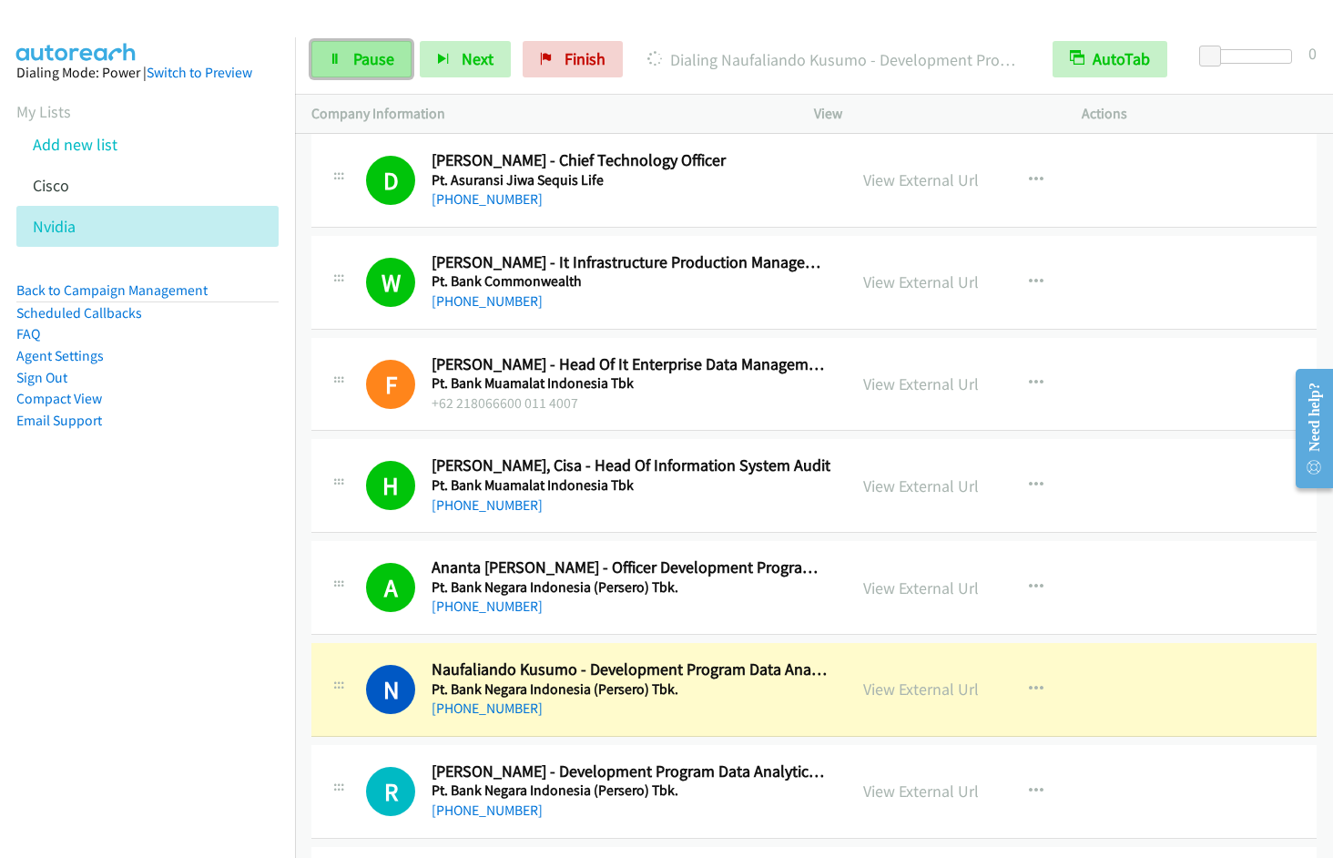
click at [390, 67] on span "Pause" at bounding box center [373, 58] width 41 height 21
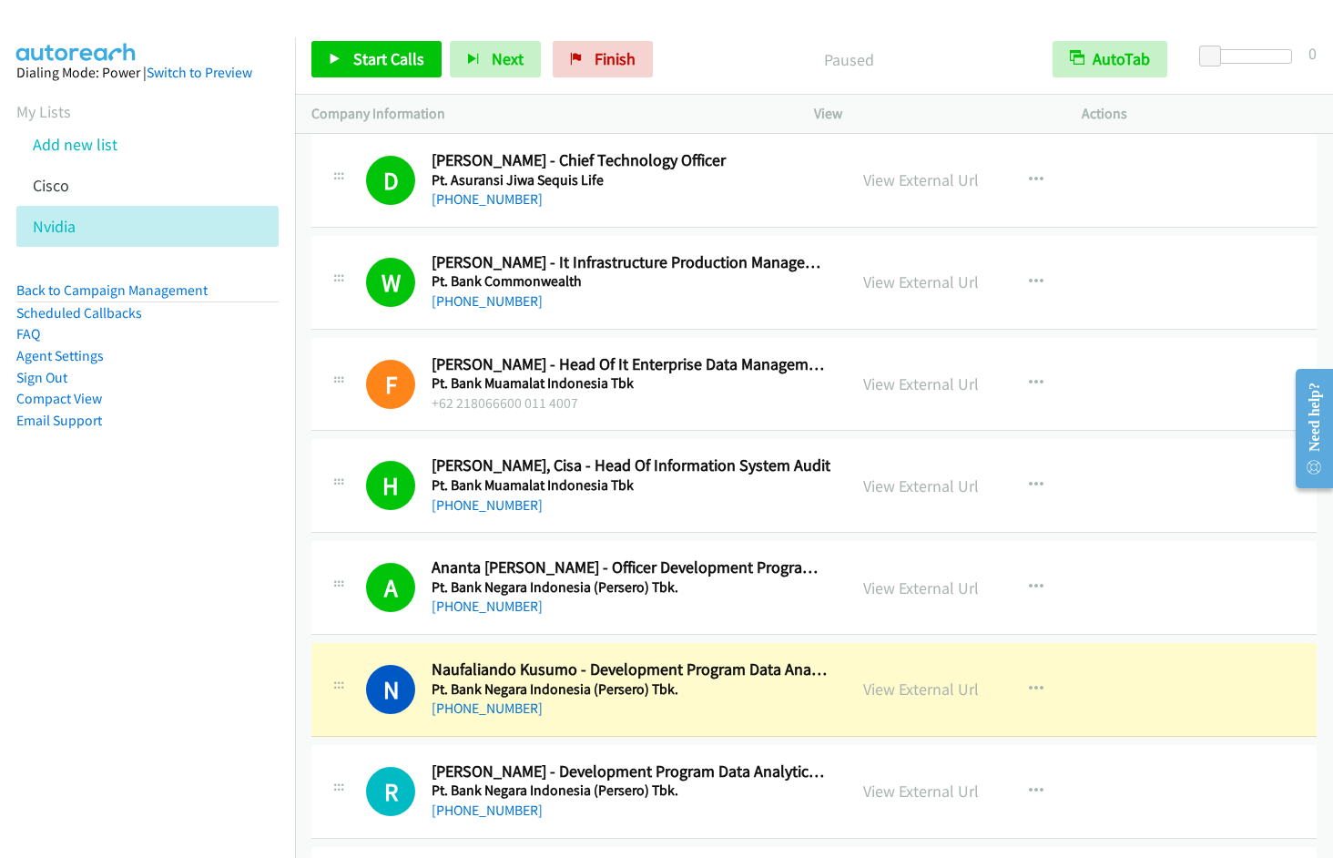
click at [736, 25] on div "Start Calls Pause Next Finish Paused AutoTab AutoTab 0" at bounding box center [814, 60] width 1038 height 70
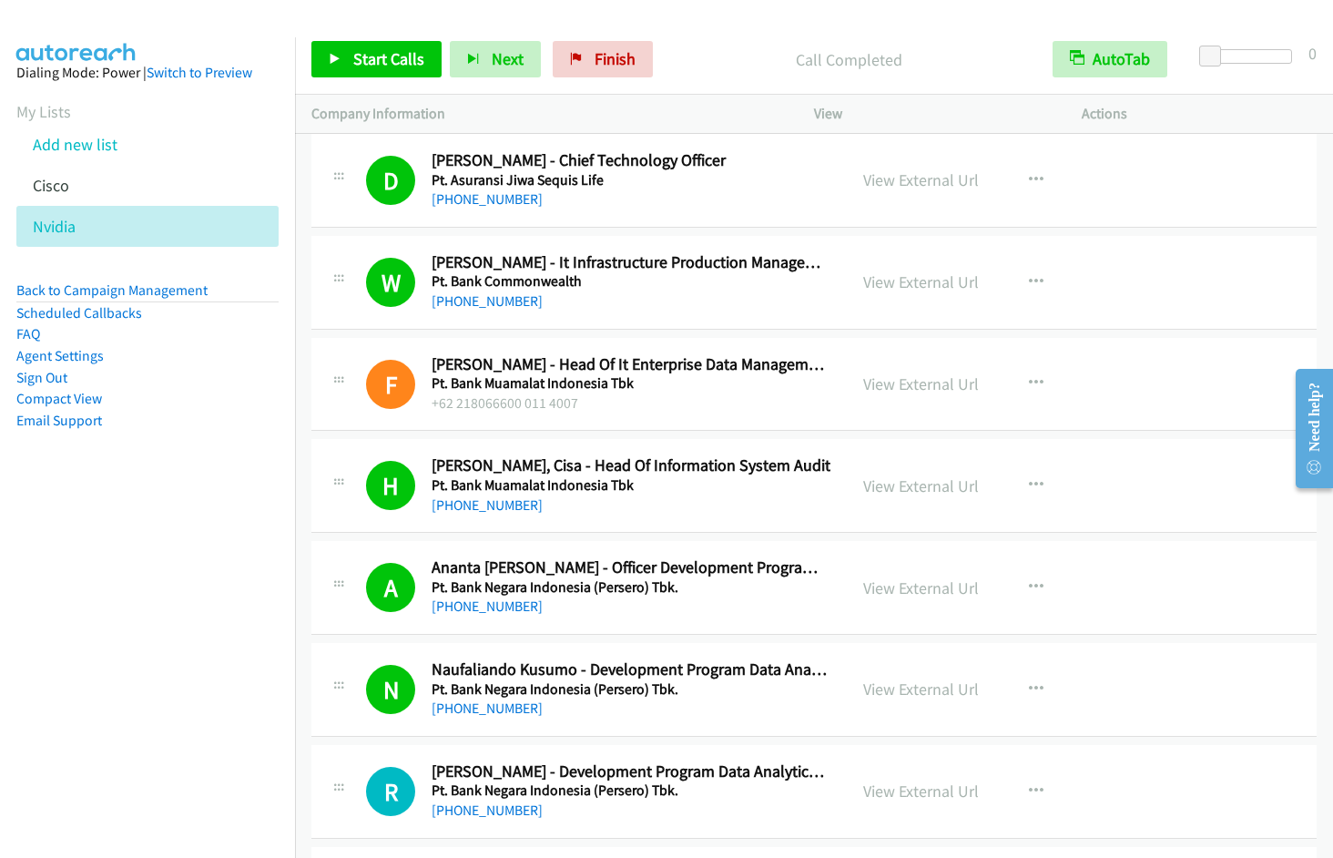
click at [193, 606] on nav "Dialing Mode: Power | Switch to Preview My Lists Add new list Cisco Nvidia Back…" at bounding box center [148, 466] width 296 height 858
click at [183, 555] on nav "Dialing Mode: Power | Switch to Preview My Lists Add new list Cisco Nvidia Back…" at bounding box center [148, 466] width 296 height 858
click at [953, 692] on link "View External Url" at bounding box center [921, 688] width 116 height 21
click at [368, 61] on span "Start Calls" at bounding box center [388, 58] width 71 height 21
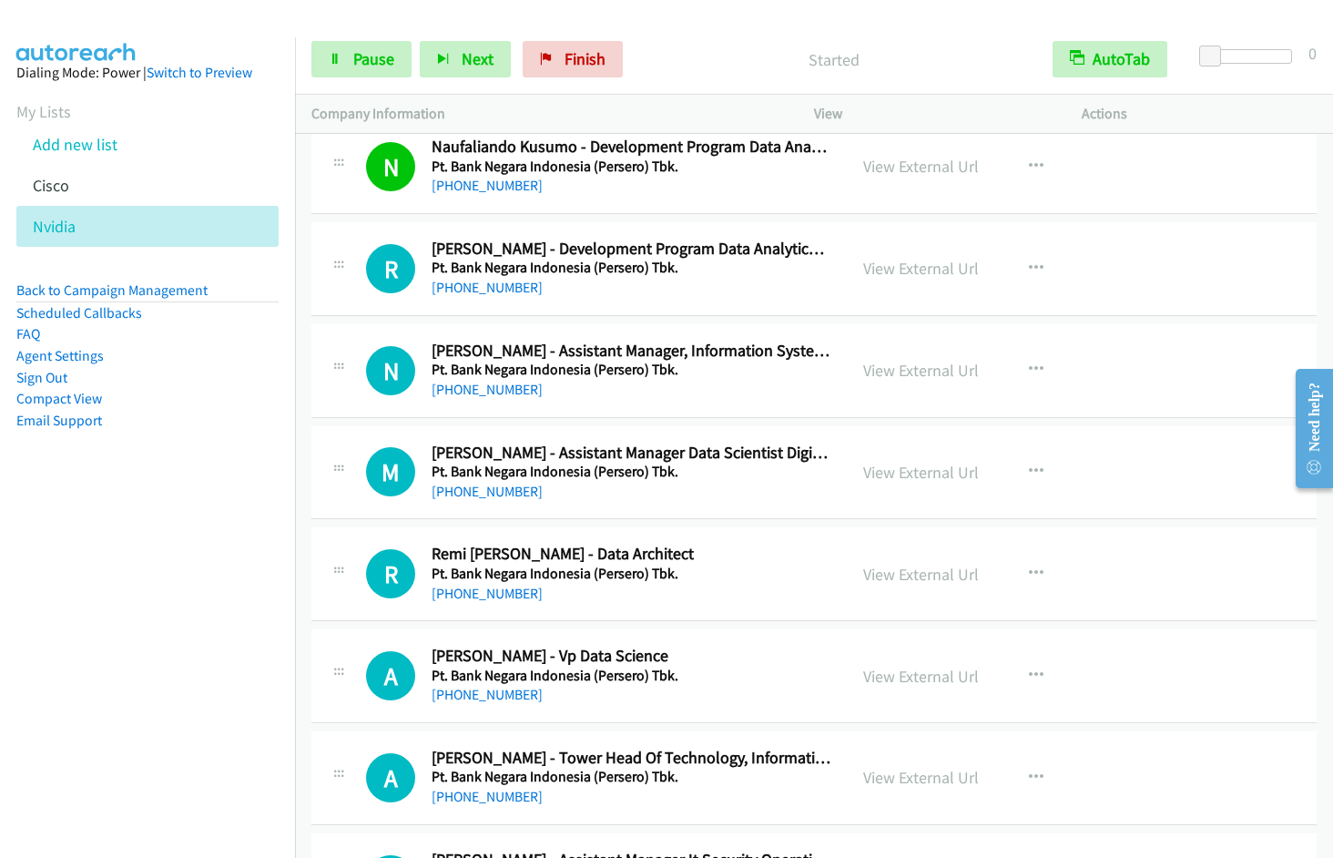
scroll to position [12281, 0]
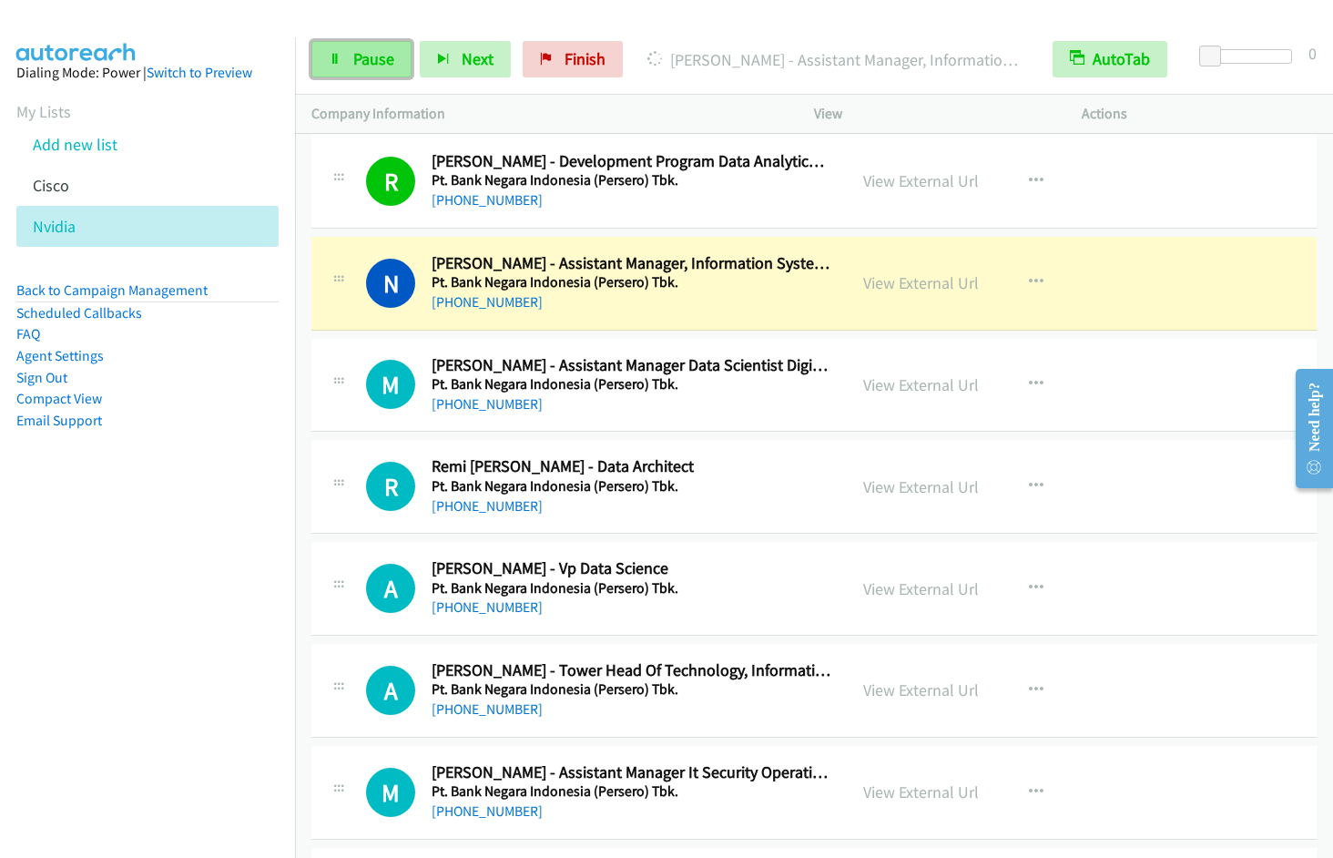
click at [389, 61] on span "Pause" at bounding box center [373, 58] width 41 height 21
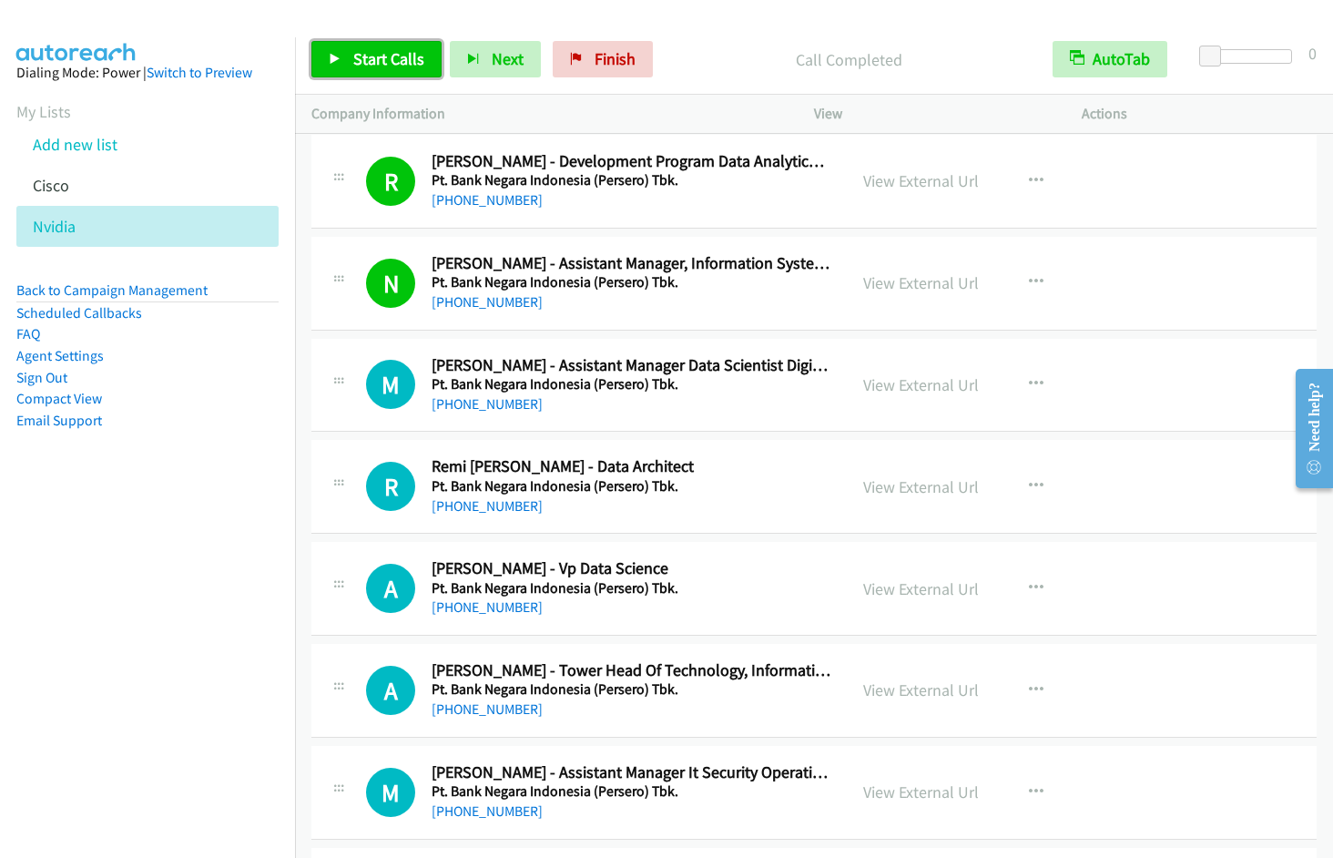
click at [398, 60] on span "Start Calls" at bounding box center [388, 58] width 71 height 21
click at [199, 558] on nav "Dialing Mode: Power | Switch to Preview My Lists Add new list Cisco Nvidia Back…" at bounding box center [148, 466] width 296 height 858
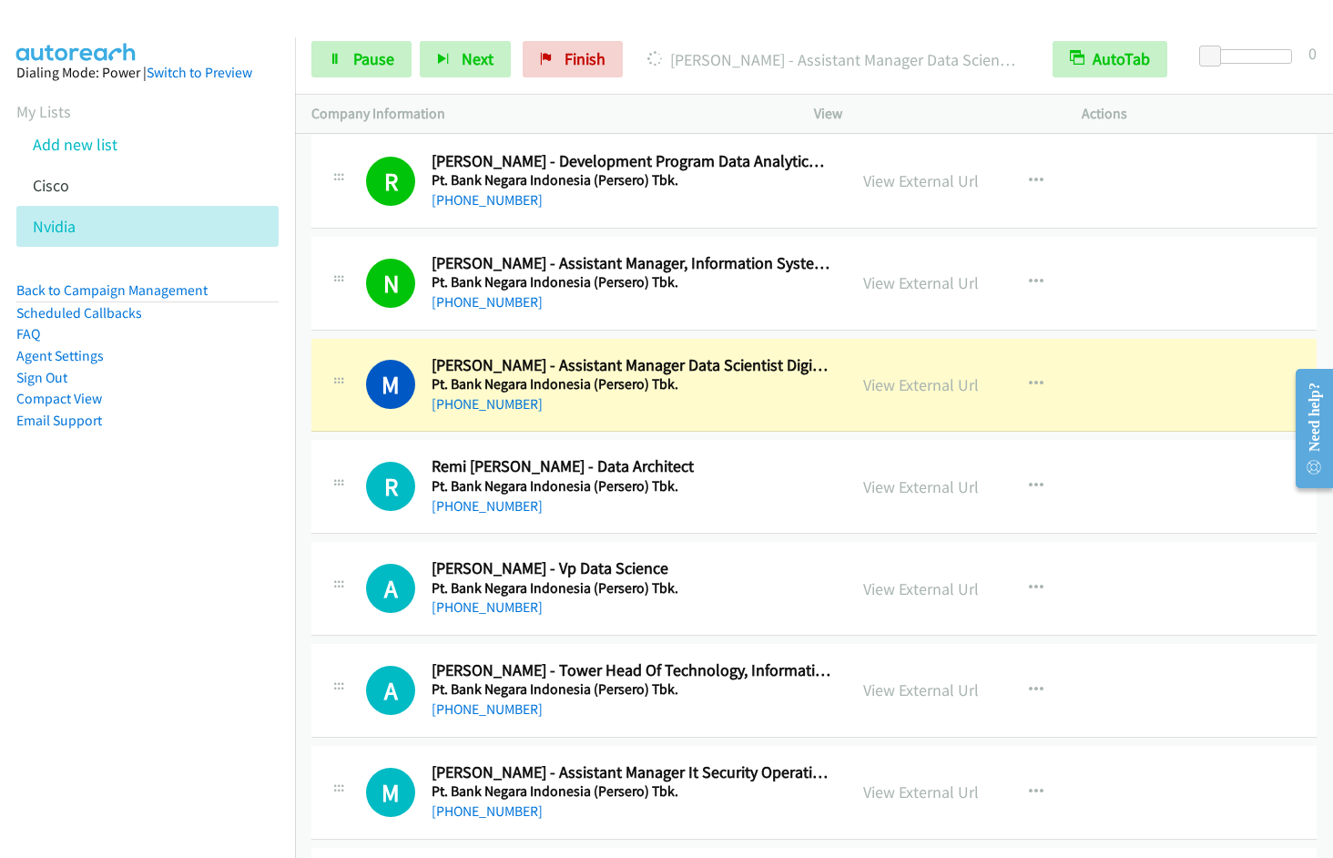
click at [202, 545] on nav "Dialing Mode: Power | Switch to Preview My Lists Add new list Cisco Nvidia Back…" at bounding box center [148, 466] width 296 height 858
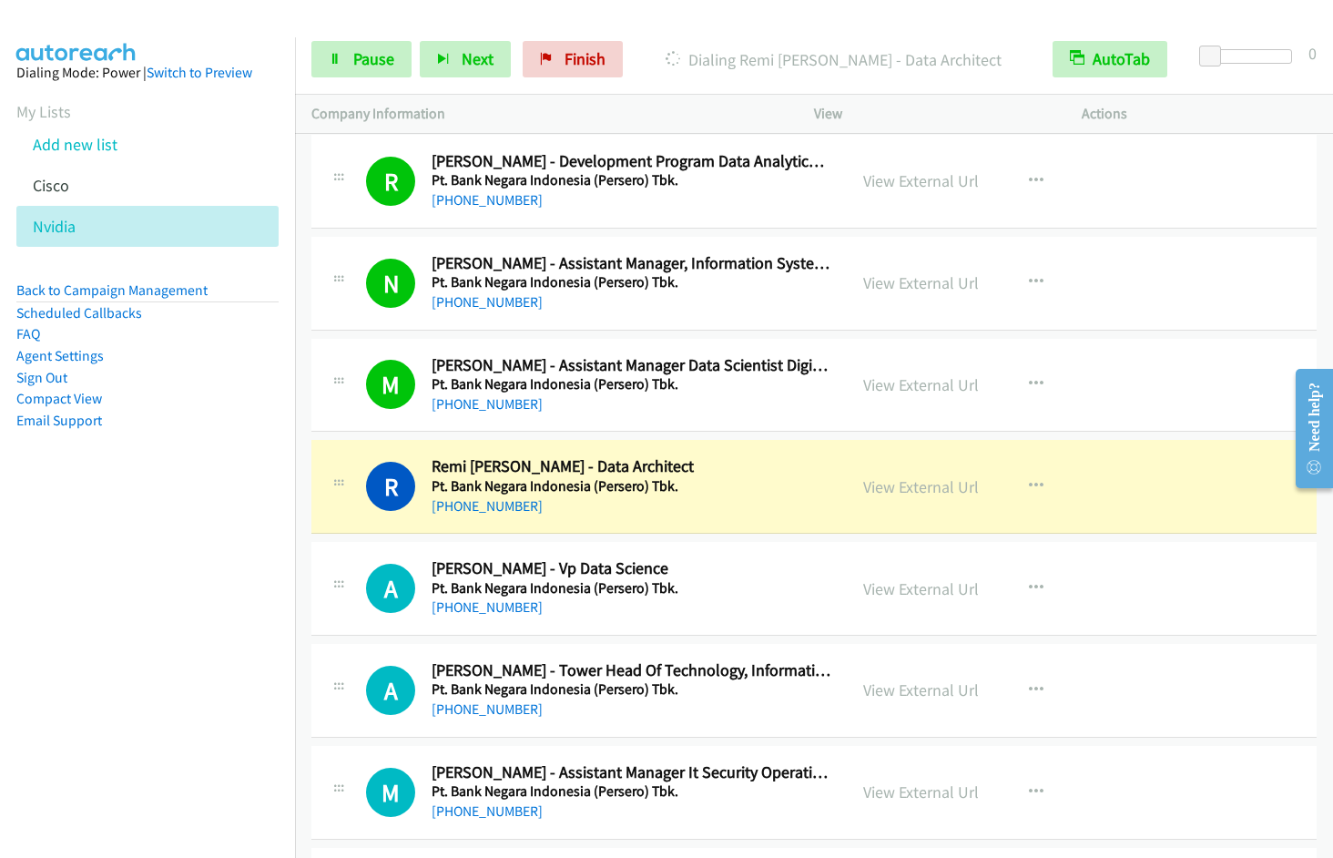
click at [150, 617] on nav "Dialing Mode: Power | Switch to Preview My Lists Add new list Cisco Nvidia Back…" at bounding box center [148, 466] width 296 height 858
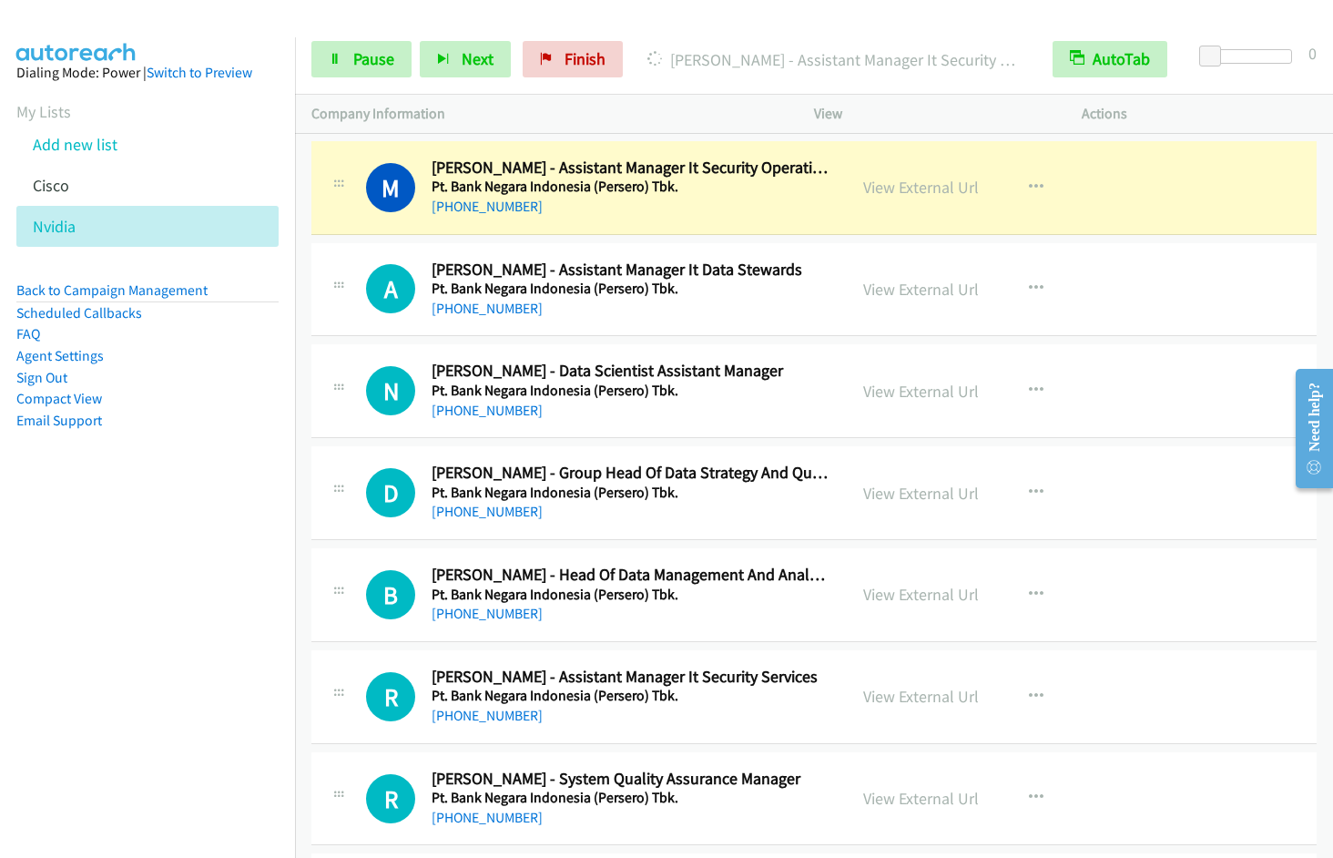
scroll to position [12897, 0]
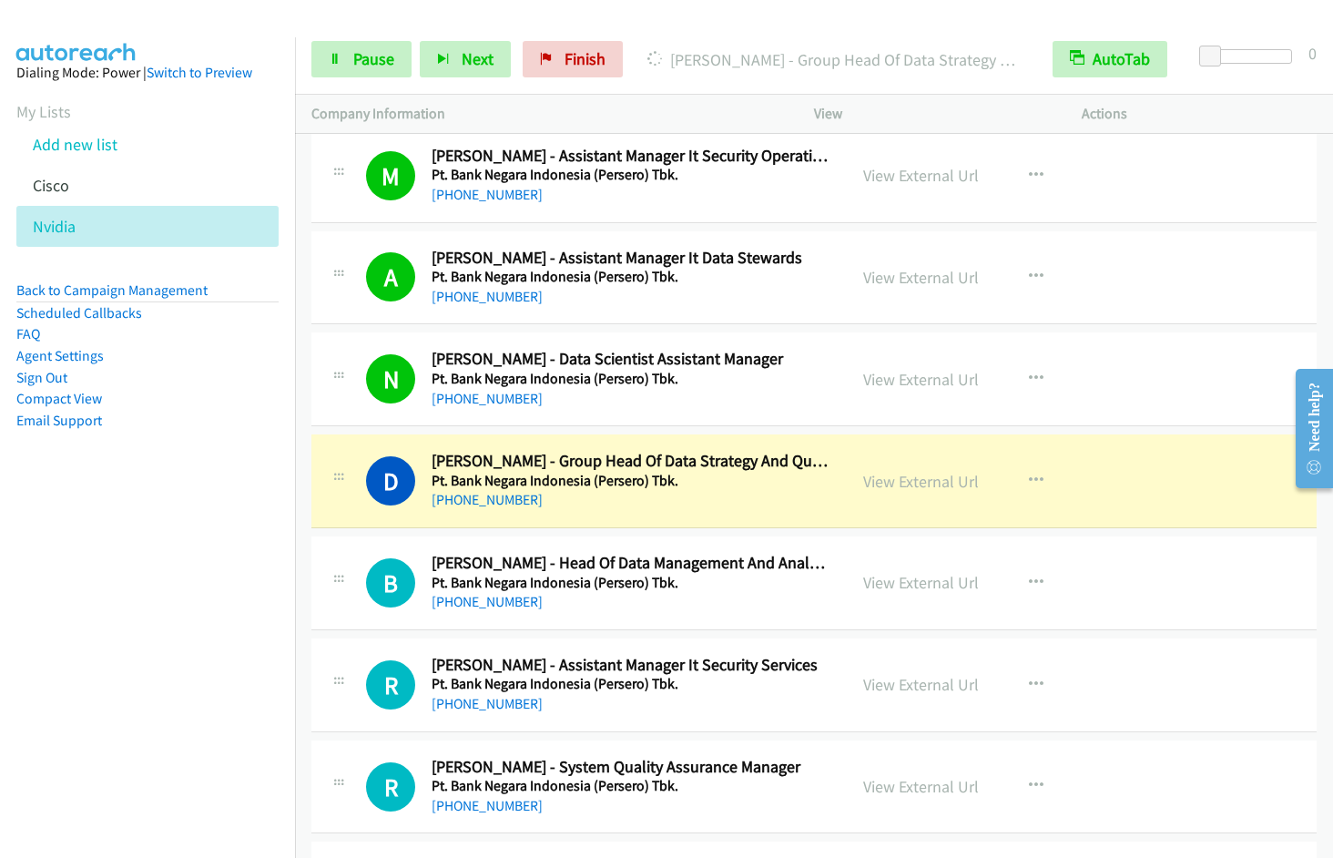
click at [125, 590] on nav "Dialing Mode: Power | Switch to Preview My Lists Add new list Cisco Nvidia Back…" at bounding box center [148, 466] width 296 height 858
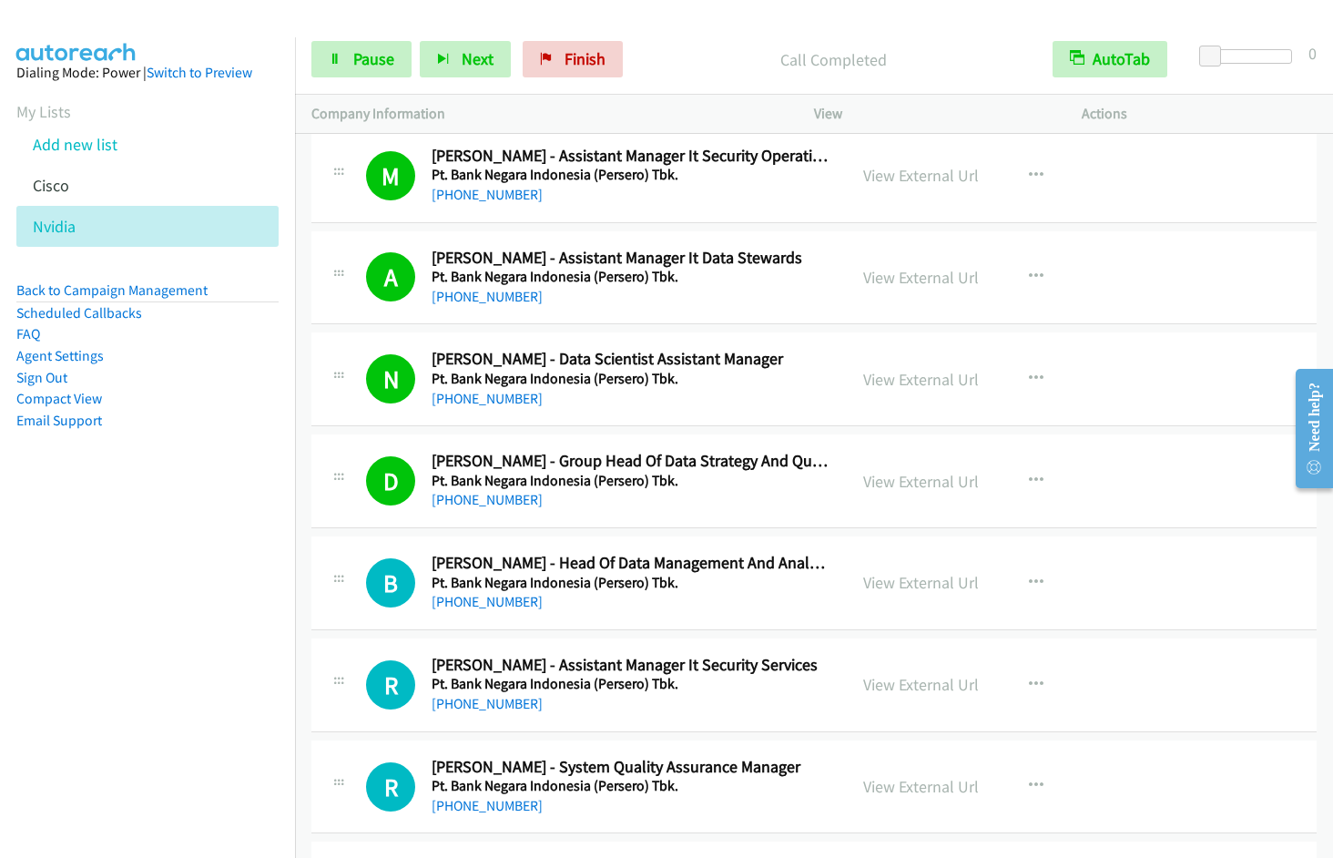
click at [106, 652] on nav "Dialing Mode: Power | Switch to Preview My Lists Add new list Cisco Nvidia Back…" at bounding box center [148, 466] width 296 height 858
click at [931, 684] on link "View External Url" at bounding box center [921, 684] width 116 height 21
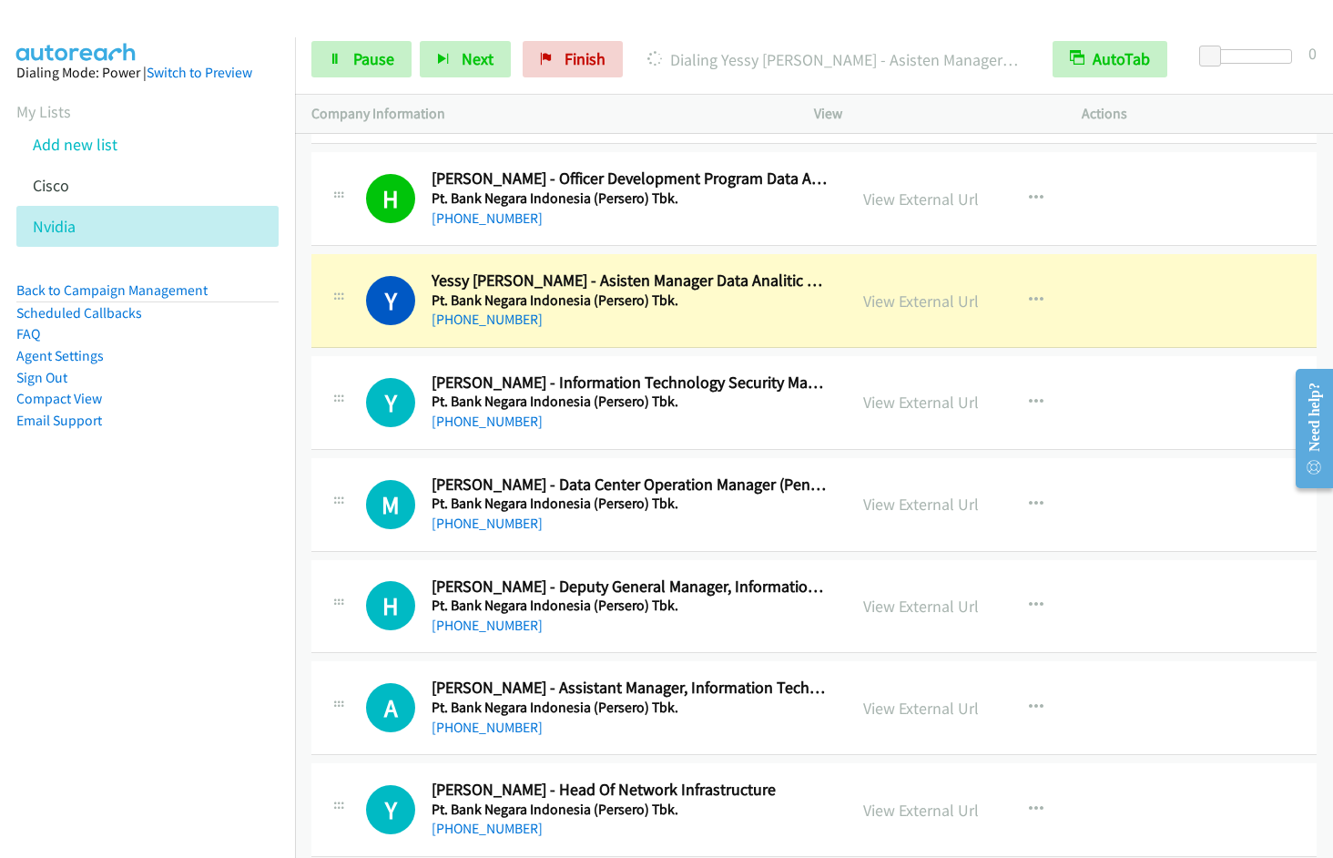
scroll to position [14294, 0]
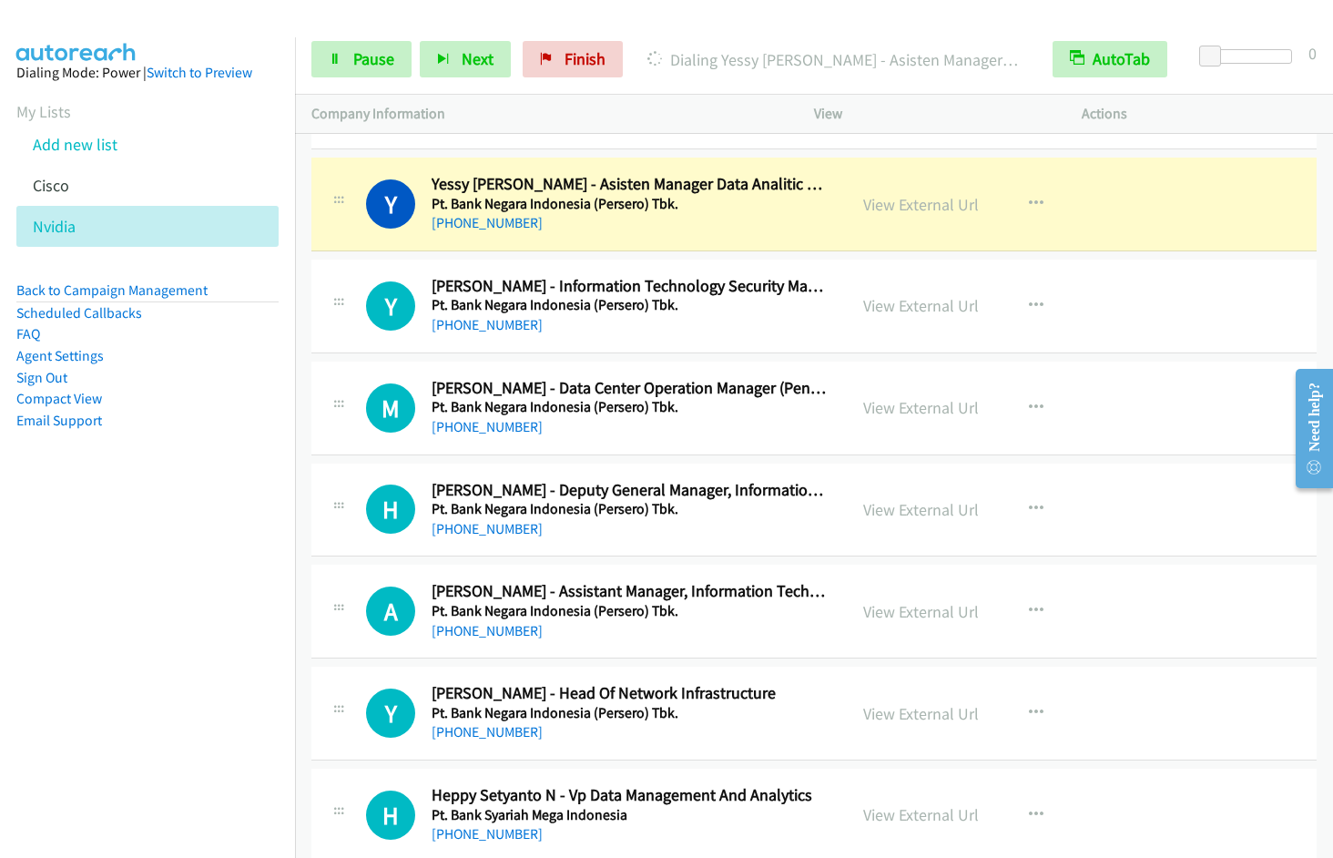
click at [163, 627] on nav "Dialing Mode: Power | Switch to Preview My Lists Add new list Cisco Nvidia Back…" at bounding box center [148, 466] width 296 height 858
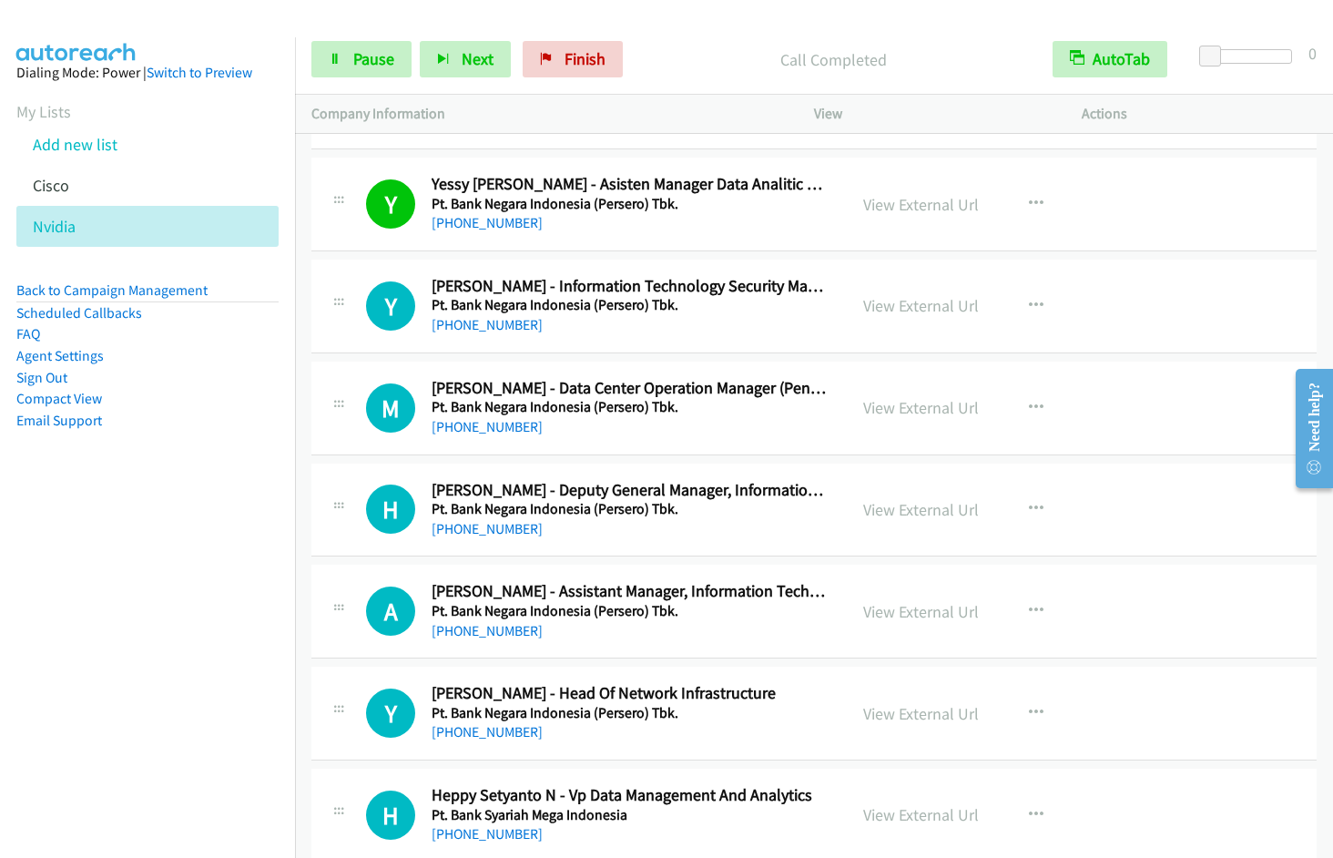
click at [132, 608] on nav "Dialing Mode: Power | Switch to Preview My Lists Add new list Cisco Nvidia Back…" at bounding box center [148, 466] width 296 height 858
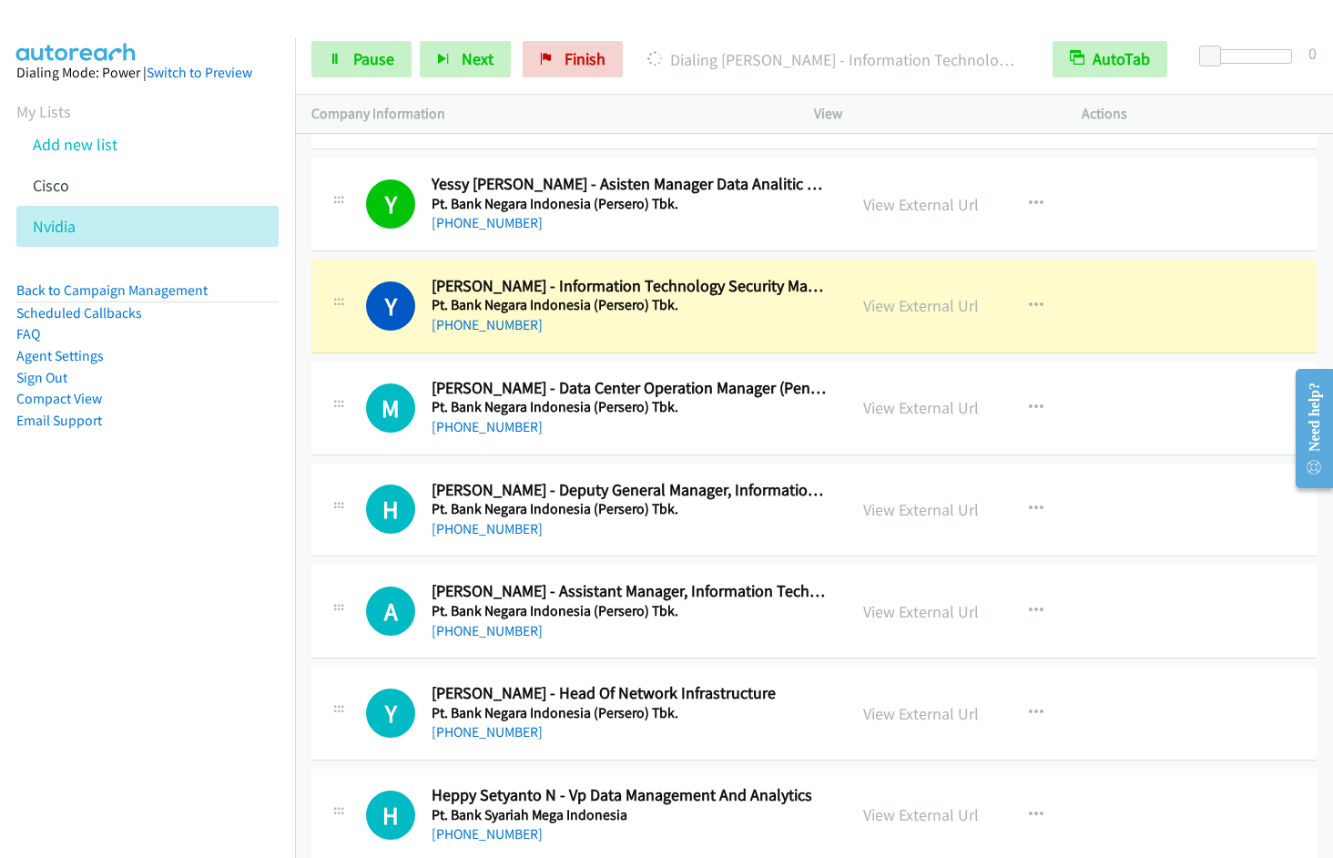
click at [226, 582] on nav "Dialing Mode: Power | Switch to Preview My Lists Add new list Cisco Nvidia Back…" at bounding box center [148, 466] width 296 height 858
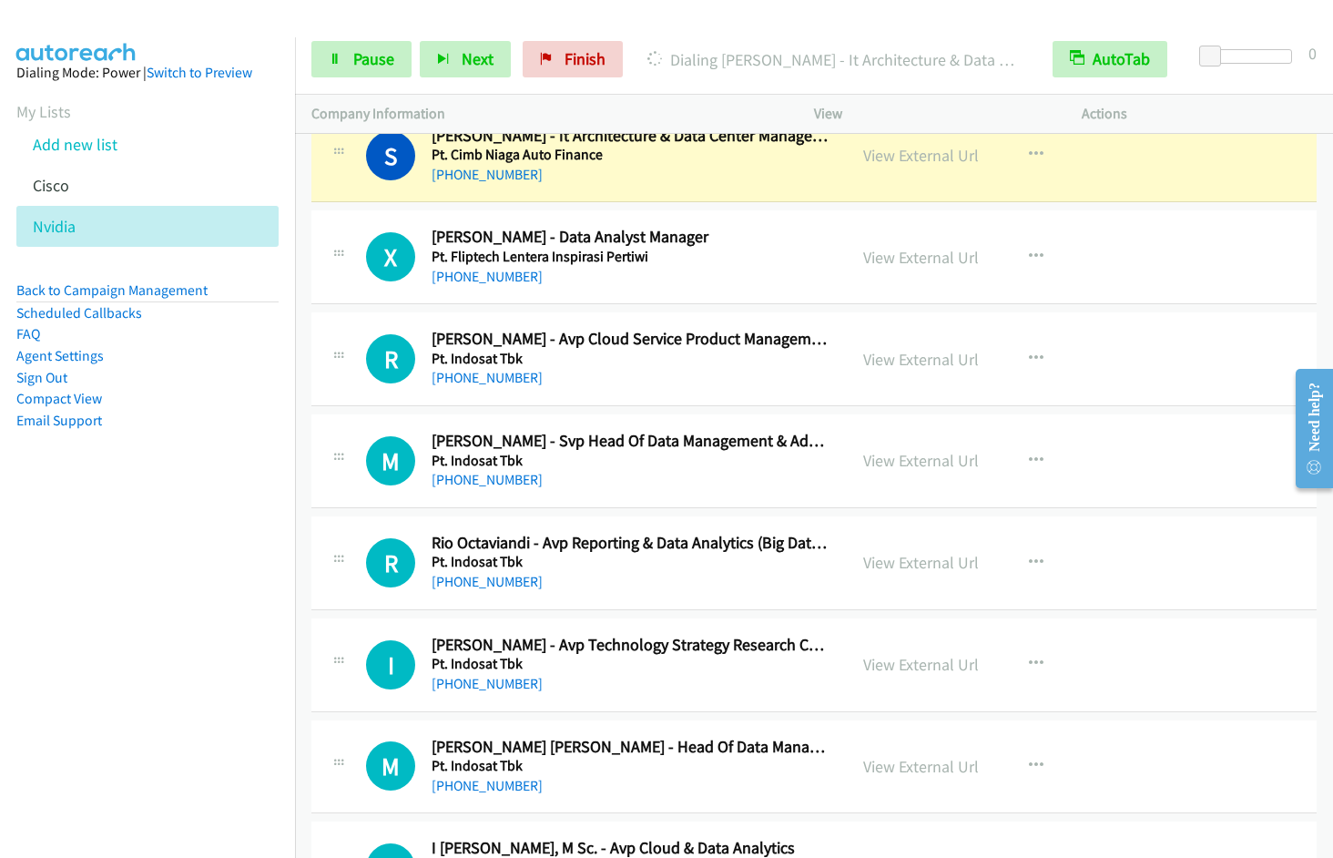
scroll to position [15121, 0]
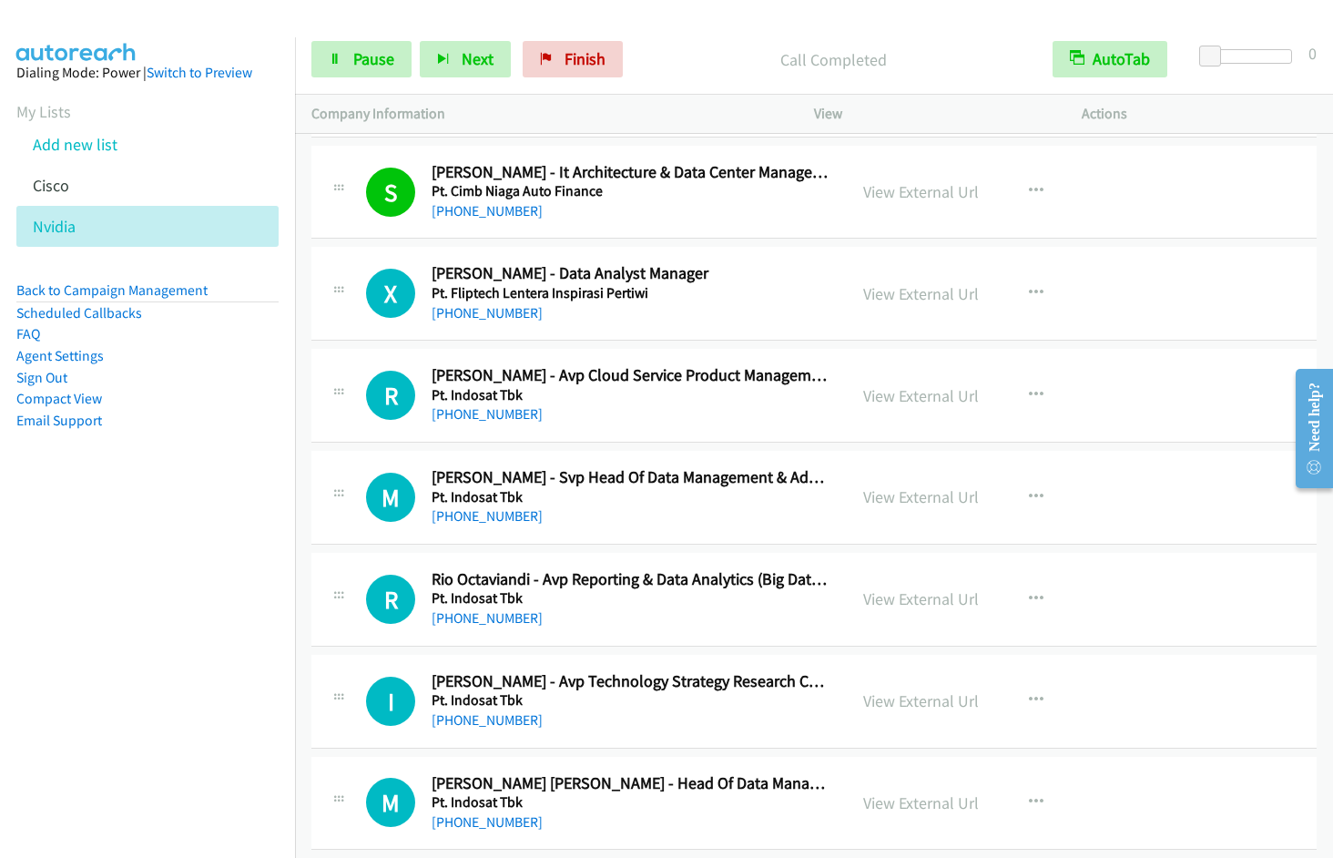
click at [87, 604] on nav "Dialing Mode: Power | Switch to Preview My Lists Add new list Cisco Nvidia Back…" at bounding box center [148, 466] width 296 height 858
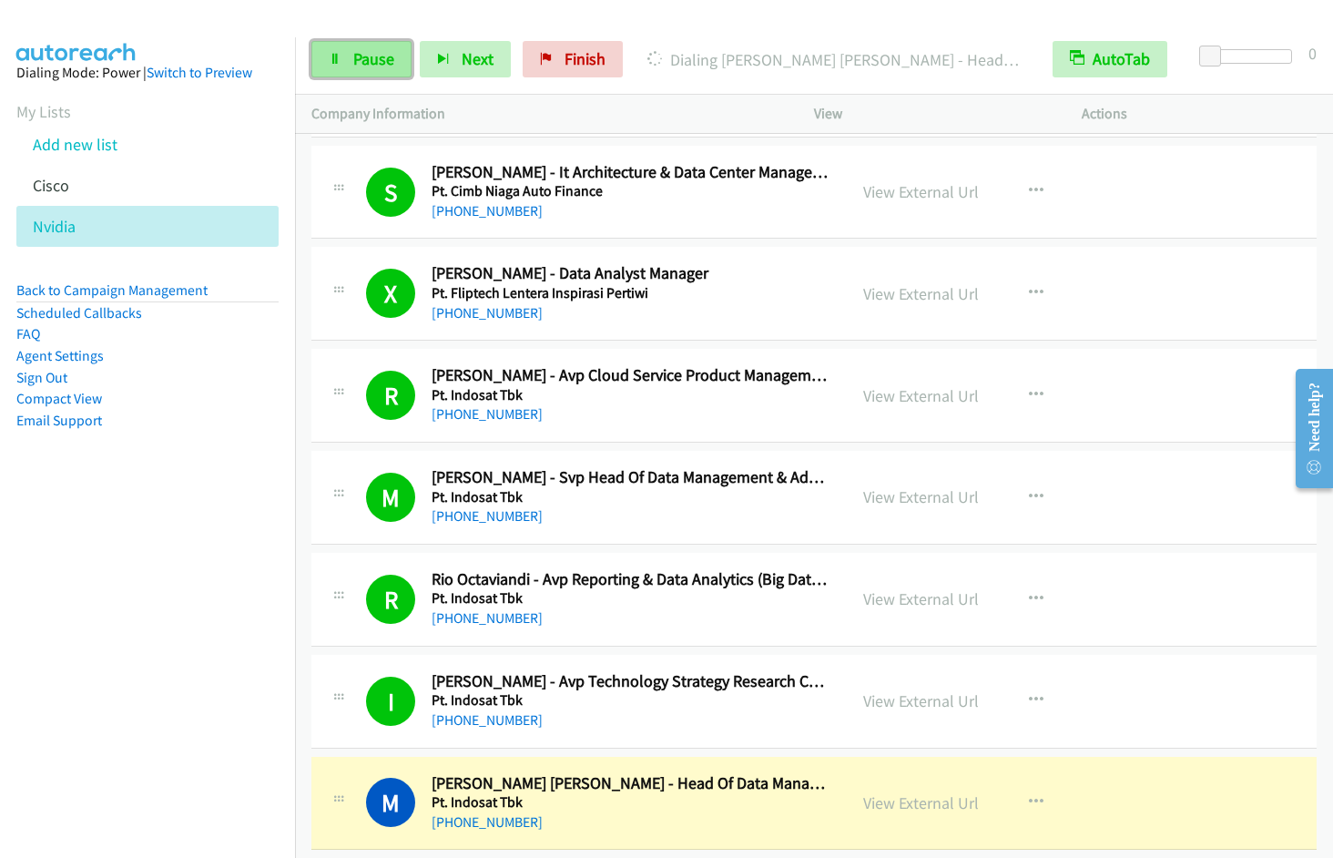
click at [390, 62] on span "Pause" at bounding box center [373, 58] width 41 height 21
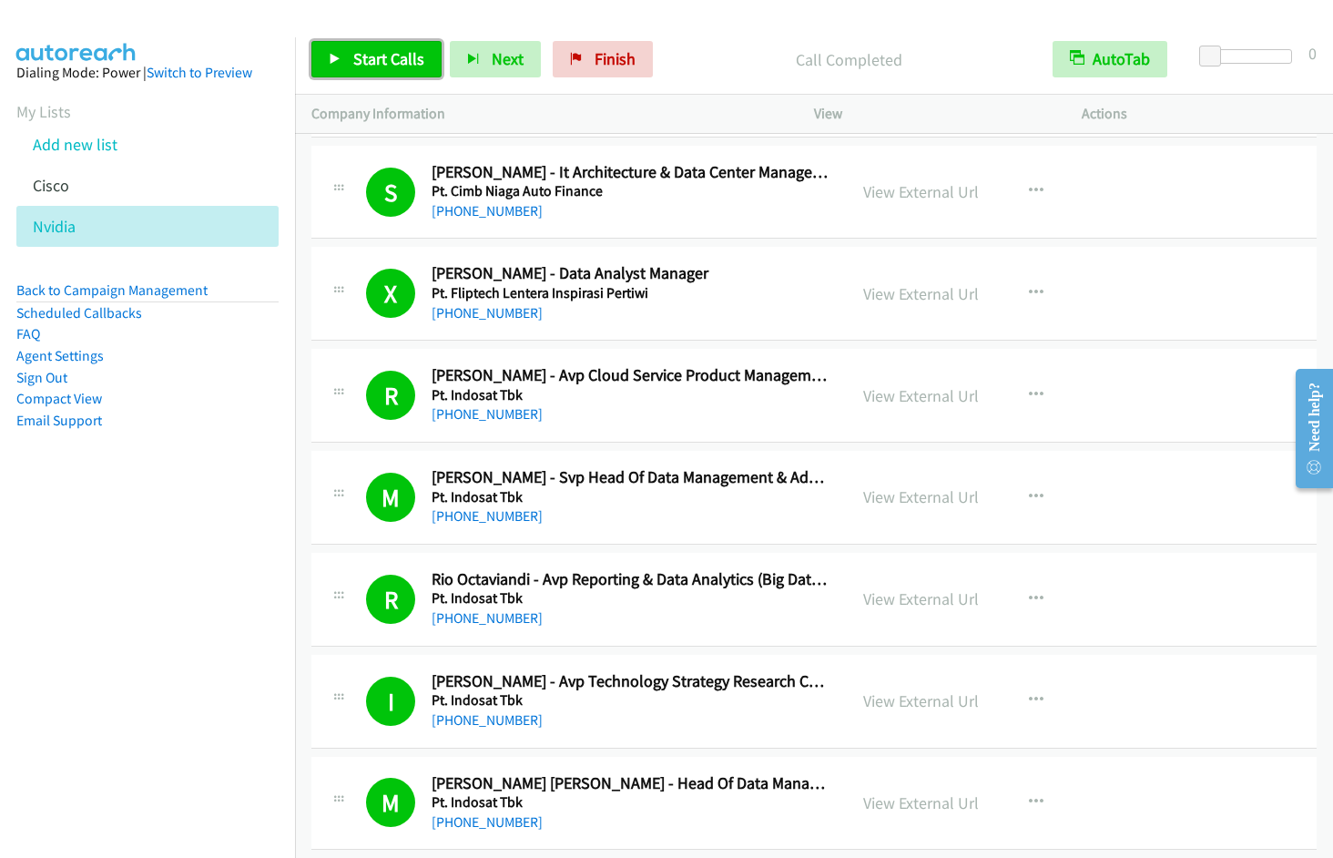
click at [407, 51] on span "Start Calls" at bounding box center [388, 58] width 71 height 21
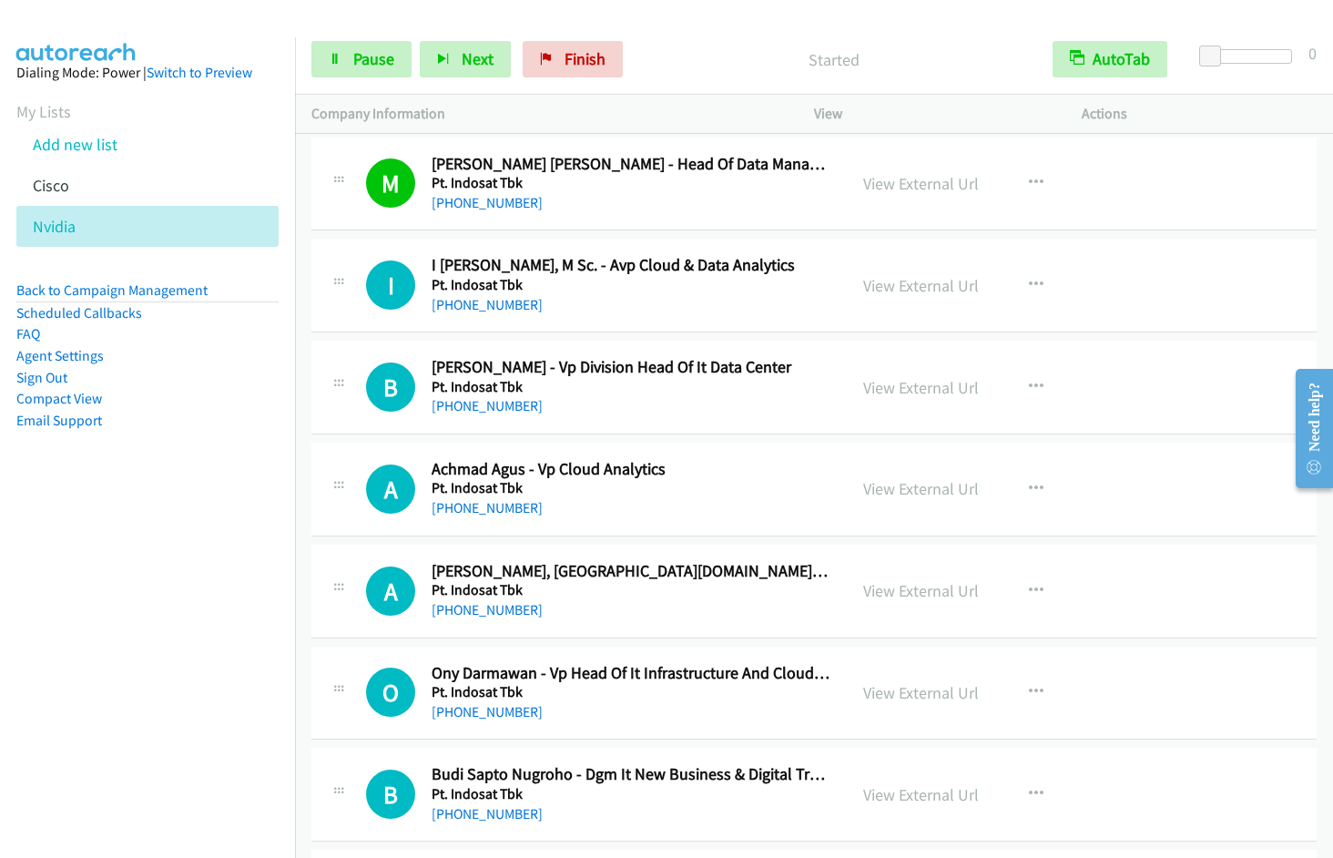
scroll to position [15819, 0]
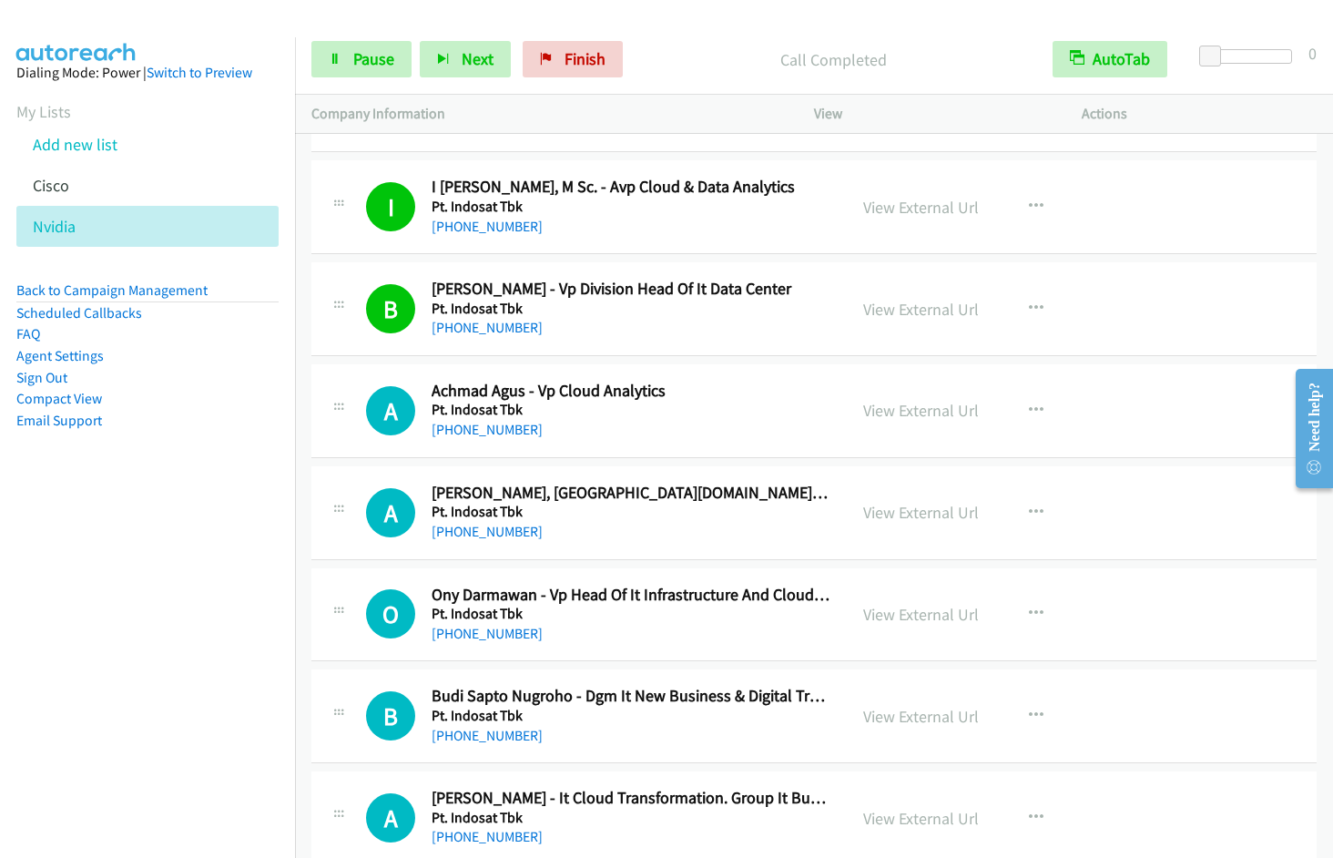
click at [117, 639] on nav "Dialing Mode: Power | Switch to Preview My Lists Add new list Cisco Nvidia Back…" at bounding box center [148, 466] width 296 height 858
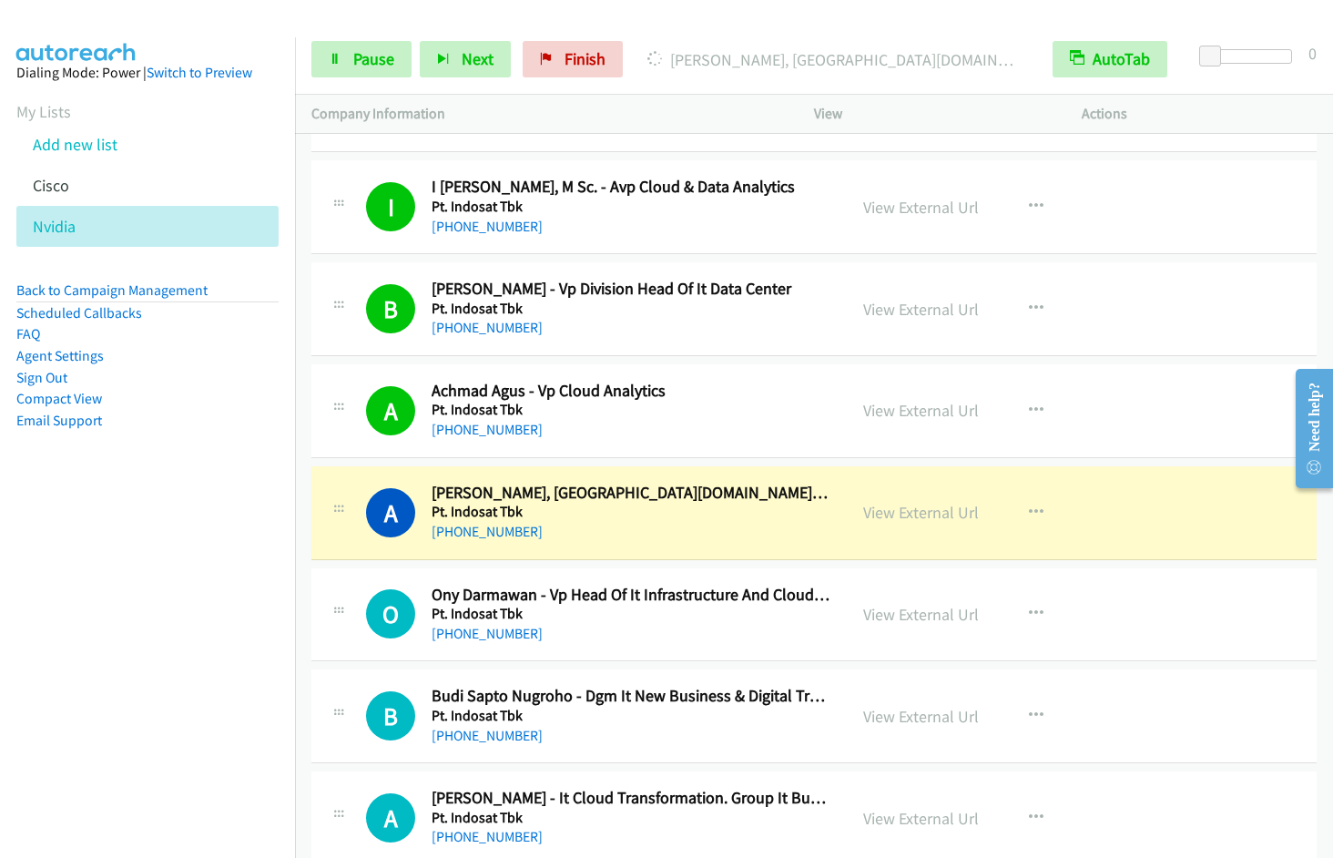
click at [68, 659] on nav "Dialing Mode: Power | Switch to Preview My Lists Add new list Cisco Nvidia Back…" at bounding box center [148, 466] width 296 height 858
click at [141, 617] on nav "Dialing Mode: Power | Switch to Preview My Lists Add new list Cisco Nvidia Back…" at bounding box center [148, 466] width 296 height 858
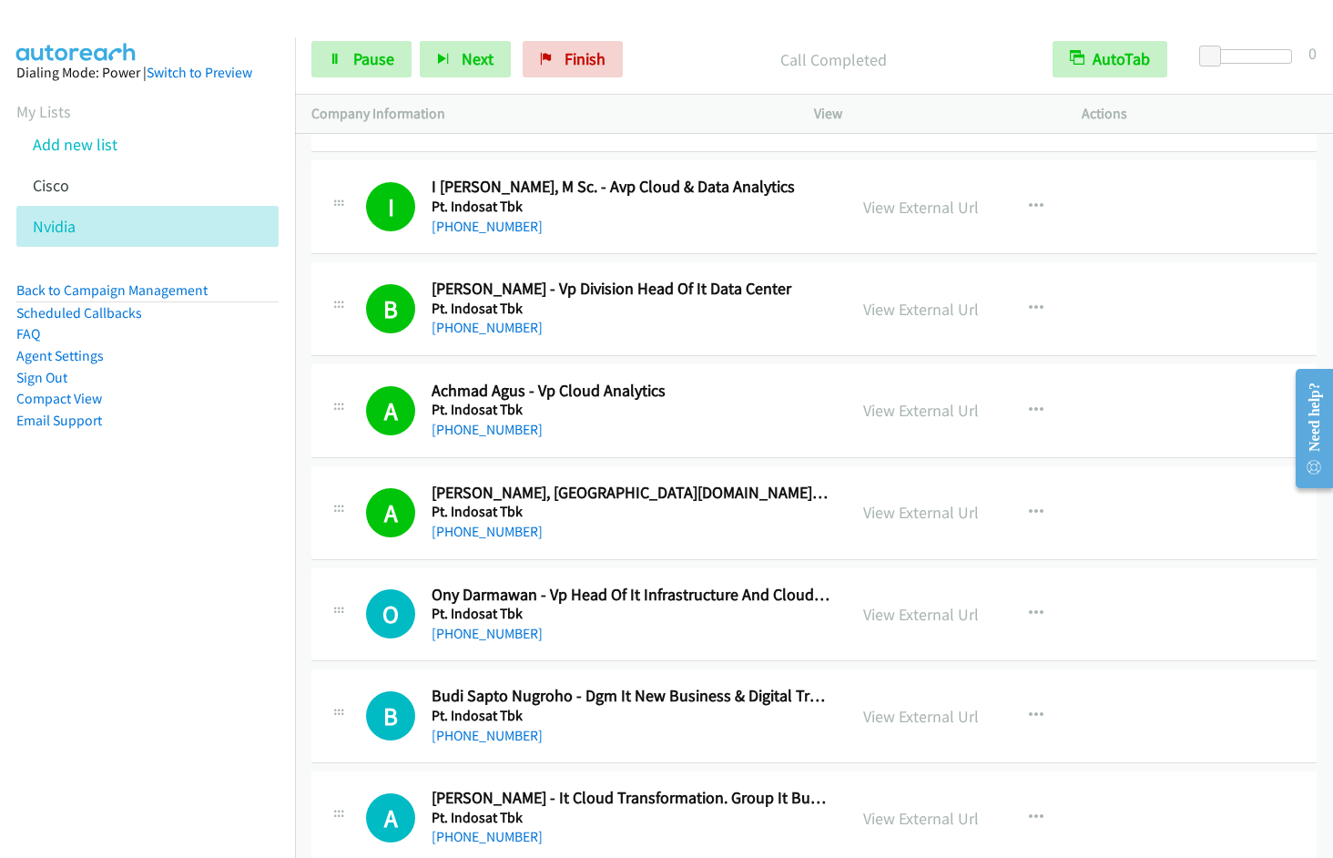
click at [174, 612] on nav "Dialing Mode: Power | Switch to Preview My Lists Add new list Cisco Nvidia Back…" at bounding box center [148, 466] width 296 height 858
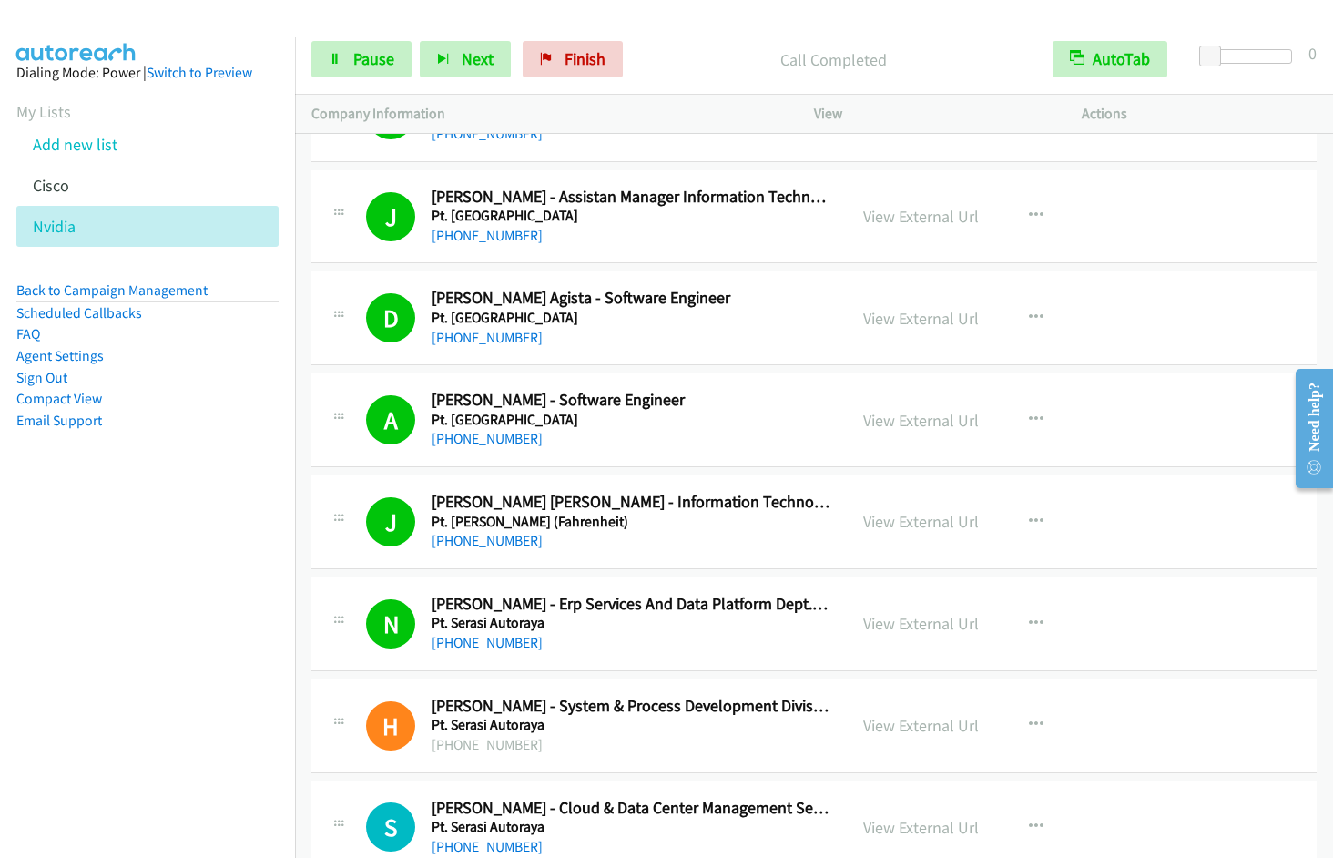
scroll to position [20012, 0]
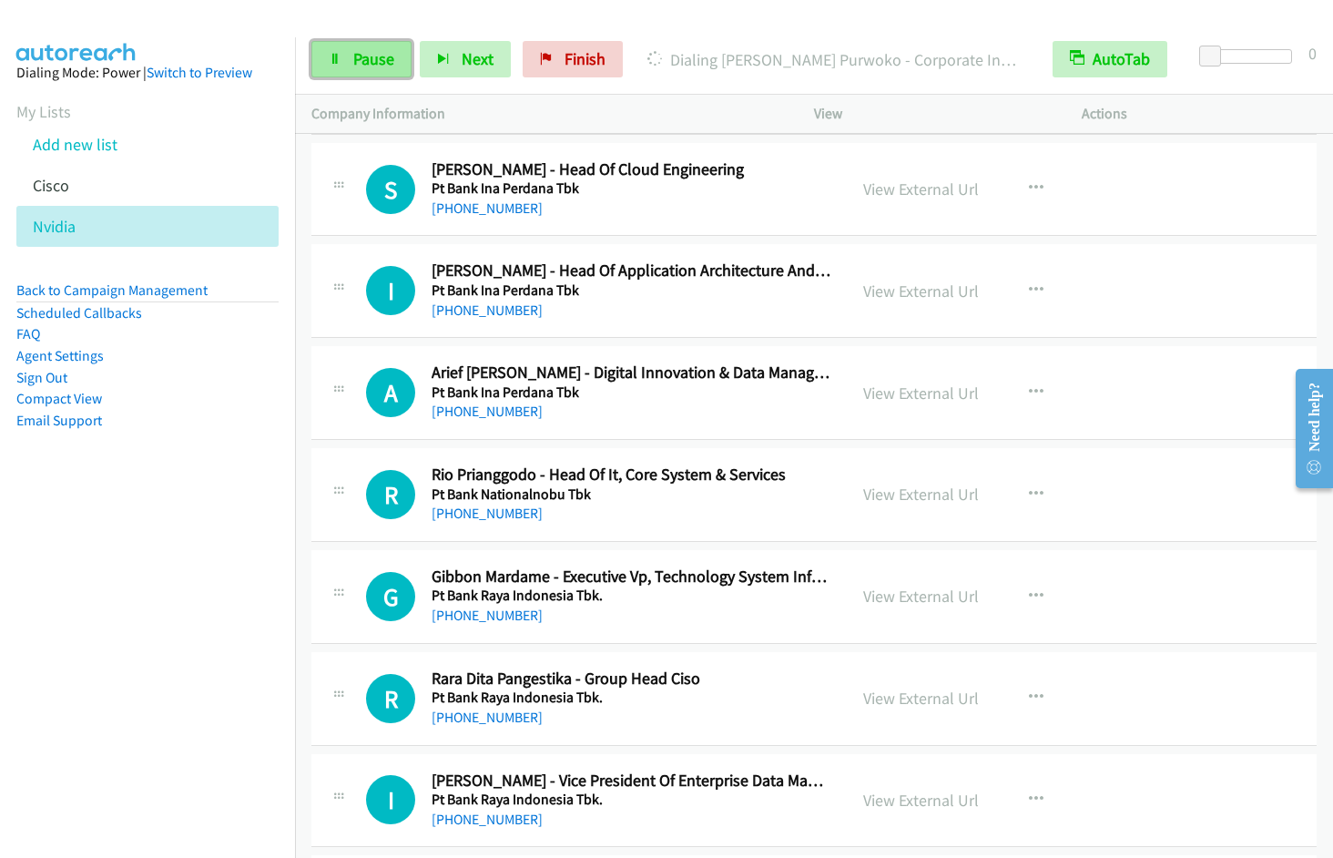
click at [341, 64] on icon at bounding box center [335, 60] width 13 height 13
click at [354, 59] on span "Start Calls" at bounding box center [388, 58] width 71 height 21
click at [366, 59] on span "Pause" at bounding box center [373, 58] width 41 height 21
click at [372, 57] on span "Start Calls" at bounding box center [388, 58] width 71 height 21
click at [364, 55] on span "Pause" at bounding box center [373, 58] width 41 height 21
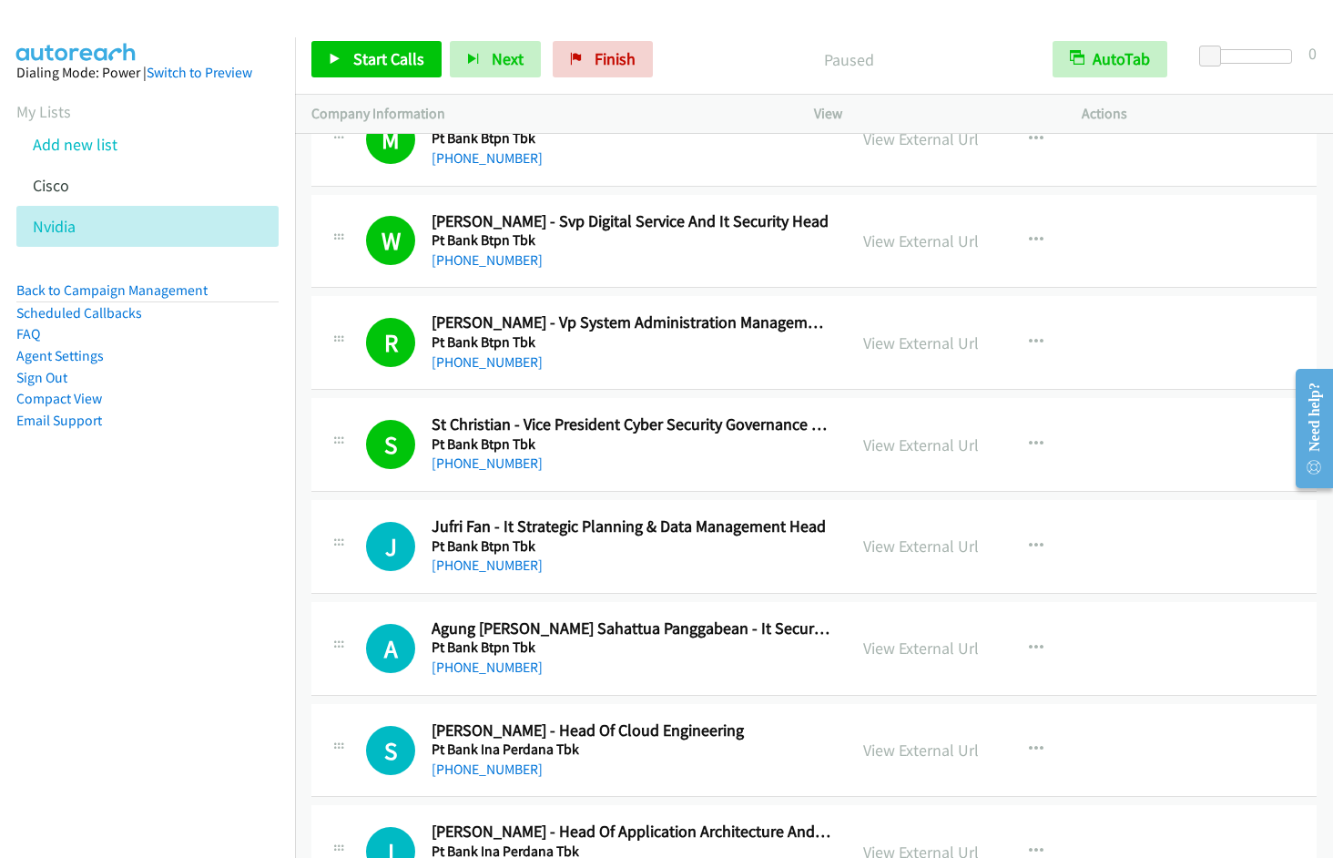
scroll to position [19432, 0]
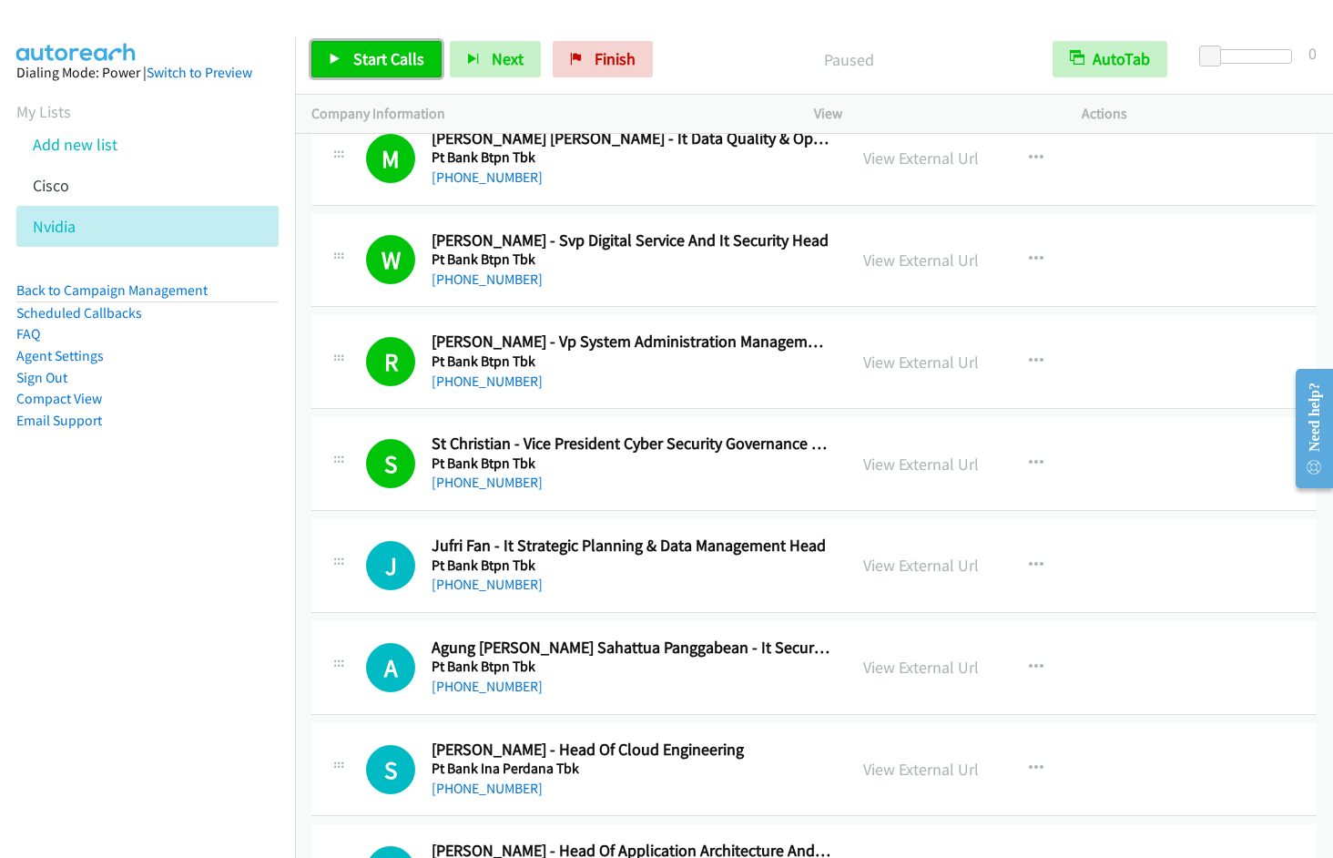
click at [369, 58] on span "Start Calls" at bounding box center [388, 58] width 71 height 21
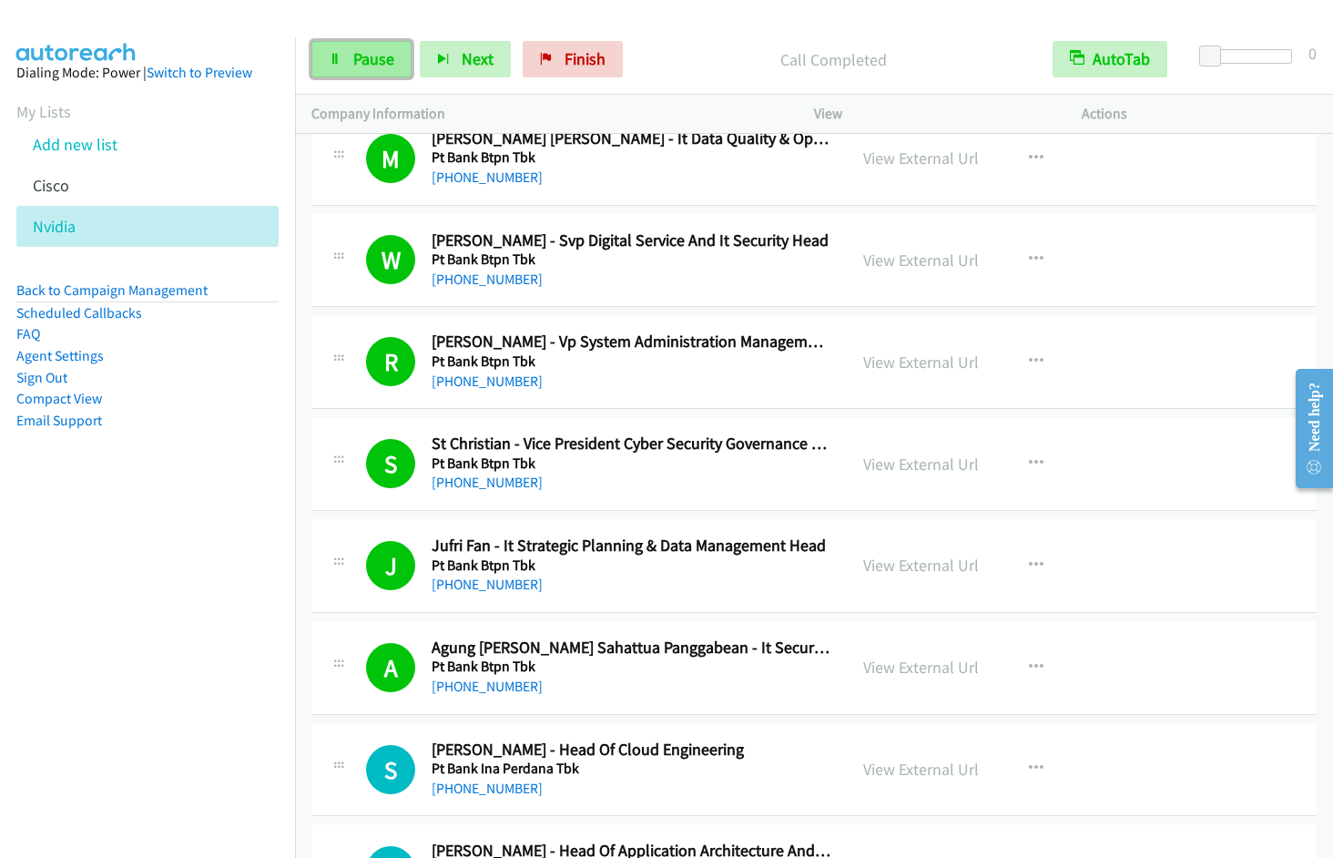
click at [351, 72] on link "Pause" at bounding box center [361, 59] width 100 height 36
click at [367, 60] on span "Start Calls" at bounding box center [388, 58] width 71 height 21
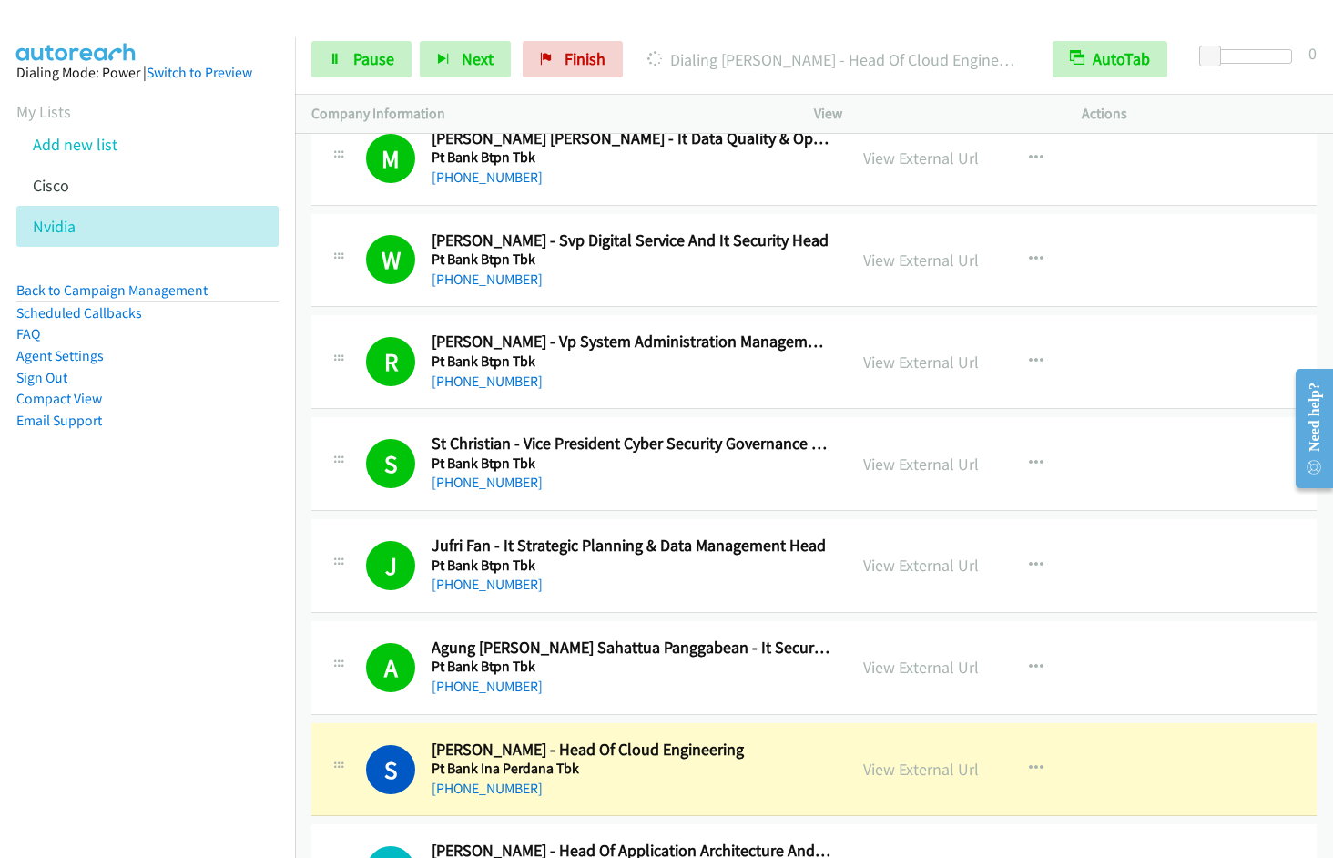
scroll to position [20053, 0]
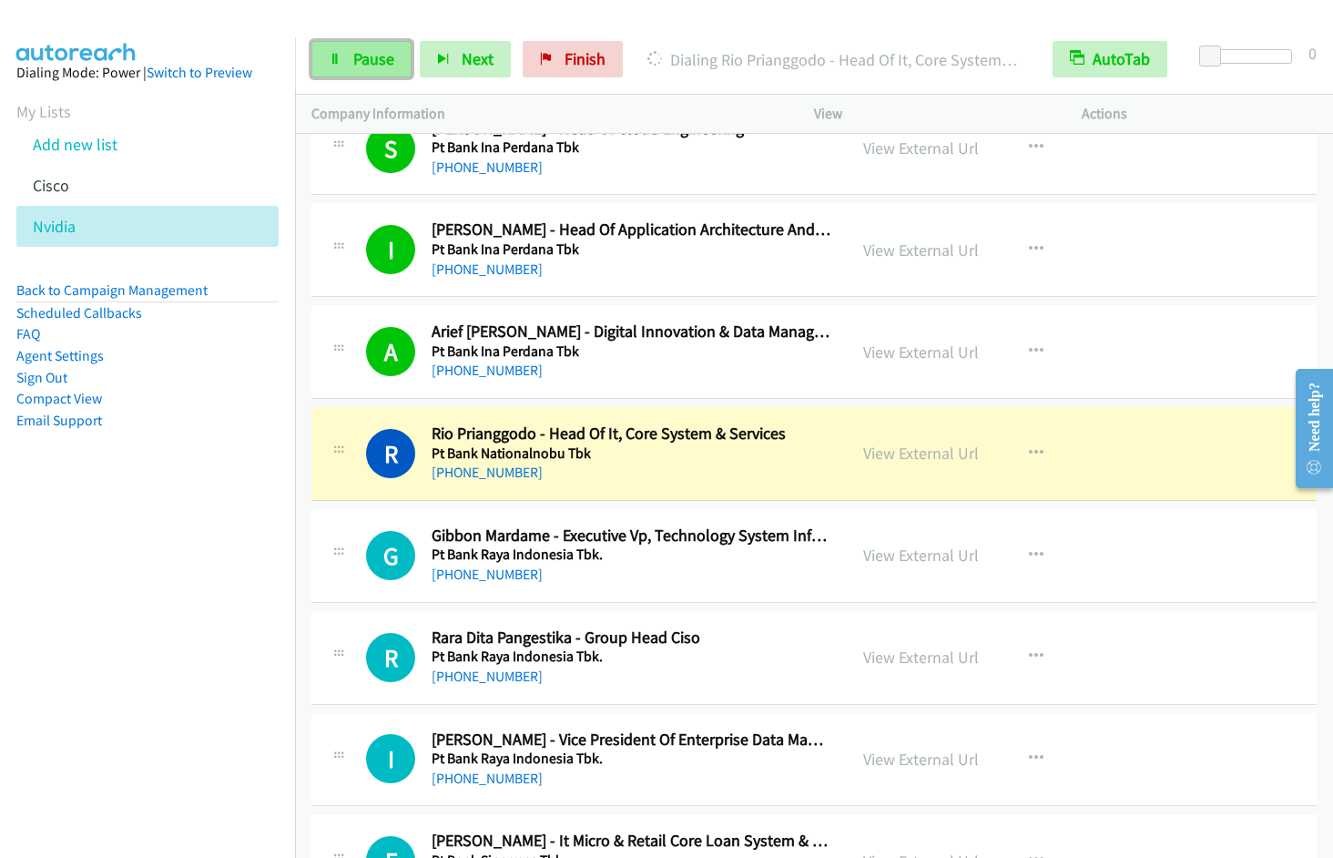
drag, startPoint x: 364, startPoint y: 66, endPoint x: 382, endPoint y: 62, distance: 18.6
click at [364, 66] on span "Pause" at bounding box center [373, 58] width 41 height 21
